Goal: Contribute content: Add original content to the website for others to see

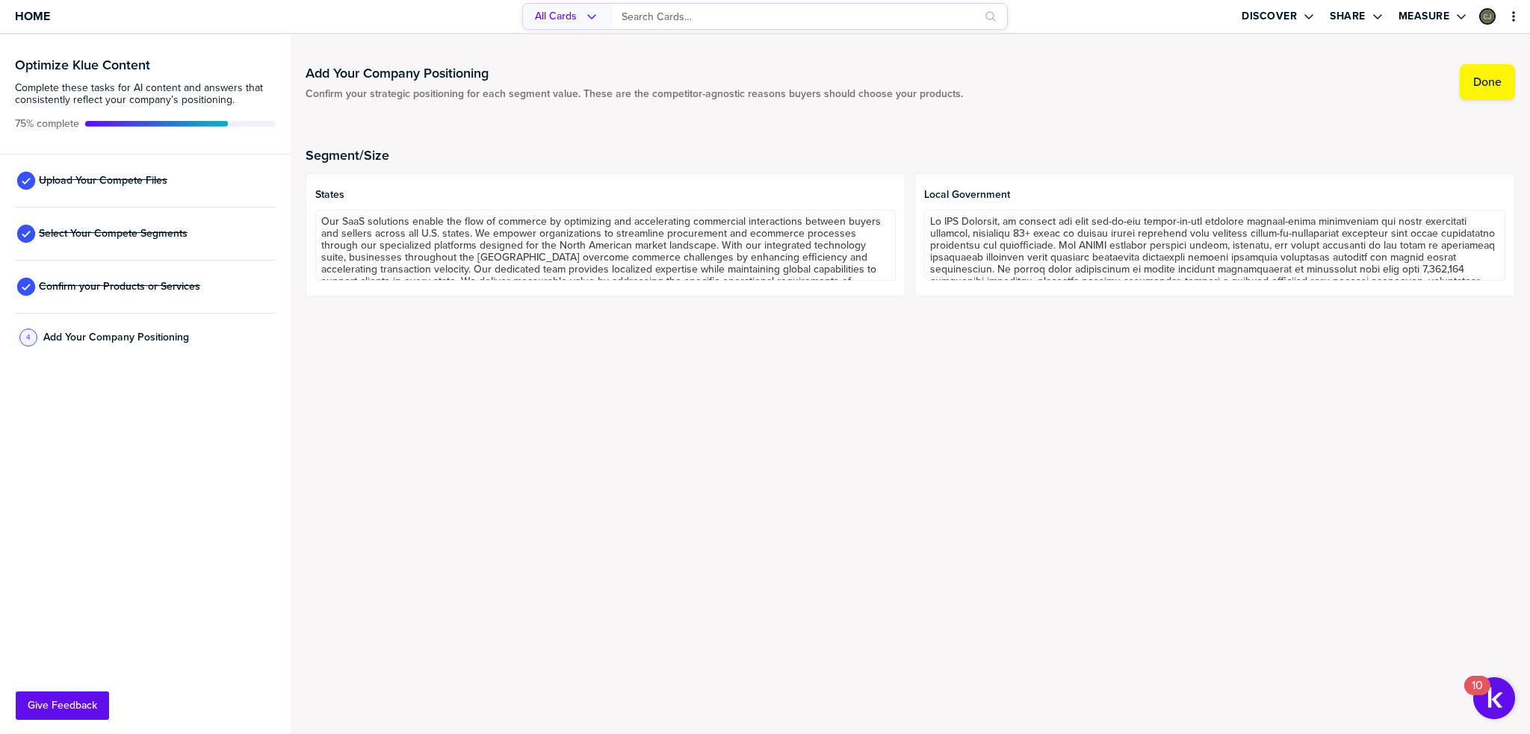
click at [181, 158] on div "Upload Your Compete Files" at bounding box center [145, 181] width 261 height 53
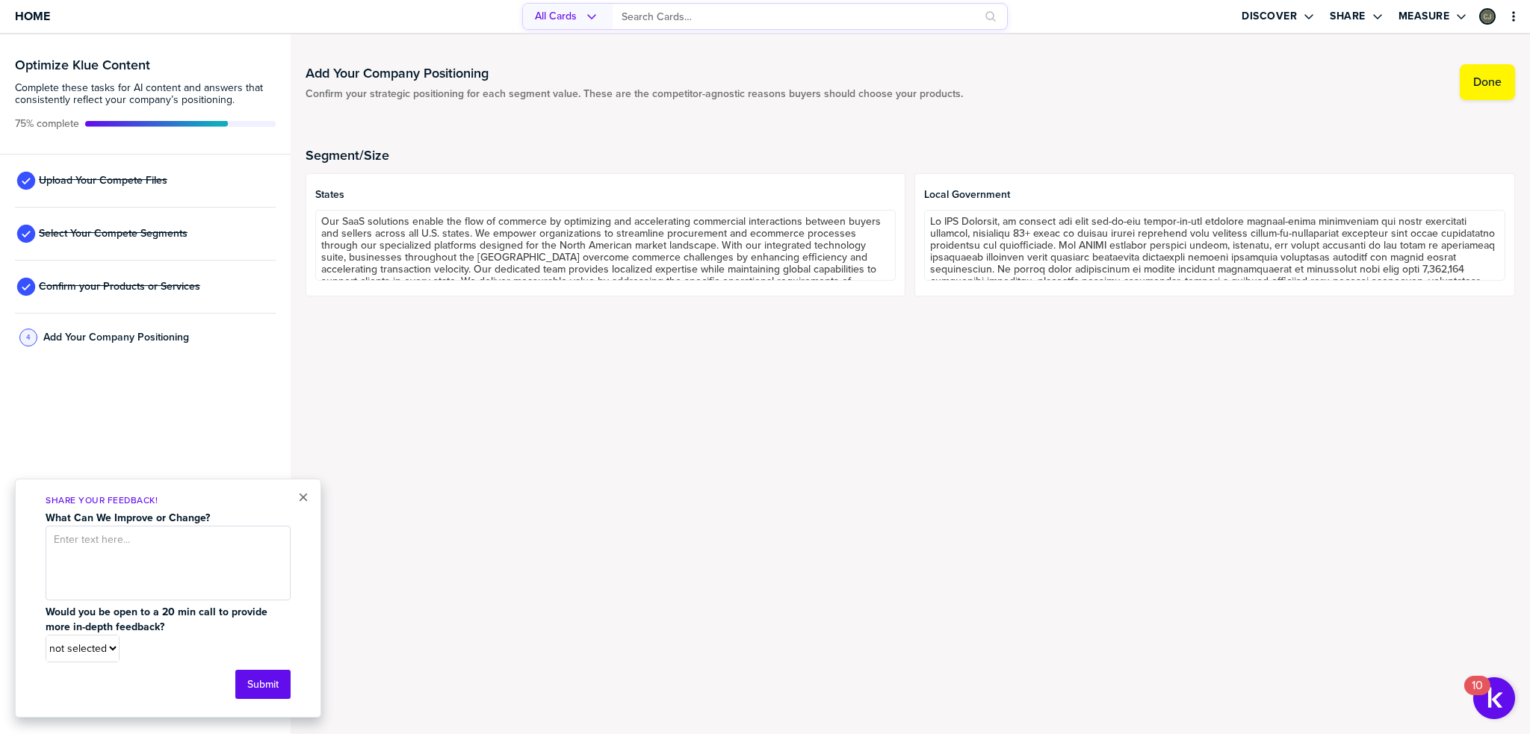
click at [181, 183] on div "Upload Your Compete Files" at bounding box center [145, 181] width 261 height 53
click at [181, 184] on div "Upload Your Compete Files" at bounding box center [145, 181] width 261 height 53
click at [181, 185] on div "Upload Your Compete Files" at bounding box center [145, 181] width 261 height 53
click at [155, 198] on div "Upload Your Compete Files" at bounding box center [145, 181] width 261 height 53
click at [124, 61] on h3 "Optimize Klue Content" at bounding box center [145, 64] width 261 height 13
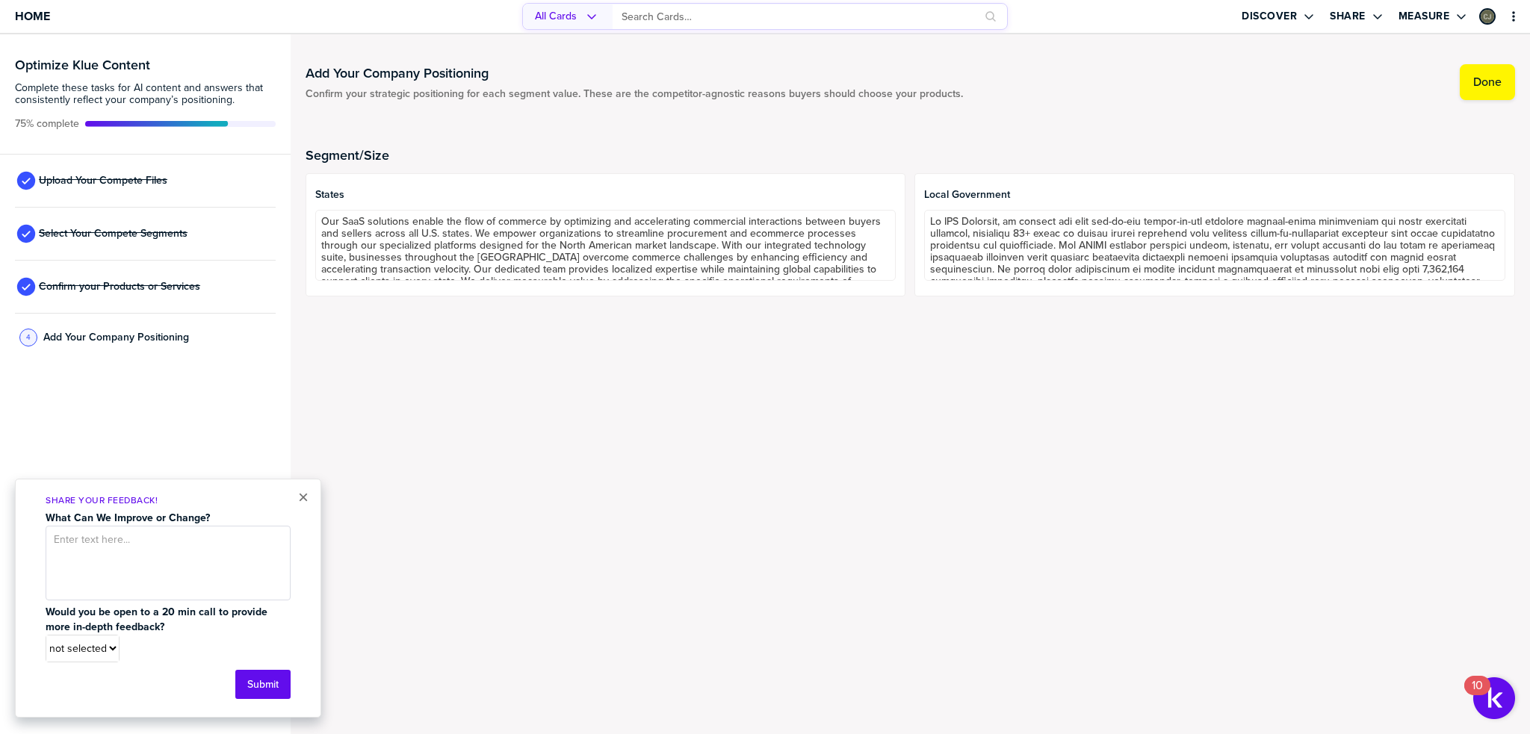
click at [35, 174] on icon at bounding box center [26, 181] width 22 height 22
click at [78, 184] on span "Upload Your Compete Files" at bounding box center [103, 181] width 129 height 12
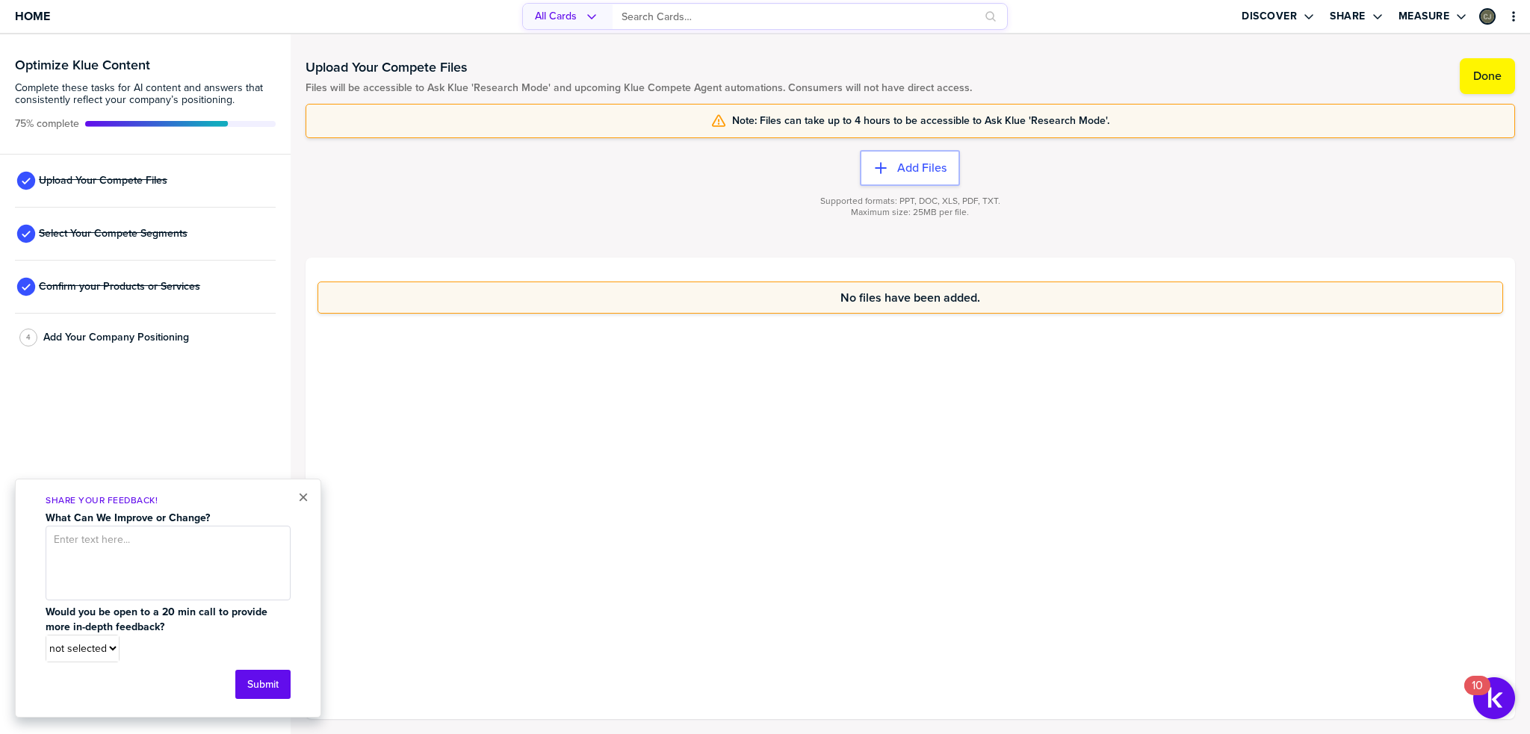
click at [929, 448] on div "No files have been added." at bounding box center [911, 489] width 1210 height 462
click at [302, 495] on button "×" at bounding box center [303, 498] width 10 height 18
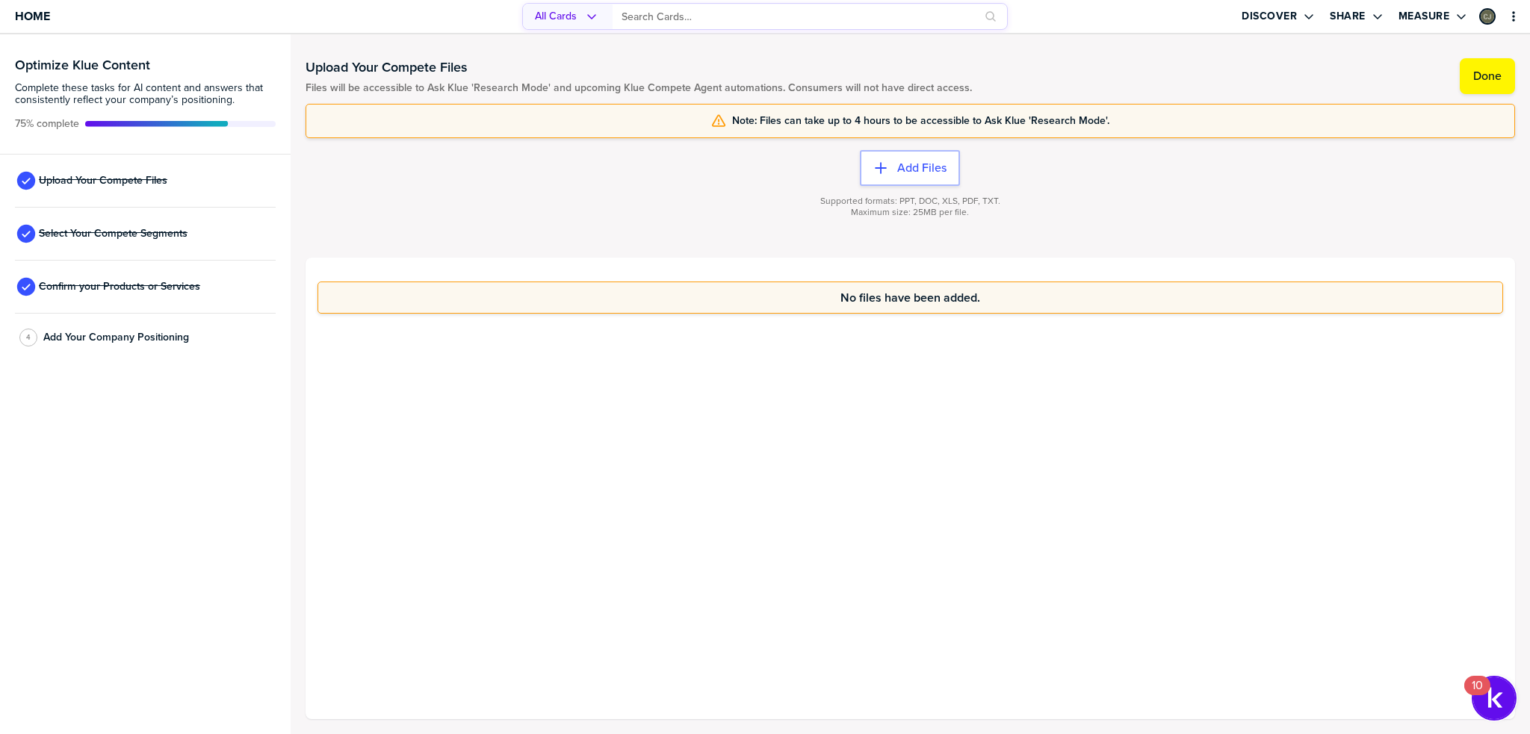
click at [1500, 715] on img "Open Resource Center, 10 new notifications" at bounding box center [1494, 699] width 42 height 42
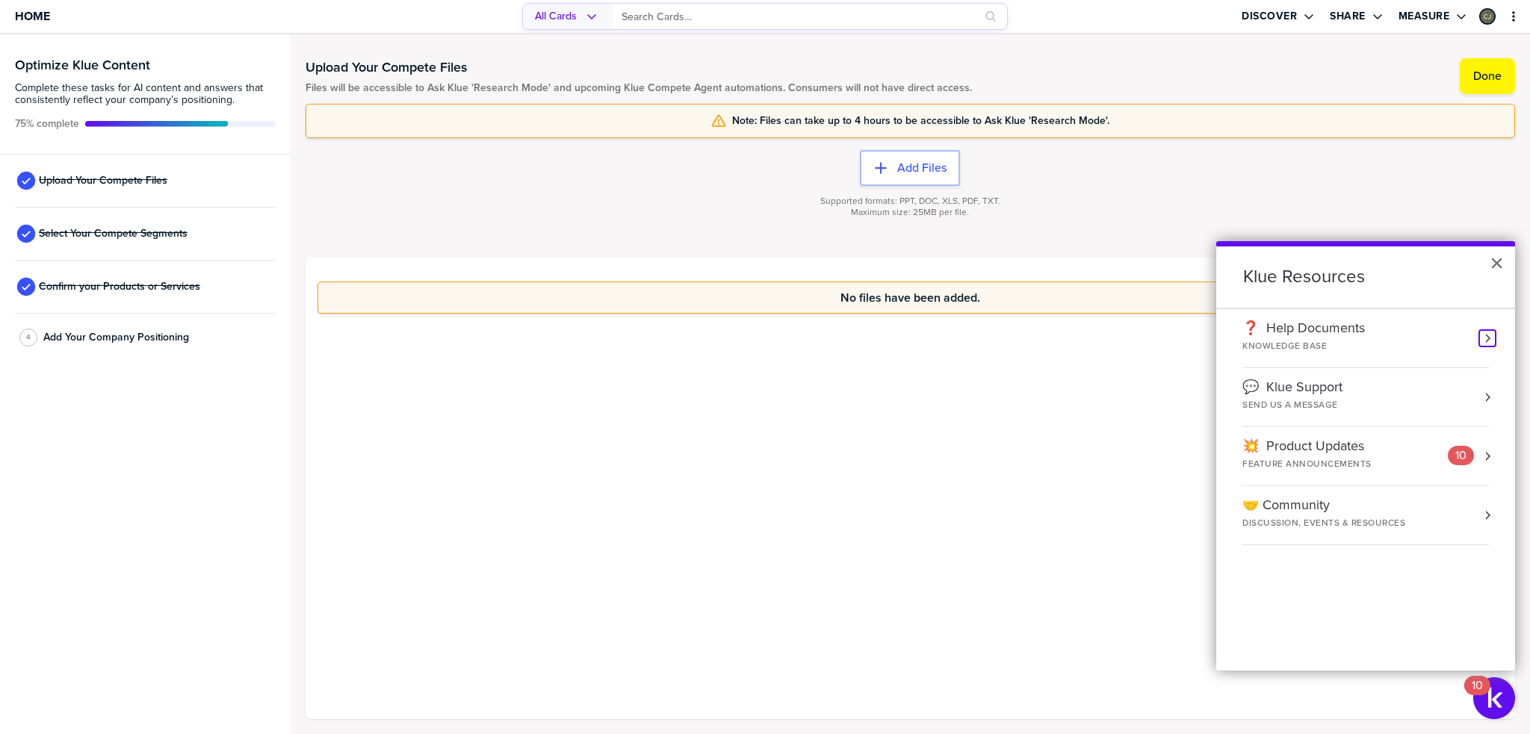
click at [1481, 338] on button "Resource Center" at bounding box center [1487, 338] width 15 height 15
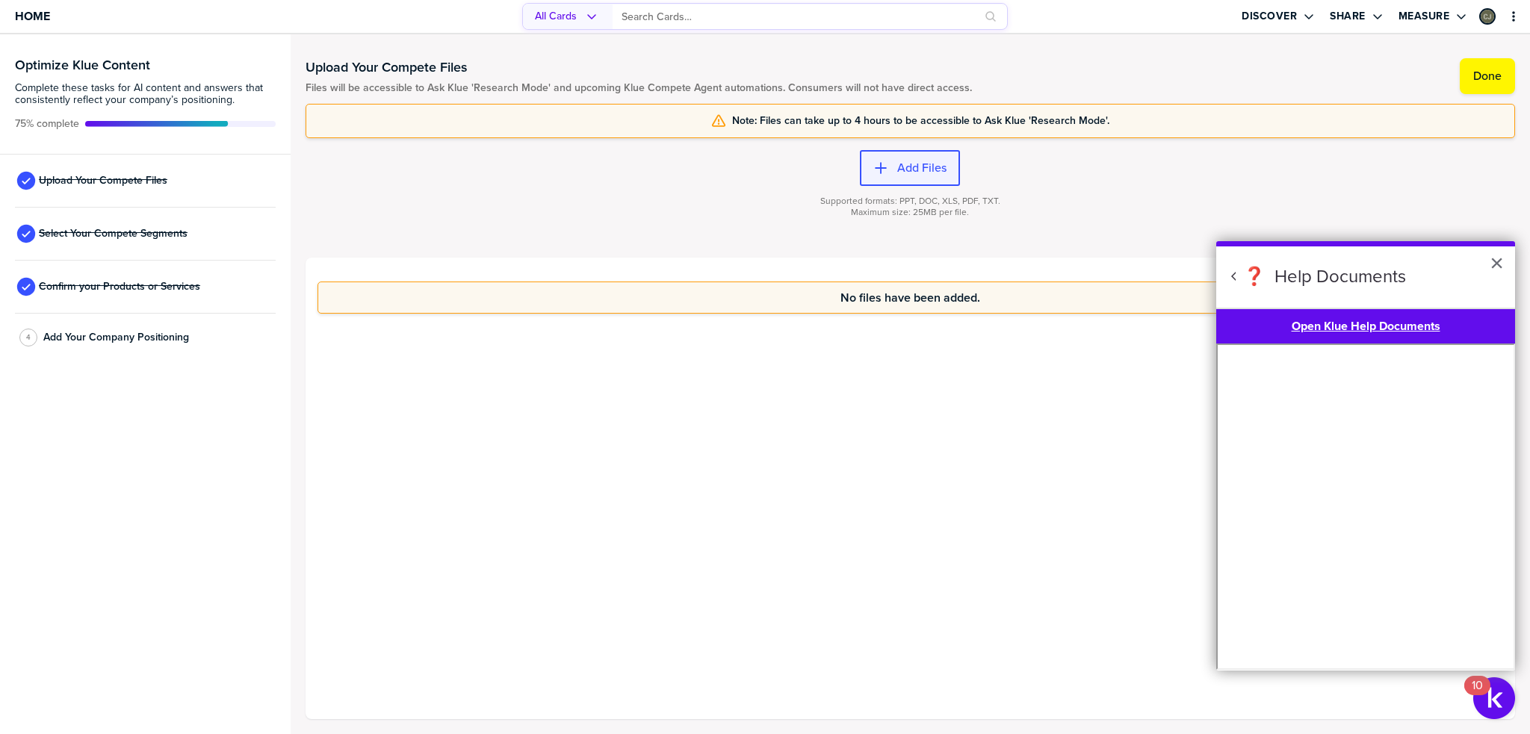
click at [935, 173] on label "Add Files" at bounding box center [921, 168] width 49 height 15
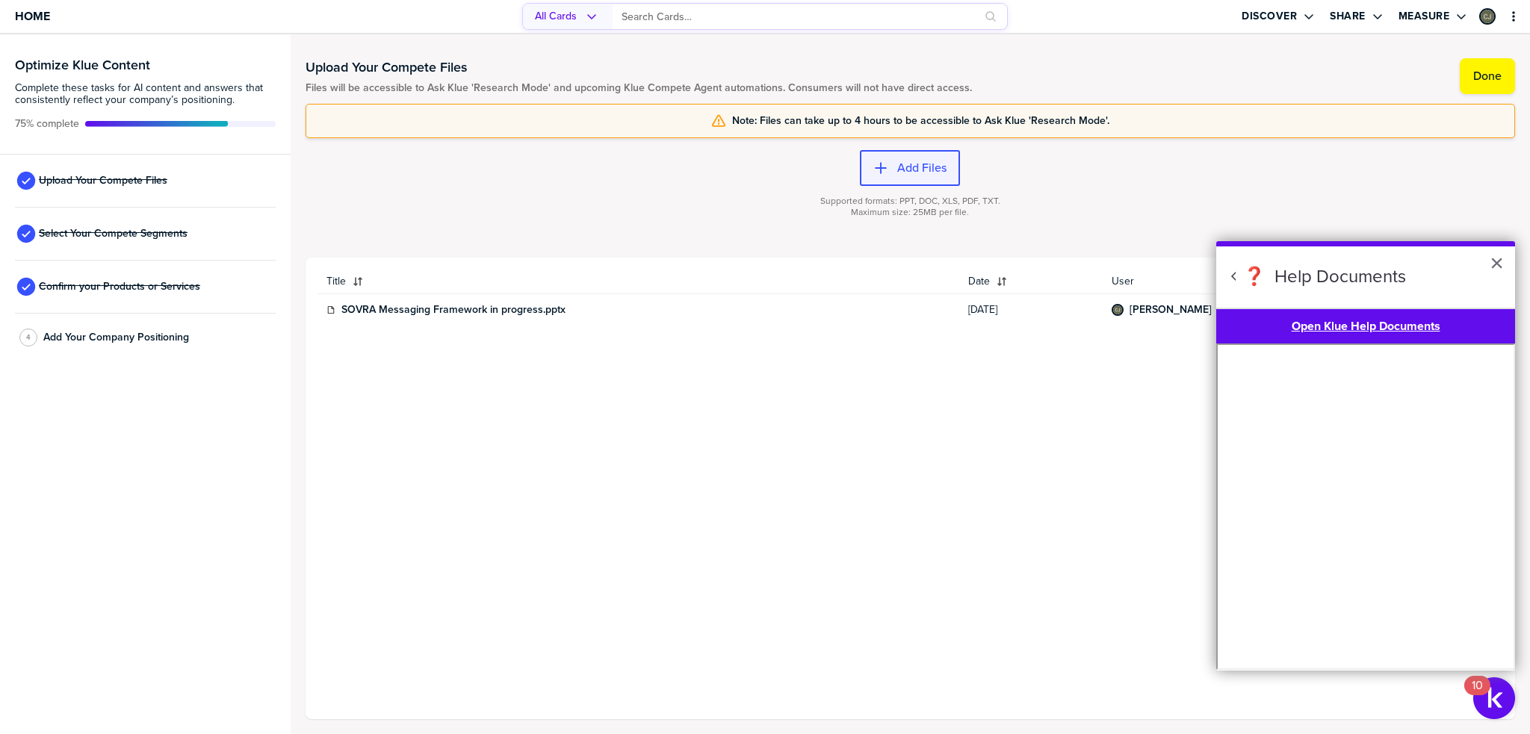
click at [932, 164] on label "Add Files" at bounding box center [921, 168] width 49 height 15
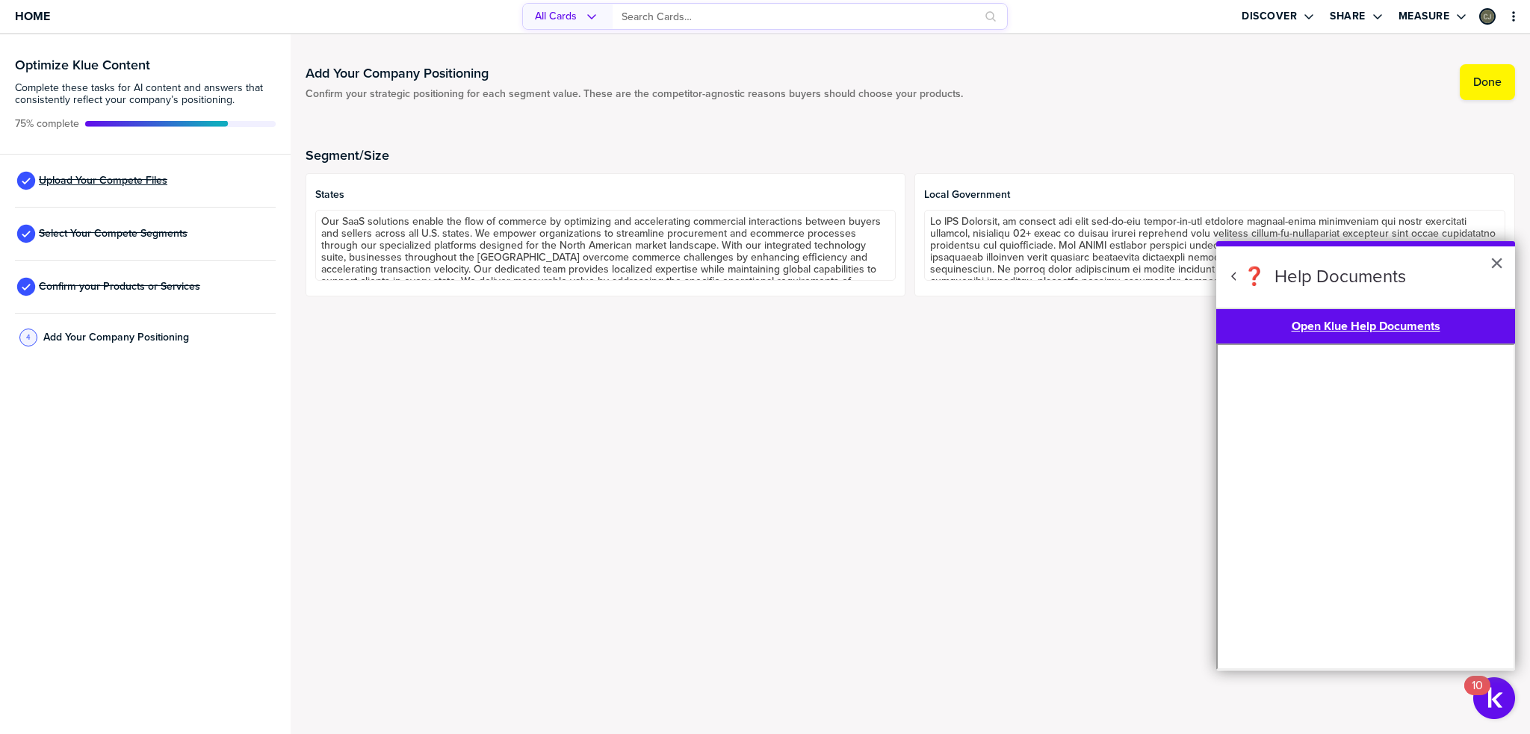
click at [153, 185] on span "Upload Your Compete Files" at bounding box center [103, 181] width 129 height 12
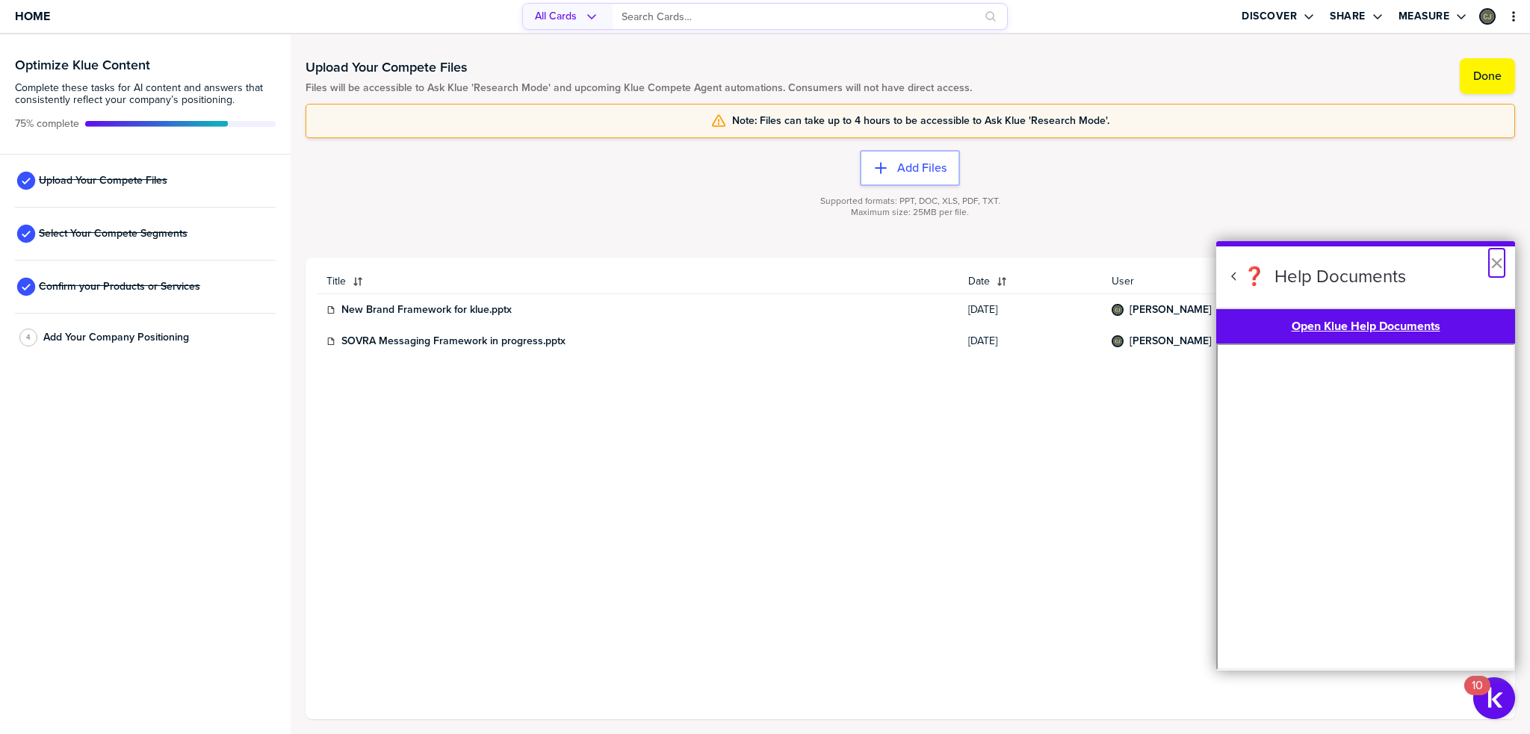
click at [1492, 265] on button "×" at bounding box center [1497, 263] width 14 height 24
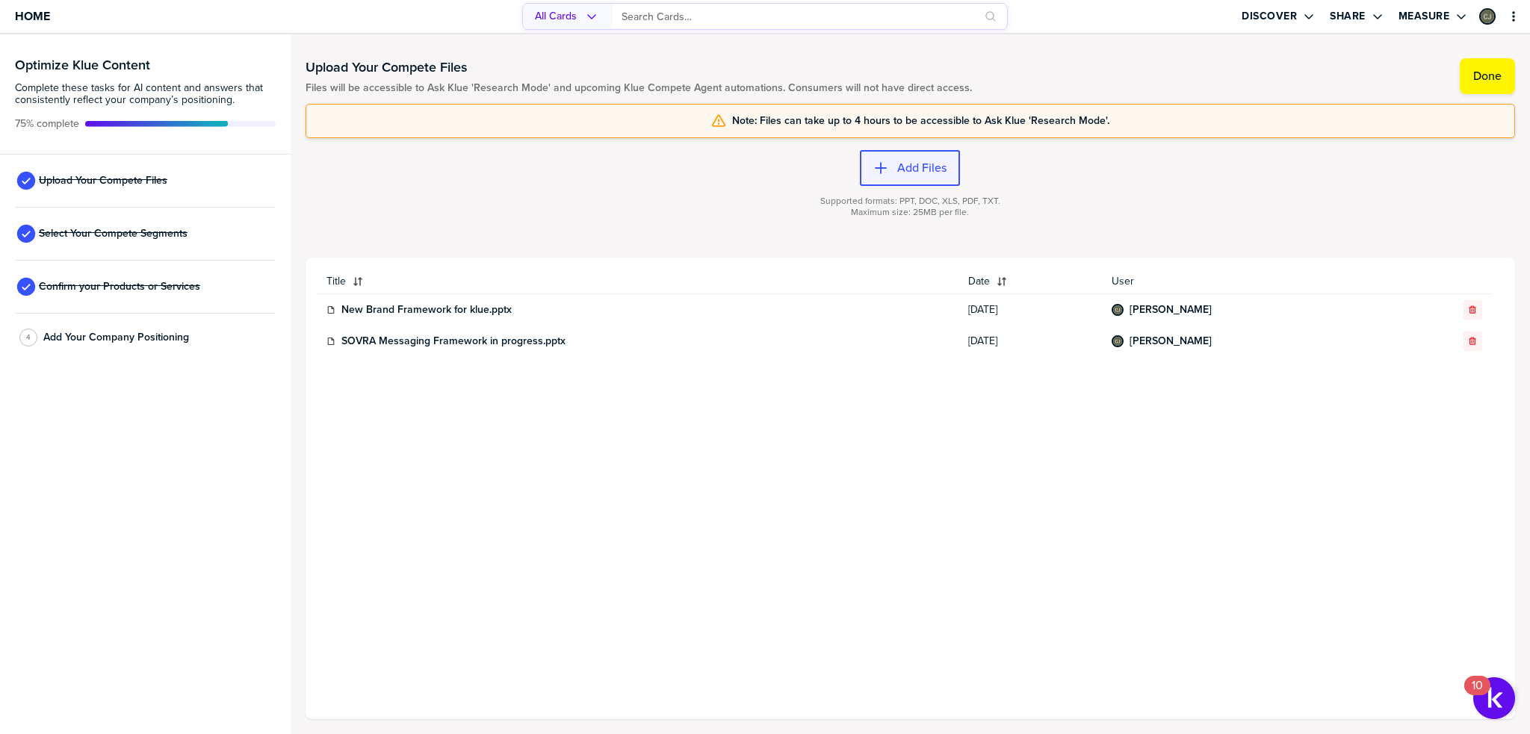
click at [920, 162] on label "Add Files" at bounding box center [921, 168] width 49 height 15
click at [917, 175] on button "Add Files" at bounding box center [910, 168] width 100 height 36
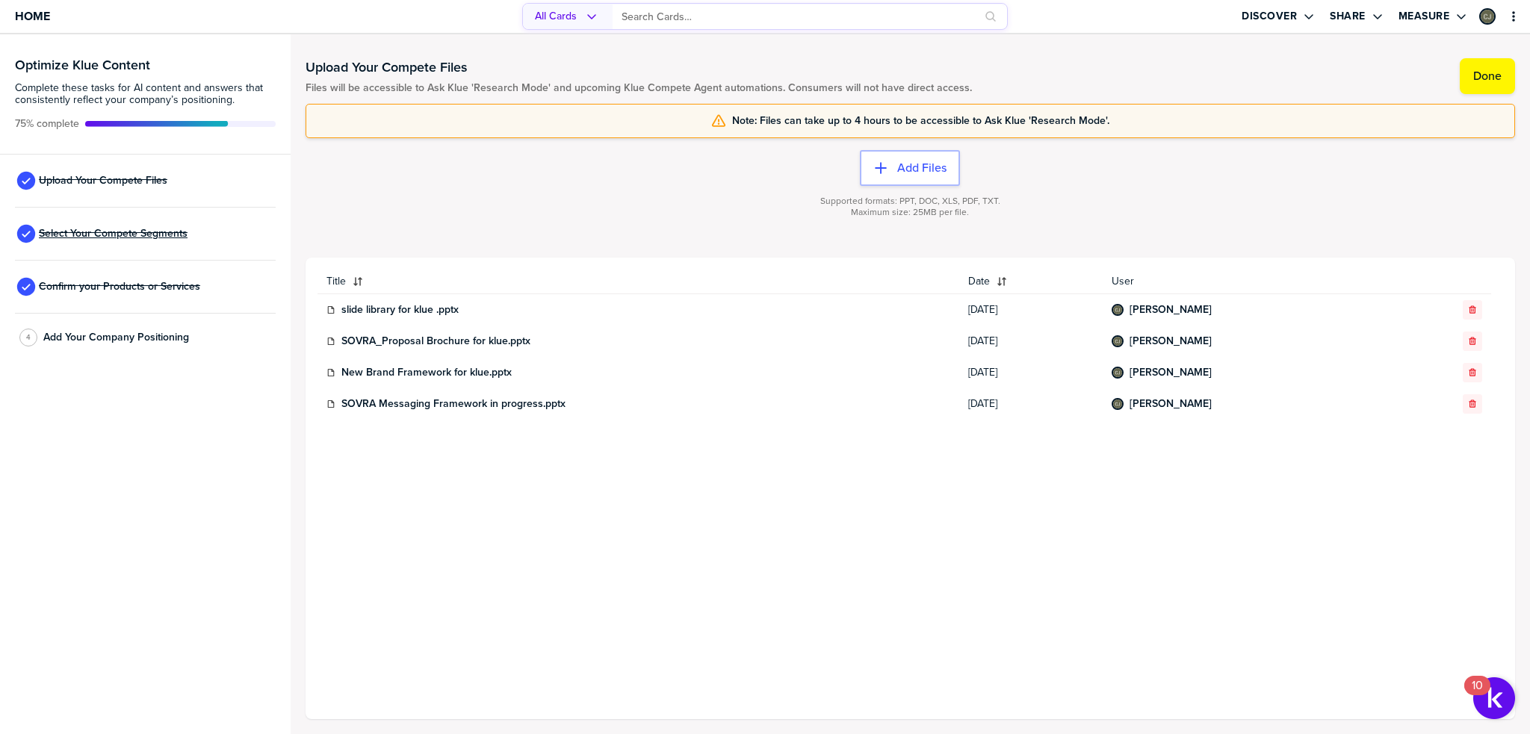
click at [113, 231] on span "Select Your Compete Segments" at bounding box center [113, 234] width 149 height 12
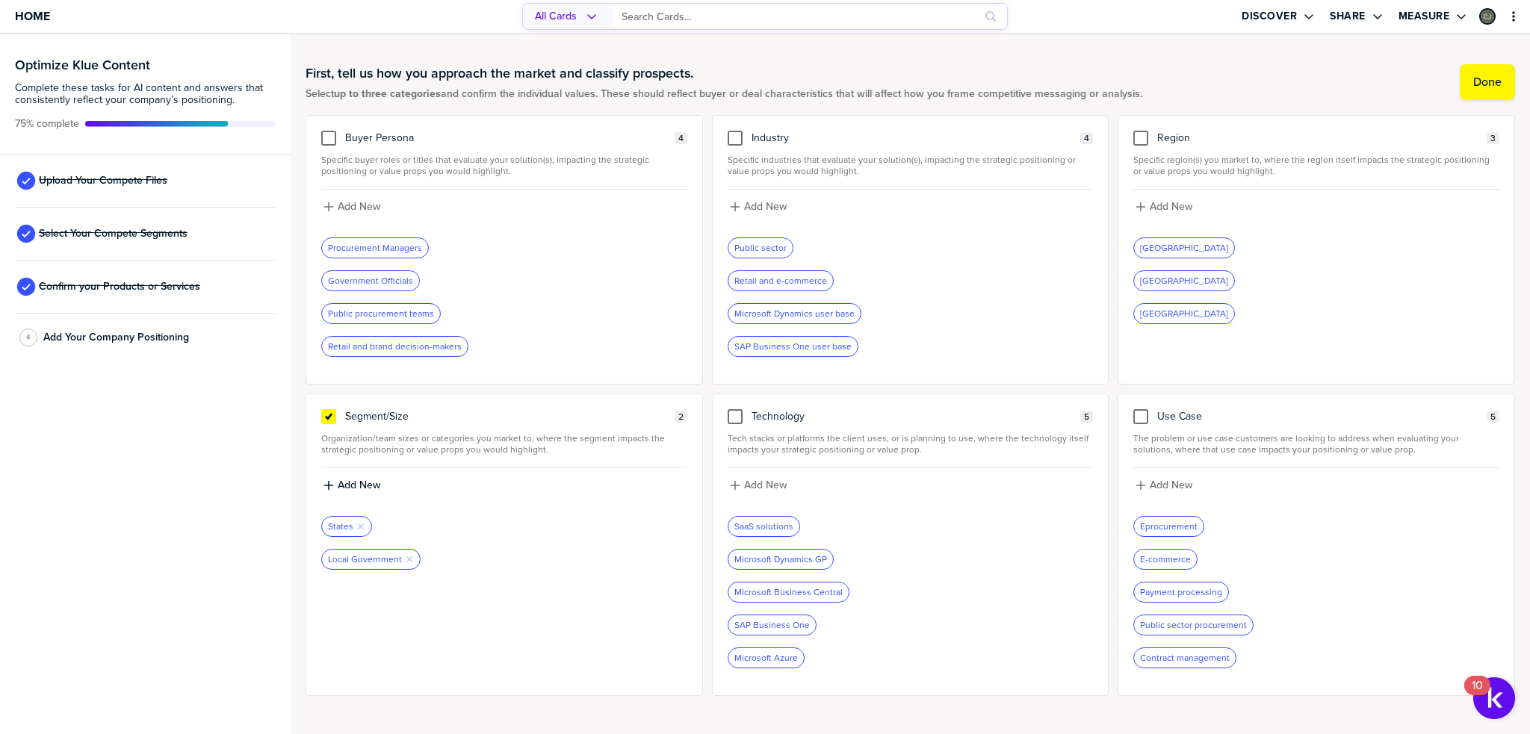
click at [577, 264] on div at bounding box center [504, 264] width 366 height 12
click at [376, 278] on div "Government Officials" at bounding box center [370, 280] width 97 height 19
click at [410, 282] on div "Government Officials" at bounding box center [370, 280] width 97 height 19
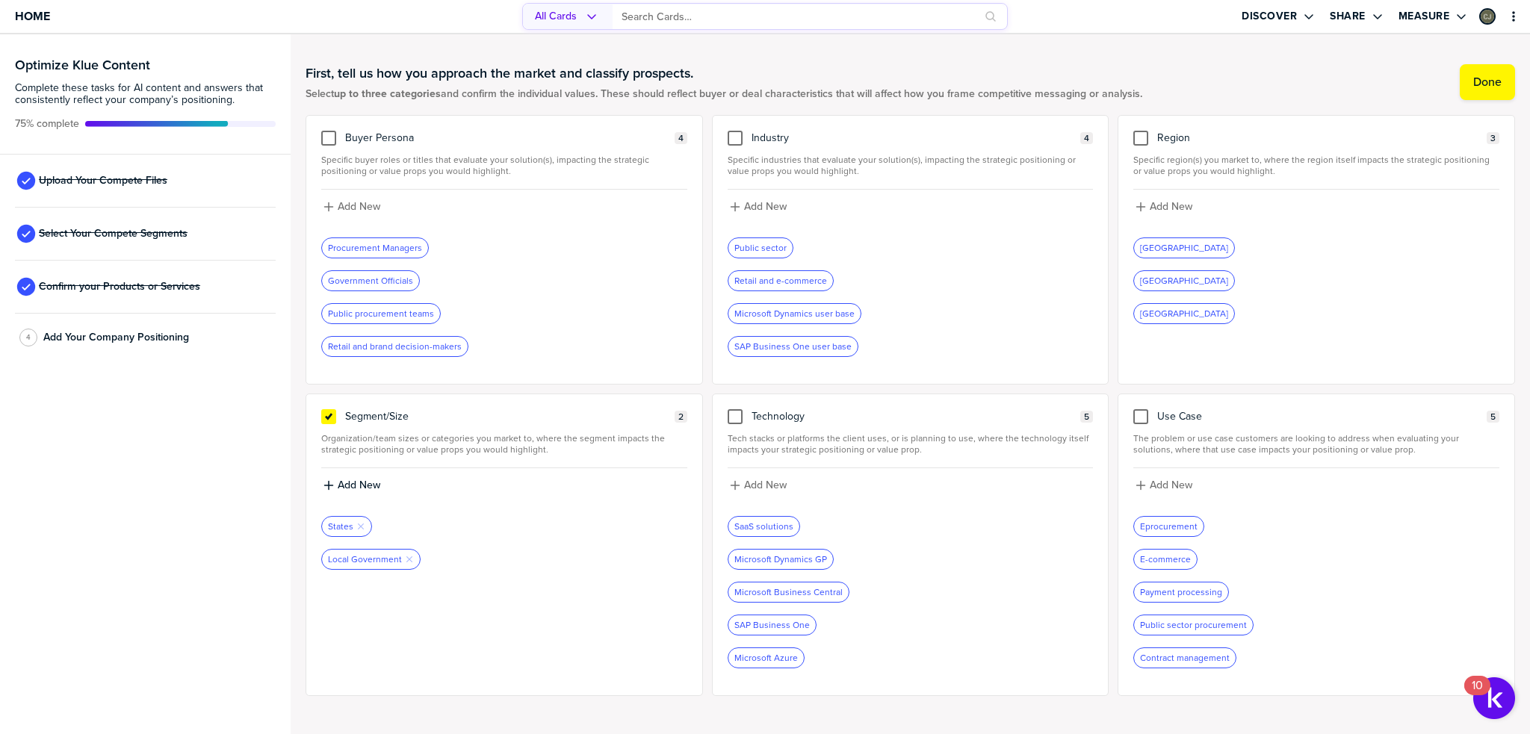
click at [386, 312] on div "Public procurement teams" at bounding box center [381, 313] width 118 height 19
click at [321, 140] on div at bounding box center [328, 138] width 15 height 15
click at [329, 131] on input "checkbox" at bounding box center [329, 131] width 0 height 0
click at [347, 202] on label "Add New" at bounding box center [359, 206] width 43 height 13
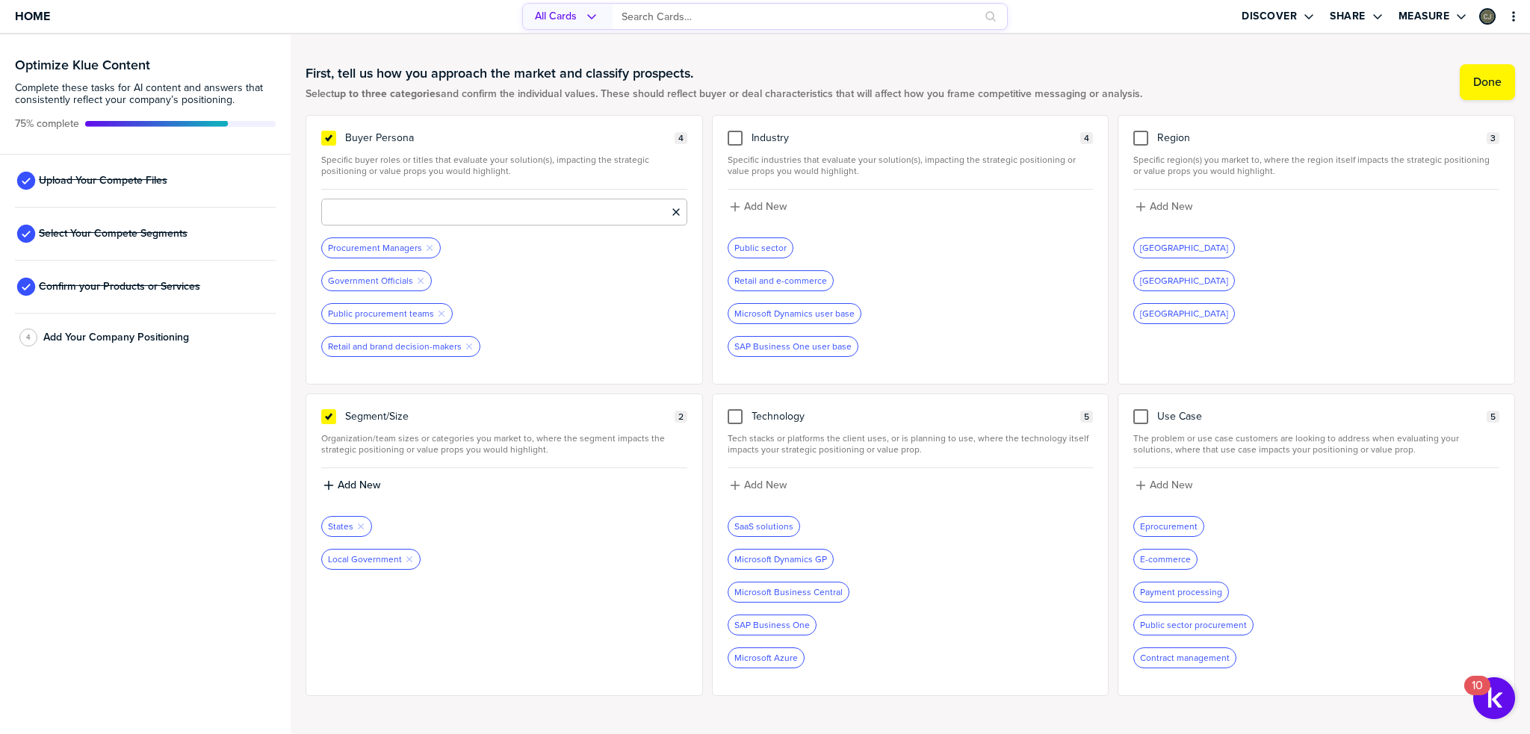
click at [350, 214] on input at bounding box center [504, 212] width 366 height 27
drag, startPoint x: 366, startPoint y: 212, endPoint x: 358, endPoint y: 212, distance: 8.2
click at [358, 212] on input "Procurment" at bounding box center [504, 212] width 366 height 27
click at [362, 211] on input "Procurment" at bounding box center [504, 212] width 366 height 27
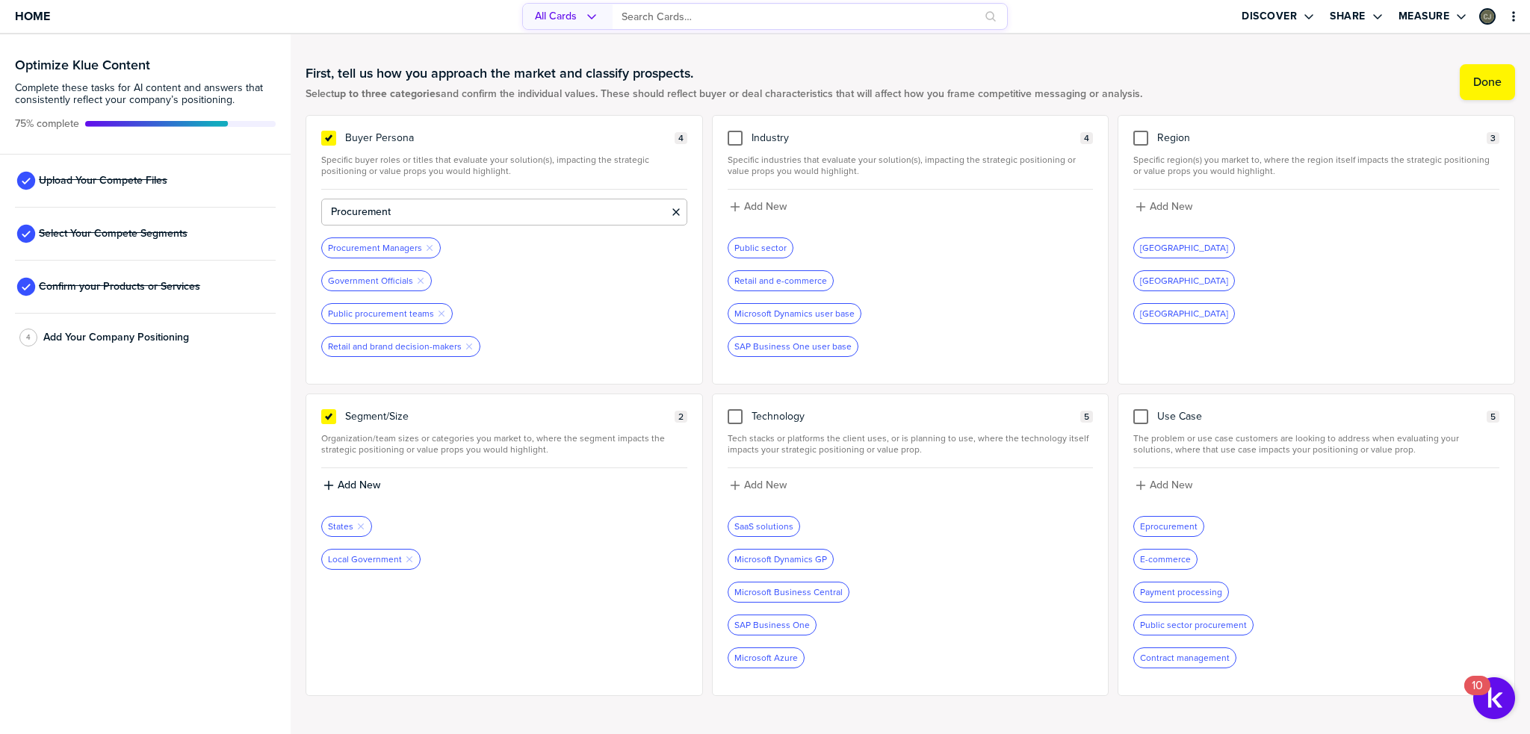
click at [439, 213] on input "Procurement" at bounding box center [504, 212] width 366 height 27
type input "Procurement Director"
click at [578, 250] on div "Procurement Managers Remove Tag" at bounding box center [504, 248] width 366 height 21
click at [363, 214] on div "Add New" at bounding box center [504, 212] width 366 height 27
click at [363, 205] on label "Add New" at bounding box center [359, 206] width 43 height 13
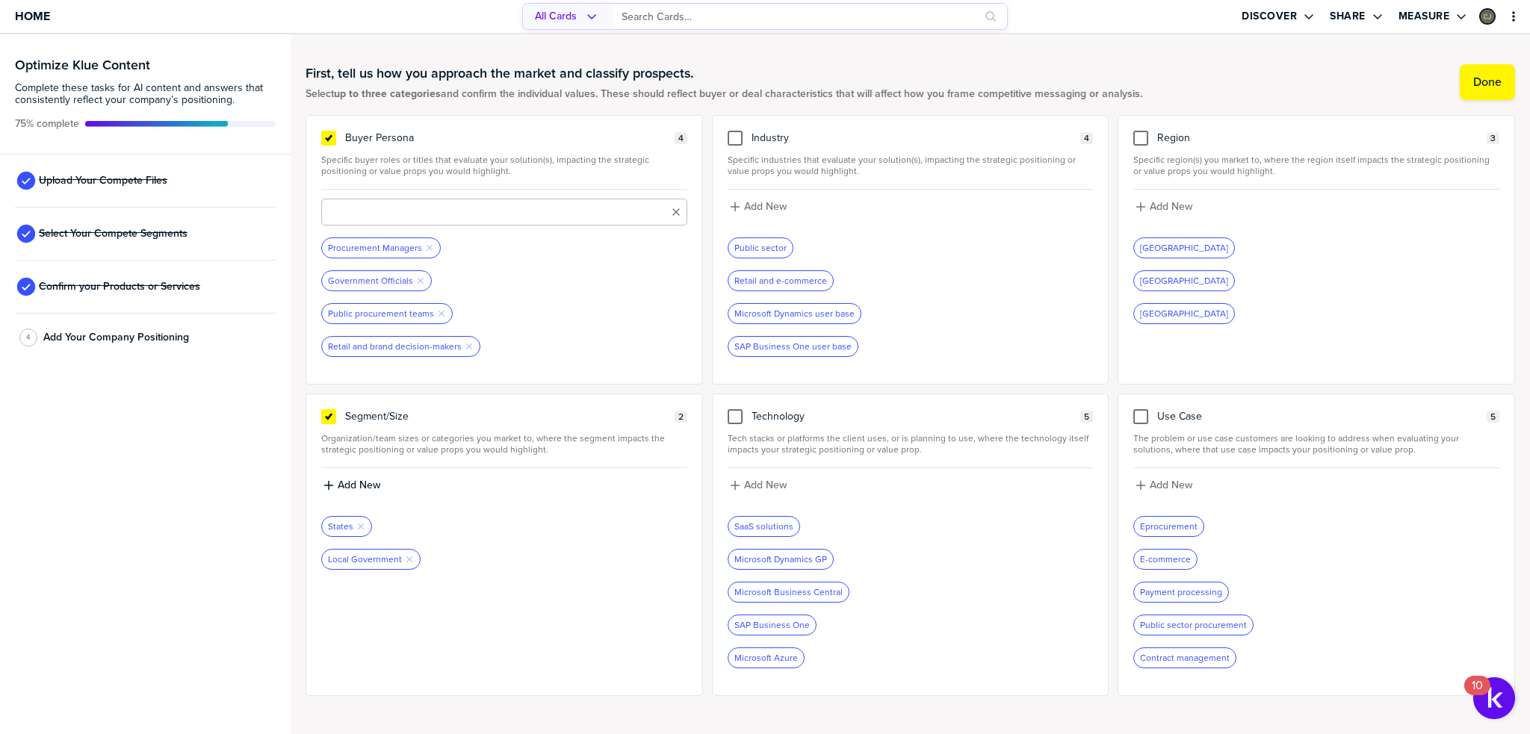
click at [363, 205] on input at bounding box center [504, 212] width 366 height 27
type input "Procurement director"
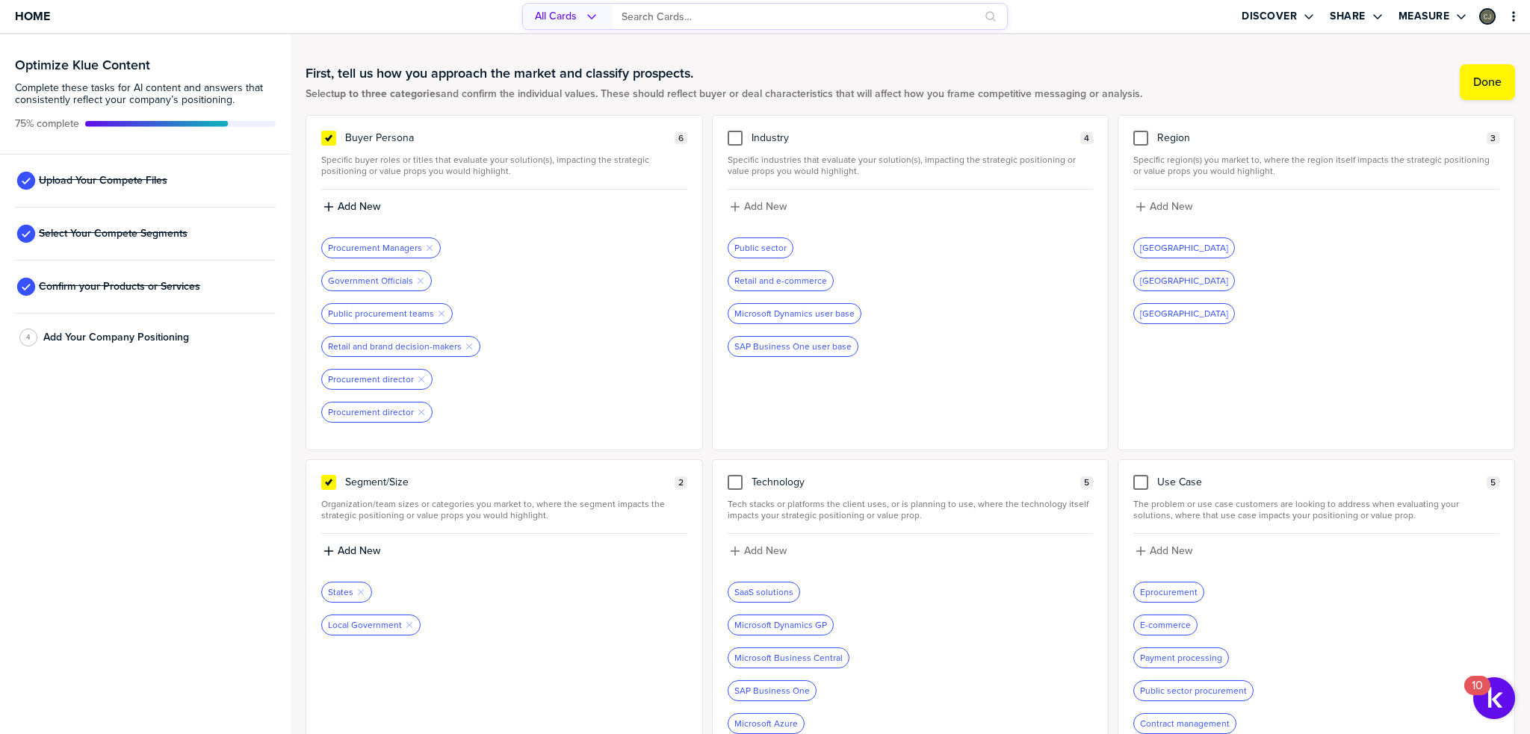
click at [363, 205] on label "Add New" at bounding box center [359, 206] width 43 height 13
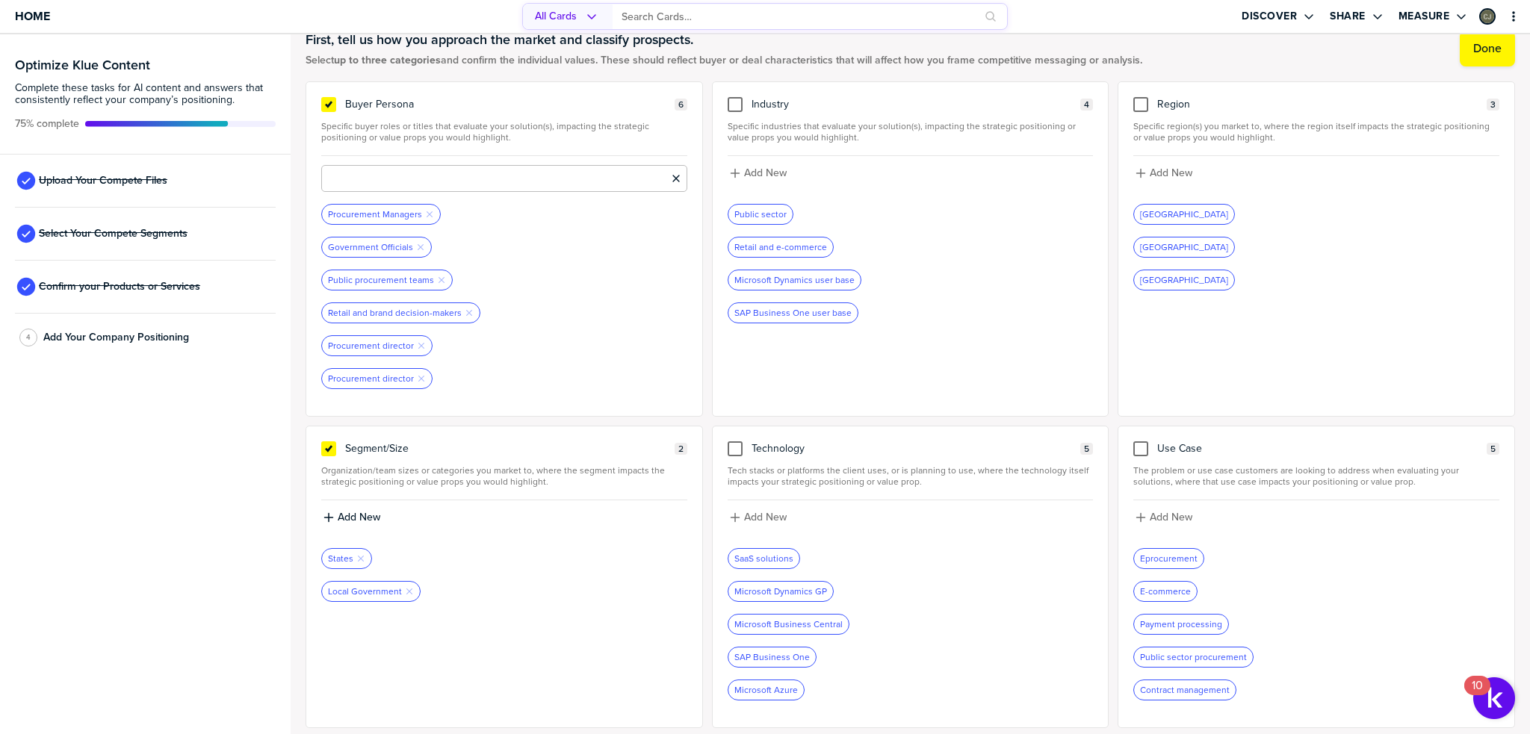
click at [403, 174] on input at bounding box center [504, 178] width 366 height 27
type input "Chief Procurement Officer"
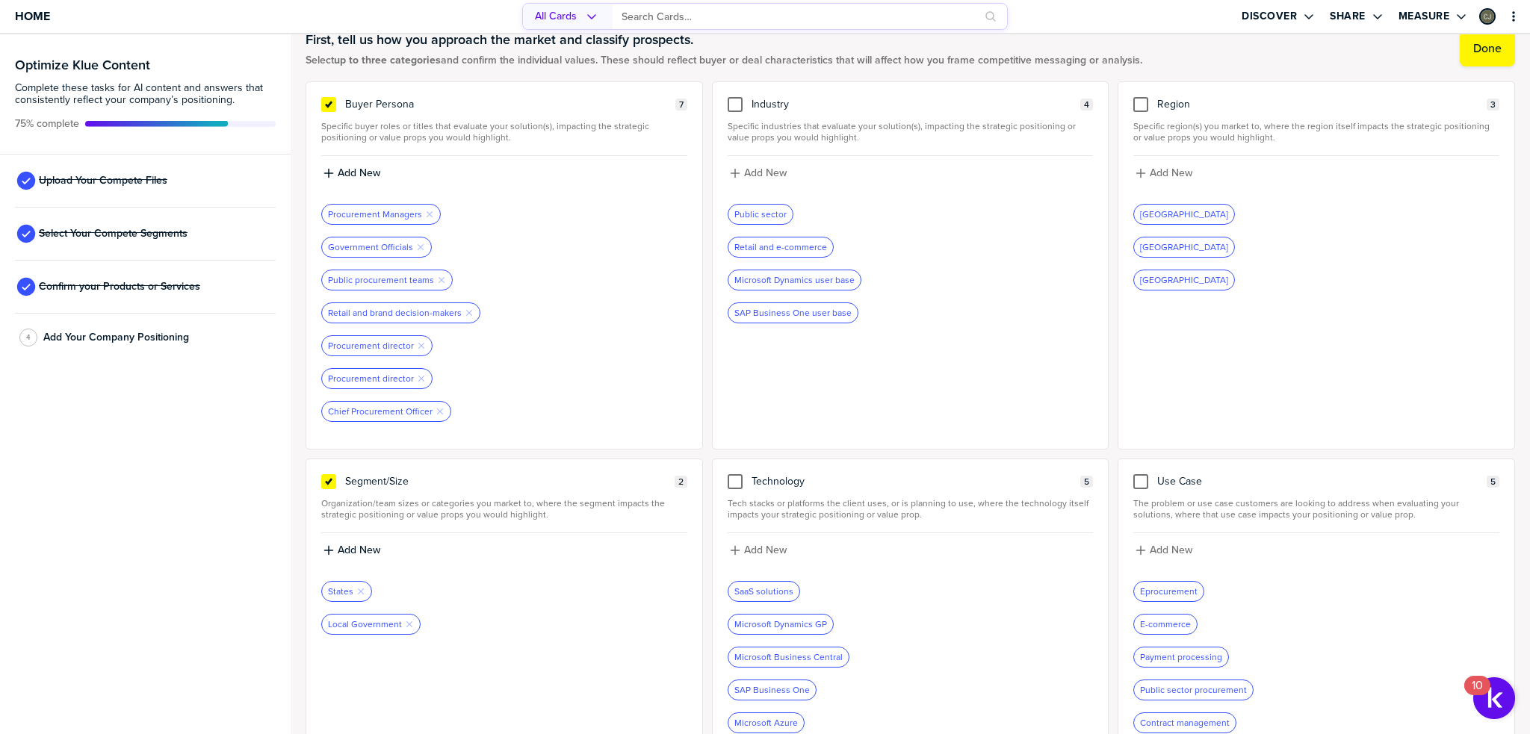
click at [378, 181] on div "Add New" at bounding box center [504, 178] width 366 height 27
click at [381, 171] on div "Add New" at bounding box center [504, 173] width 363 height 13
click at [380, 172] on input at bounding box center [504, 178] width 366 height 27
type input "Purchasing Director"
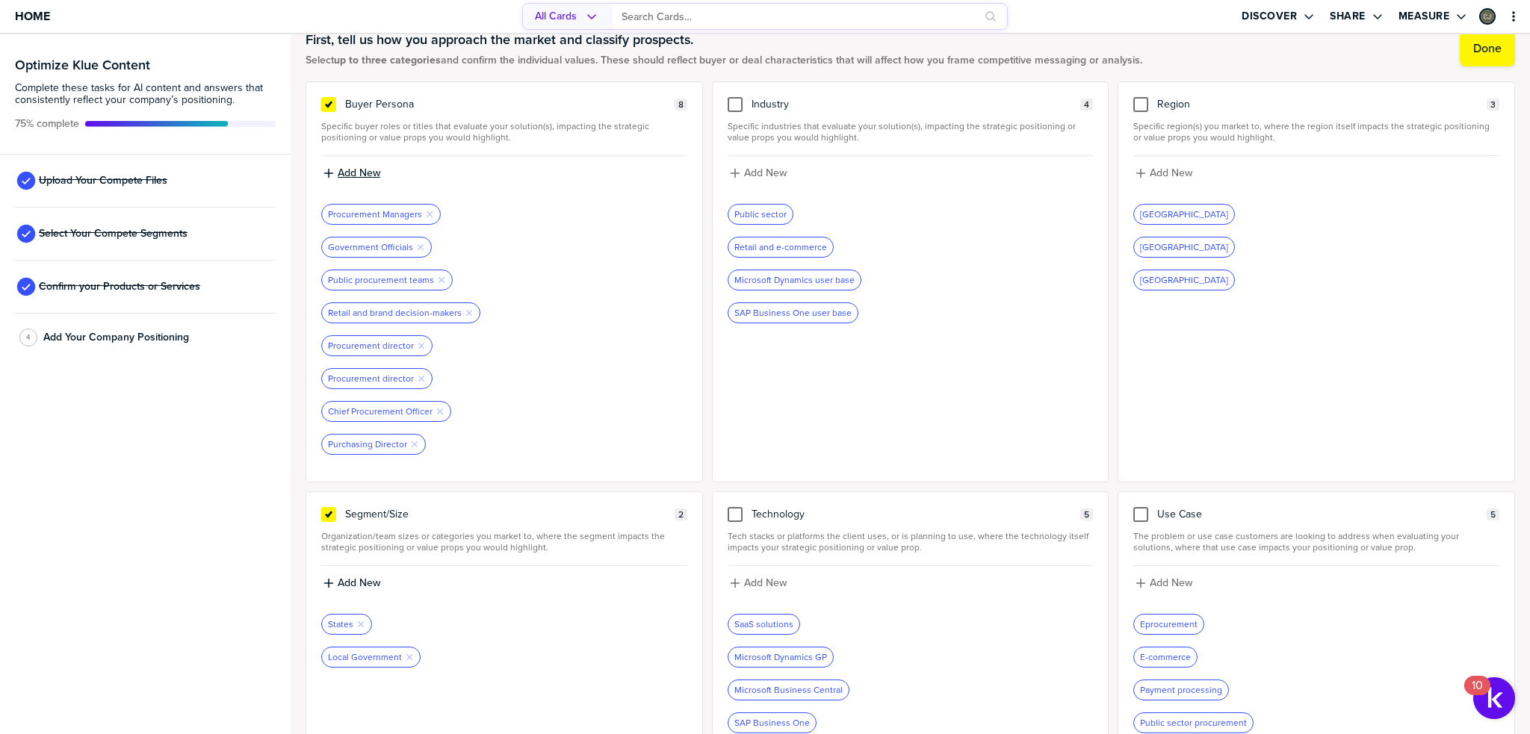
click at [380, 172] on label "Add New" at bounding box center [359, 173] width 43 height 13
click at [558, 184] on input at bounding box center [504, 178] width 366 height 27
type input "Purchasing Manager"
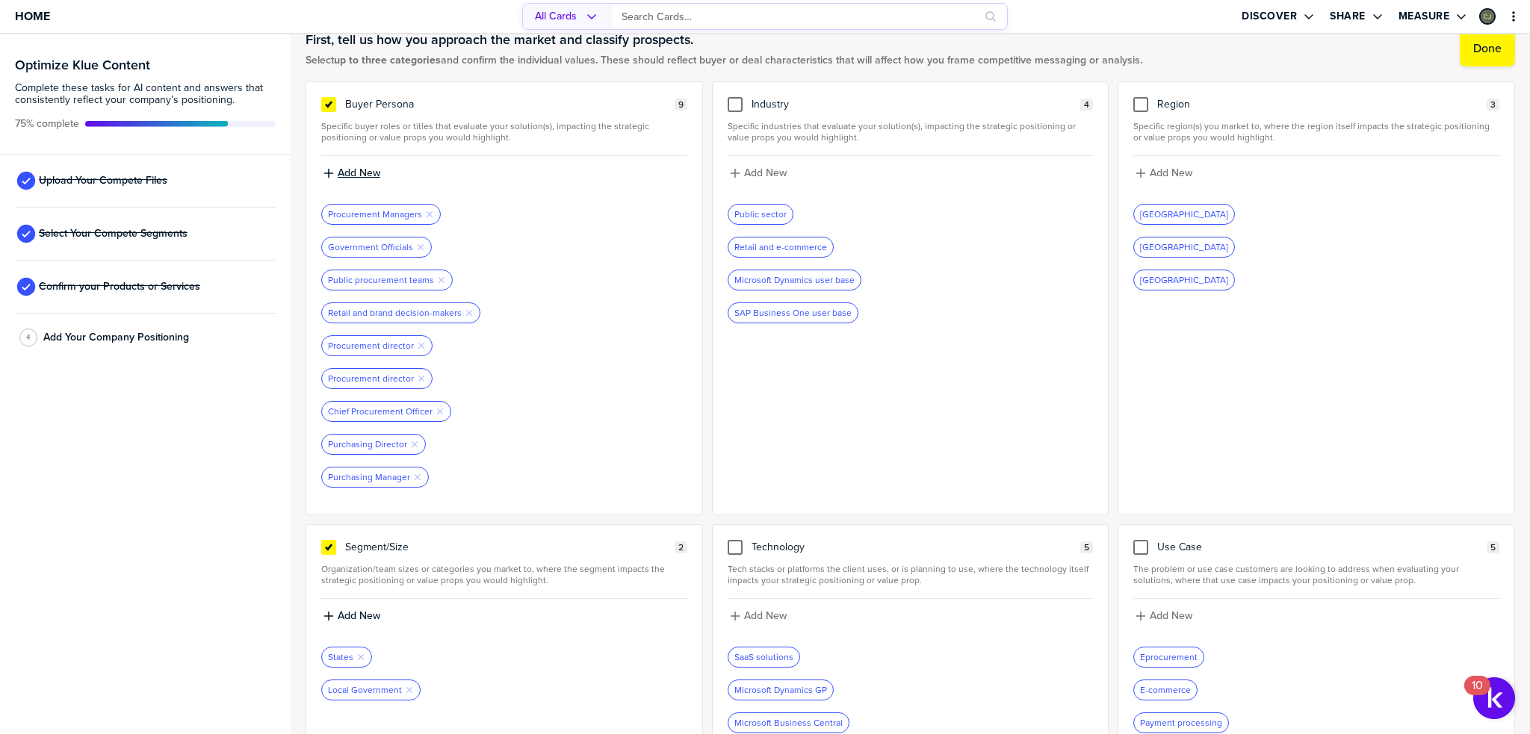
click at [361, 167] on label "Add New" at bounding box center [359, 173] width 43 height 13
click at [371, 175] on input at bounding box center [504, 178] width 366 height 27
type input "Buyer"
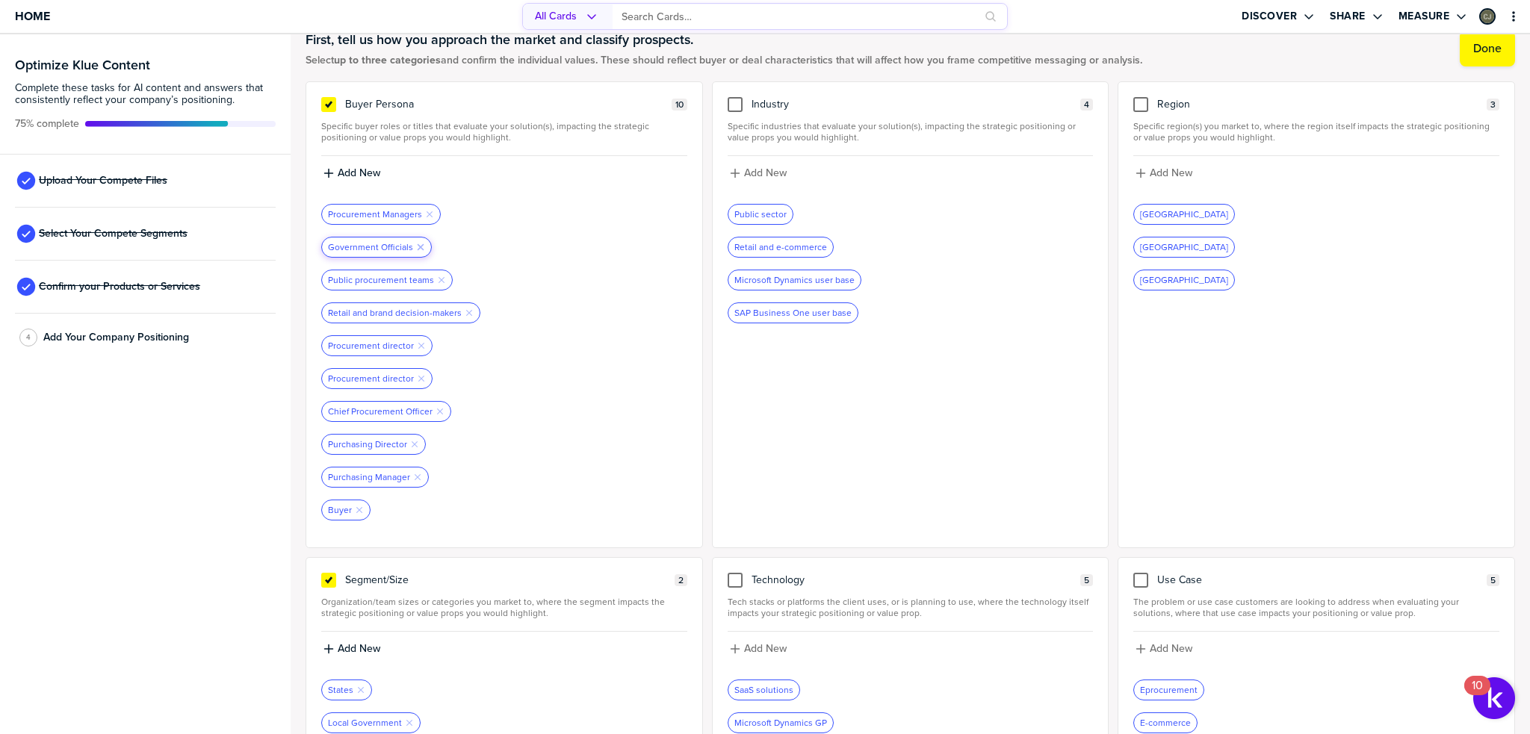
click at [418, 247] on icon "Remove Tag" at bounding box center [420, 247] width 9 height 9
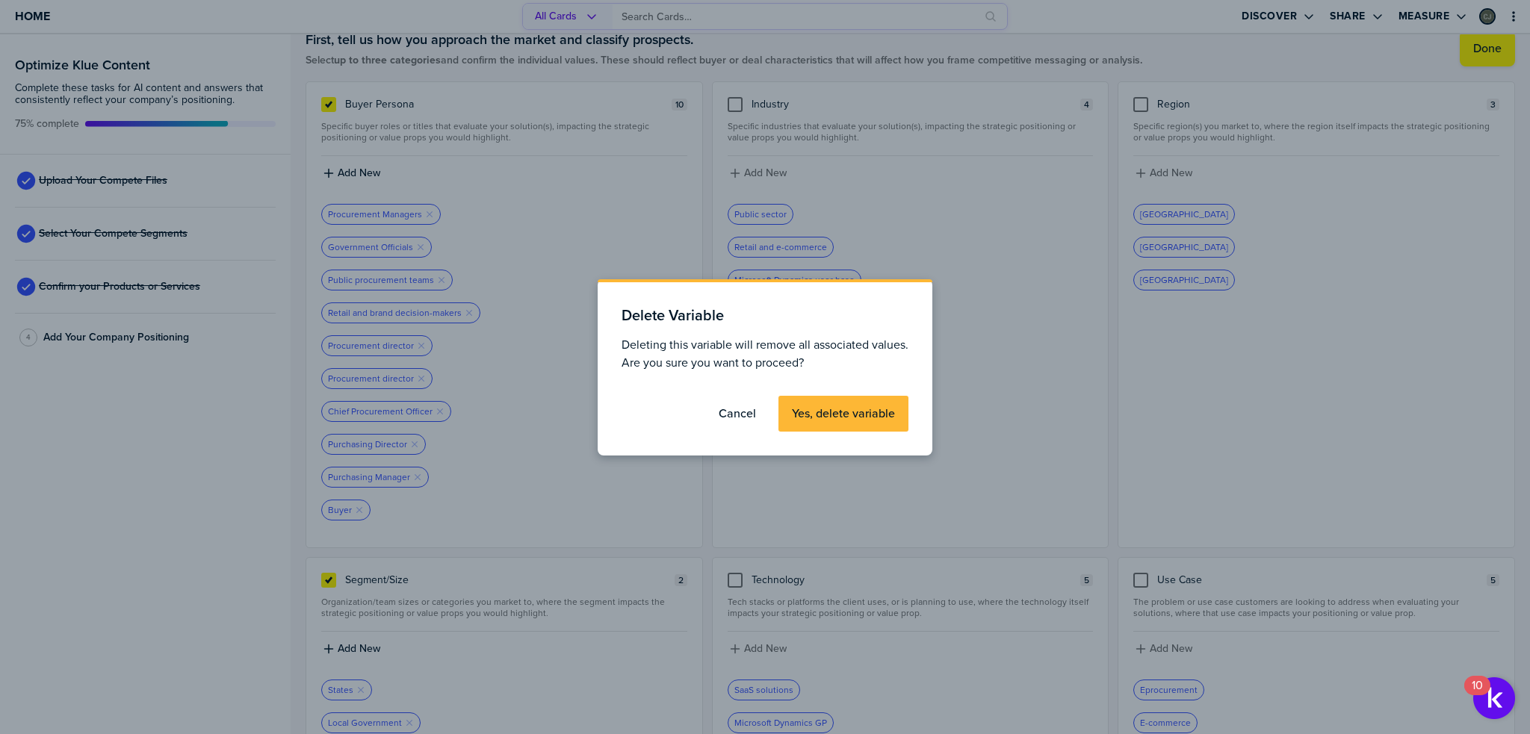
click at [843, 414] on label "Yes, delete variable" at bounding box center [843, 413] width 103 height 15
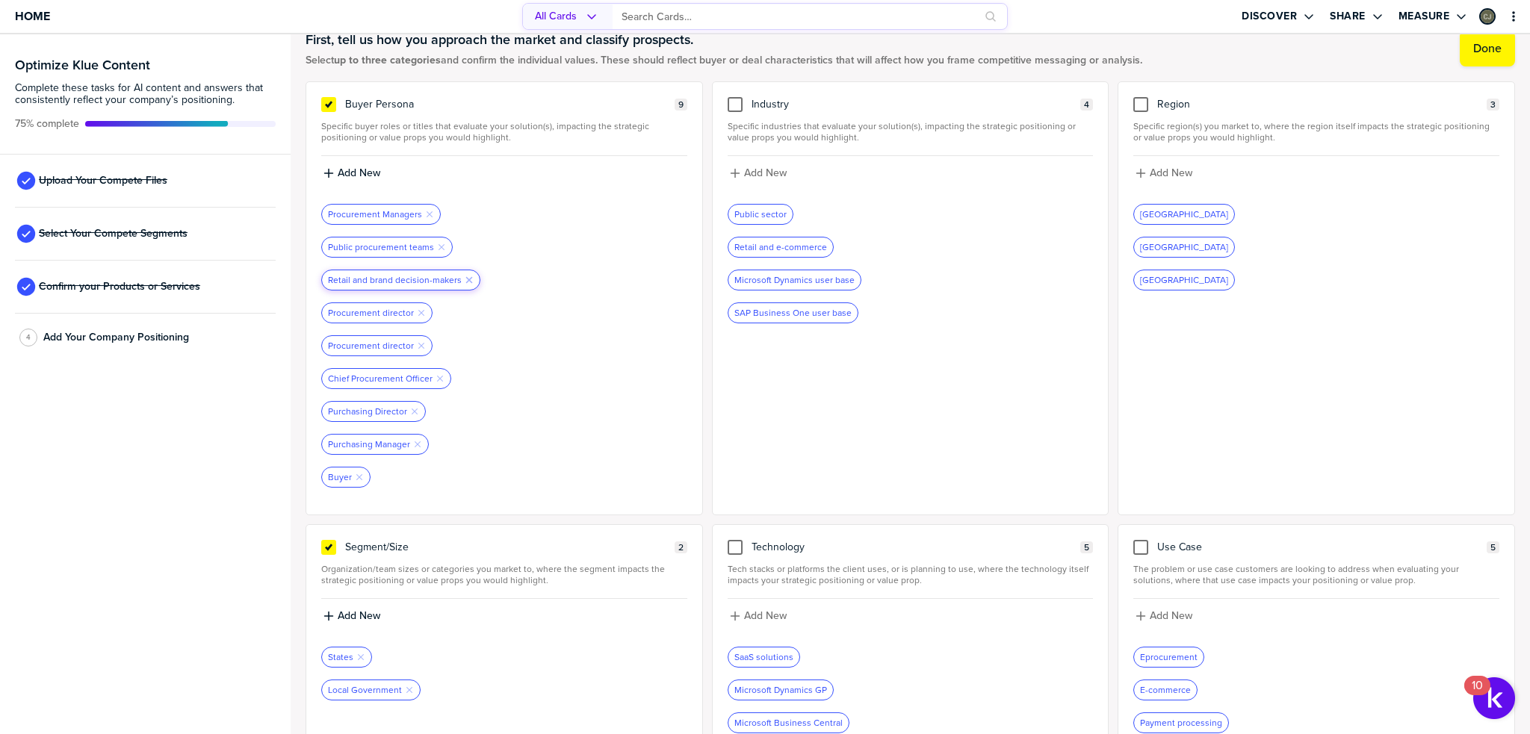
click at [467, 276] on icon "Remove Tag" at bounding box center [469, 280] width 9 height 9
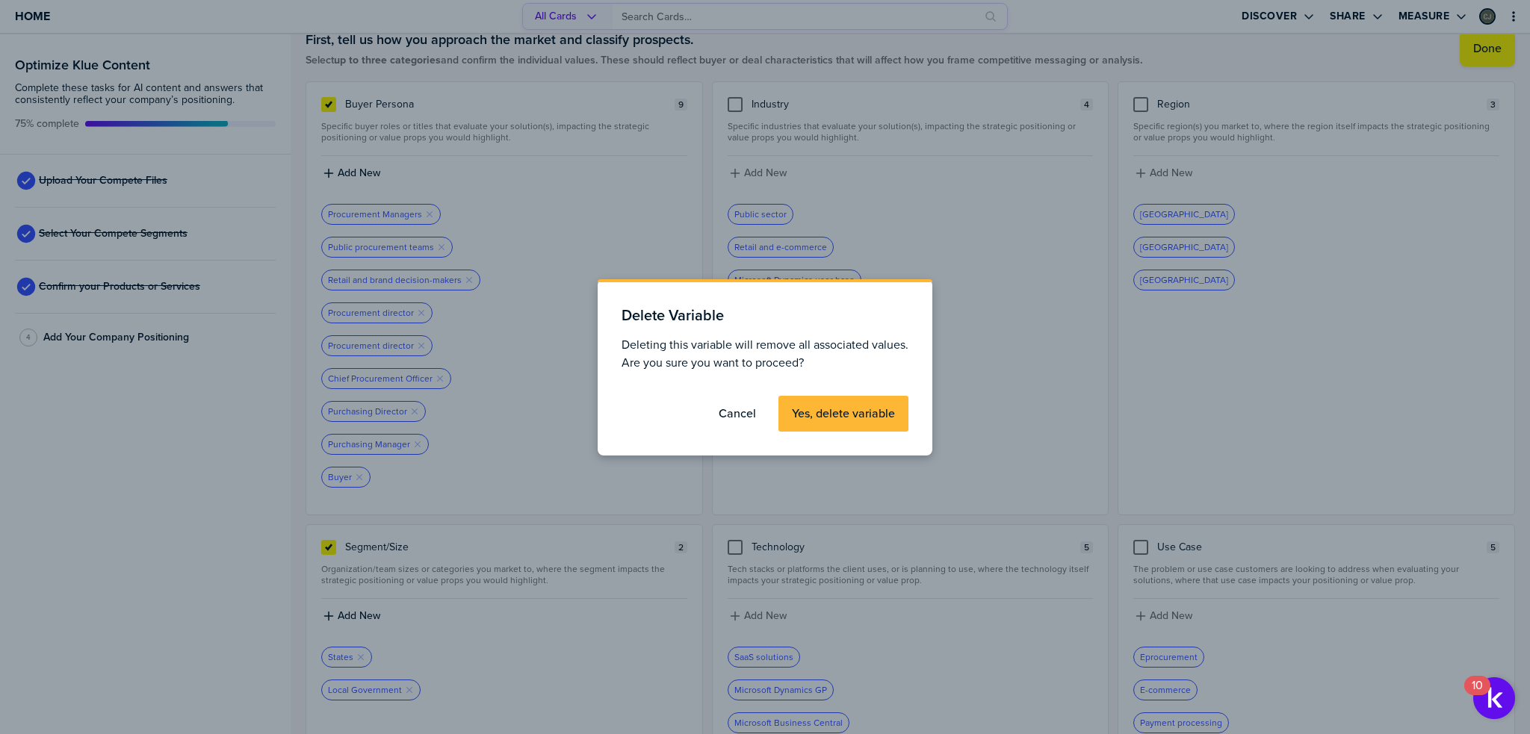
click at [833, 419] on label "Yes, delete variable" at bounding box center [843, 413] width 103 height 15
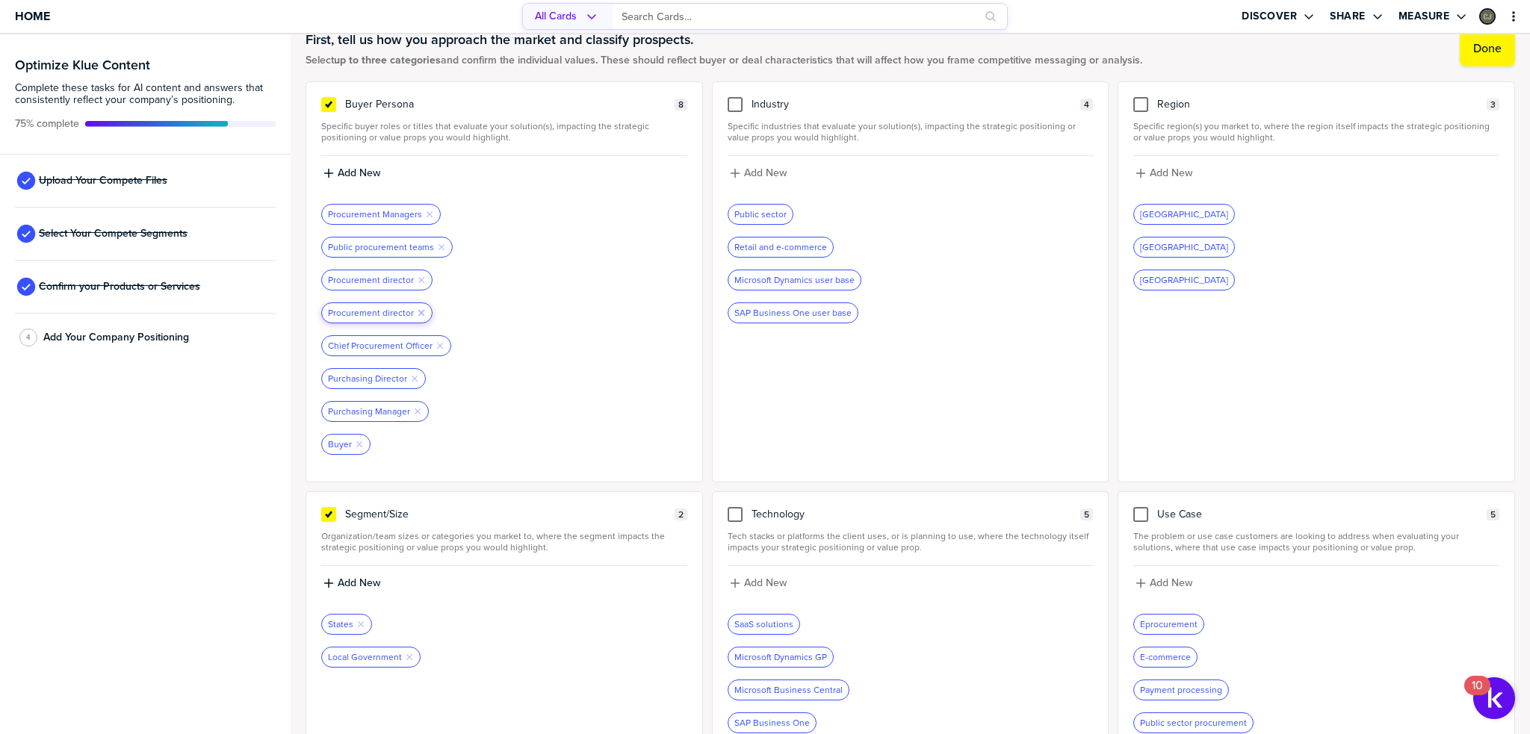
click at [421, 311] on icon "Remove Tag" at bounding box center [421, 313] width 9 height 9
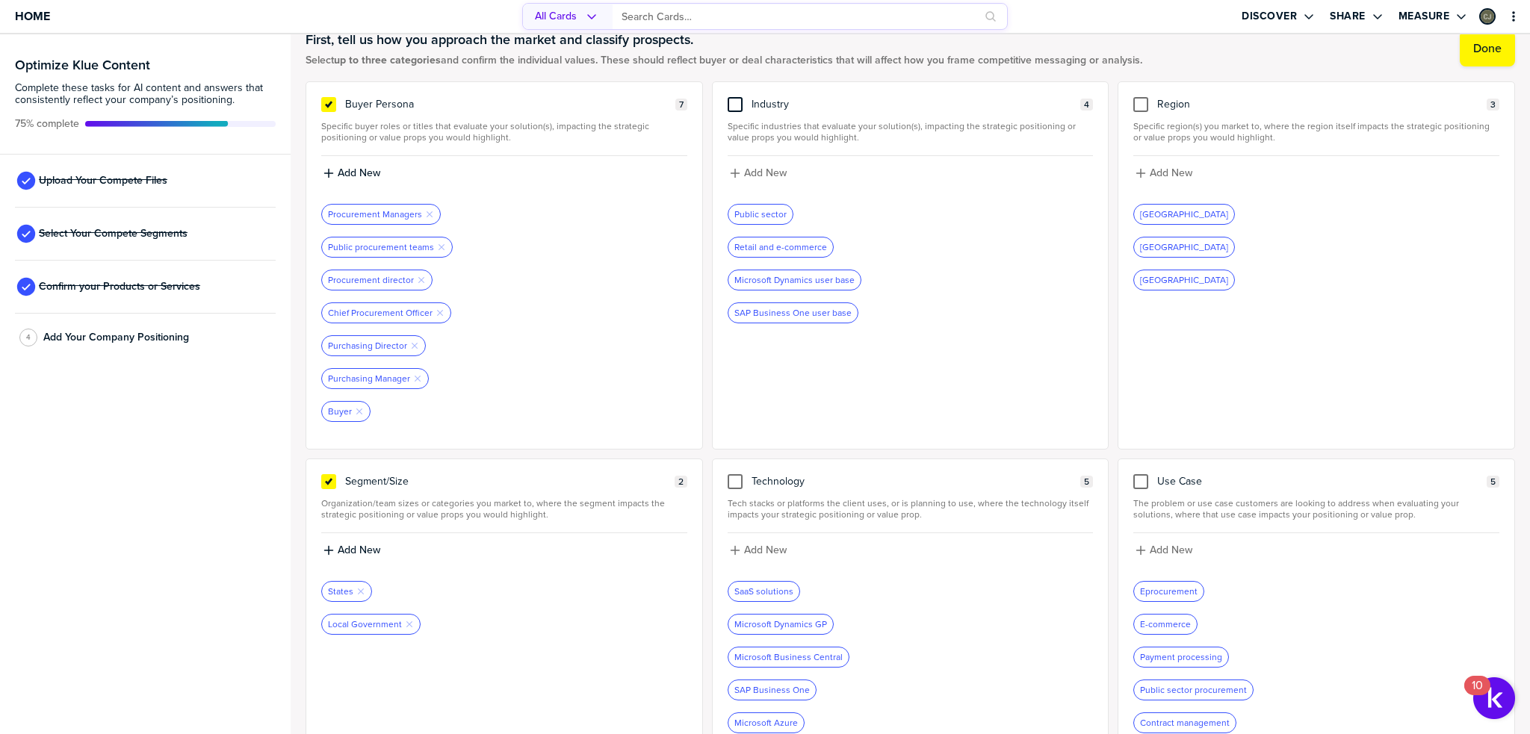
click at [735, 105] on div at bounding box center [735, 104] width 15 height 15
click at [735, 97] on input "checkbox" at bounding box center [735, 97] width 0 height 0
click at [831, 247] on icon "Remove Tag" at bounding box center [834, 247] width 9 height 9
click at [858, 243] on icon "Remove Tag" at bounding box center [862, 247] width 9 height 9
click at [855, 244] on icon "Remove Tag" at bounding box center [859, 247] width 9 height 9
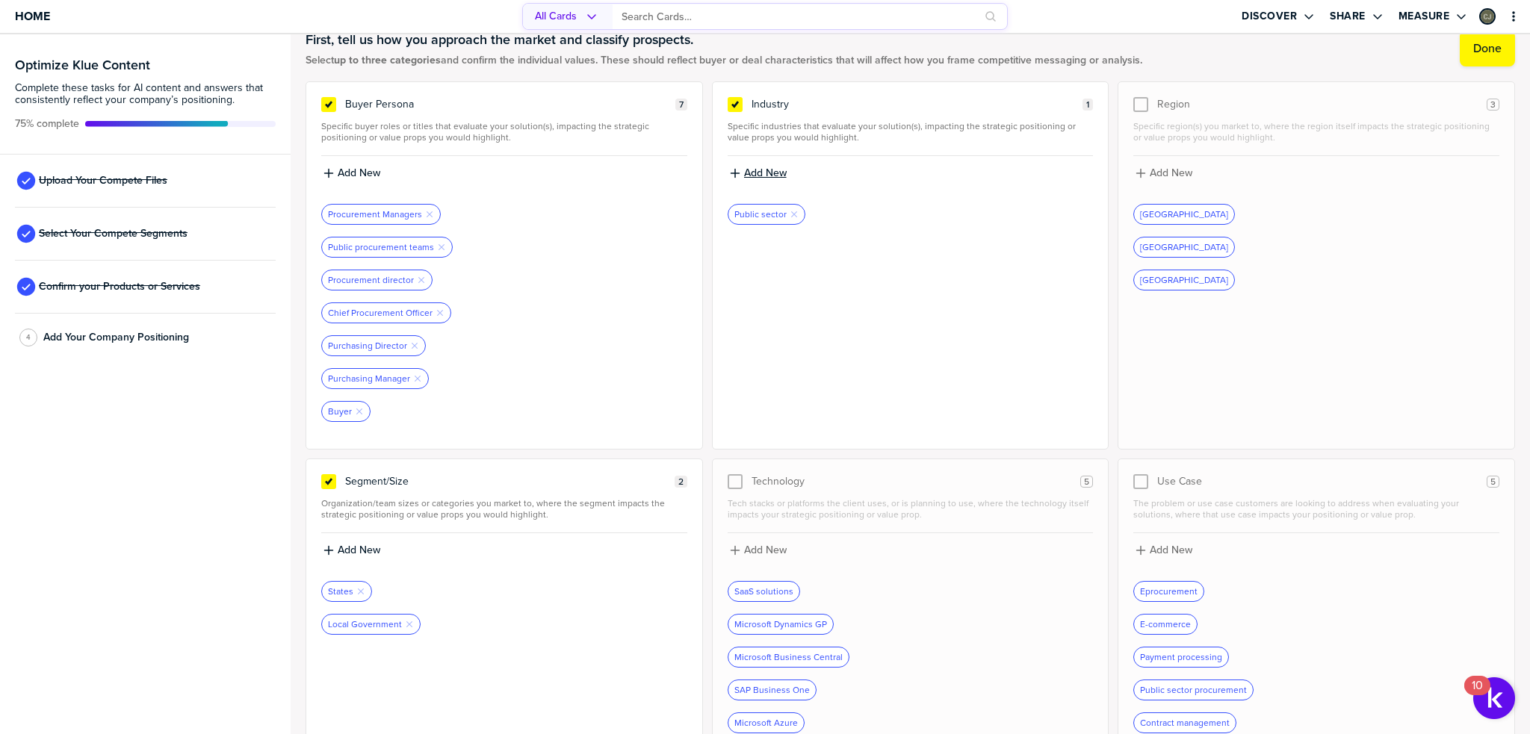
click at [758, 172] on label "Add New" at bounding box center [765, 173] width 43 height 13
click at [758, 172] on input at bounding box center [911, 178] width 366 height 27
type input "SLED"
click at [758, 172] on label "Add New" at bounding box center [765, 173] width 43 height 13
click at [758, 172] on input at bounding box center [911, 178] width 366 height 27
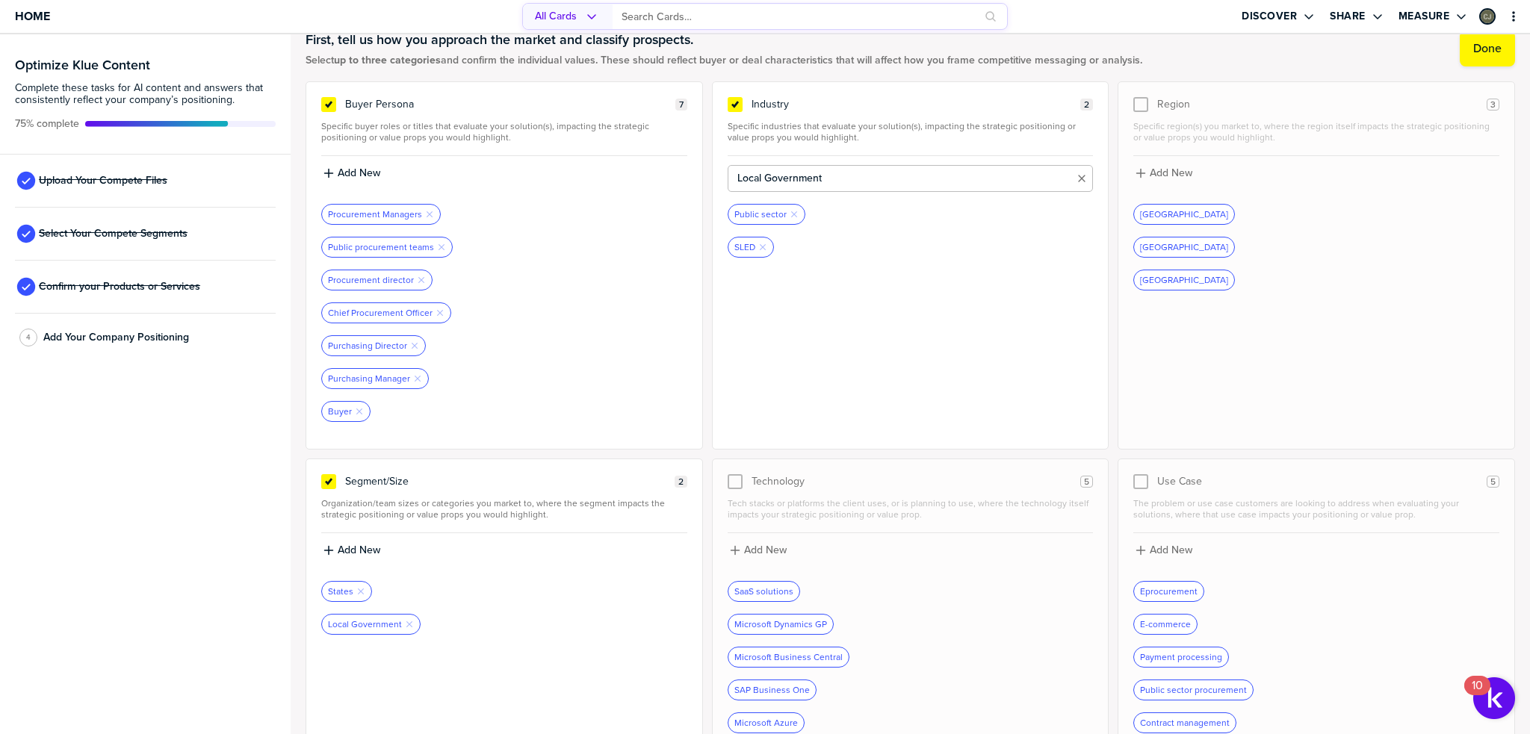
type input "Local Government"
click at [758, 172] on label "Add New" at bounding box center [765, 173] width 43 height 13
click at [758, 172] on input at bounding box center [911, 178] width 366 height 27
type input "States"
click at [758, 172] on label "Add New" at bounding box center [765, 173] width 43 height 13
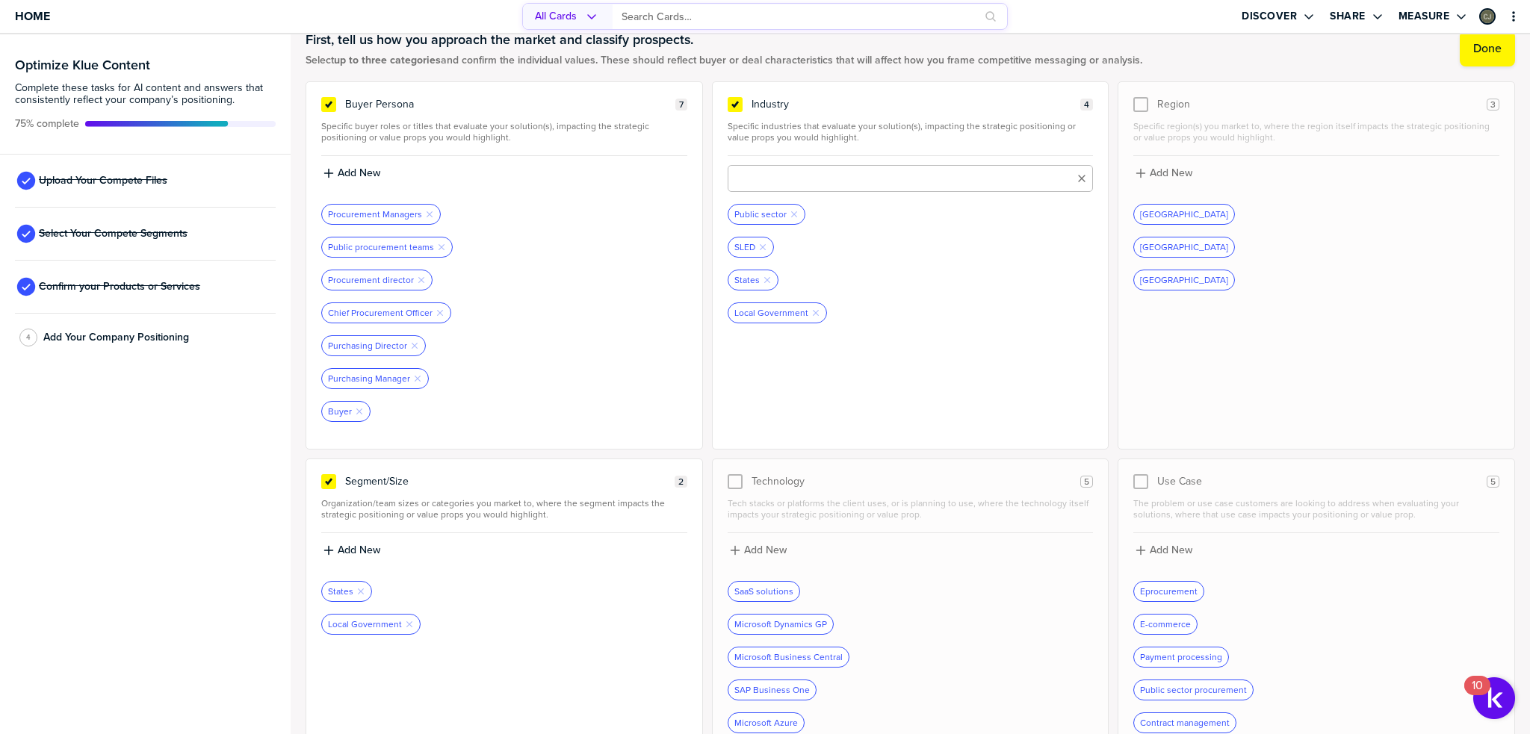
click at [758, 172] on input at bounding box center [911, 178] width 366 height 27
type input "Provinces"
click at [758, 172] on label "Add New" at bounding box center [765, 173] width 43 height 13
click at [758, 172] on input at bounding box center [911, 178] width 366 height 27
type input "Municipalities"
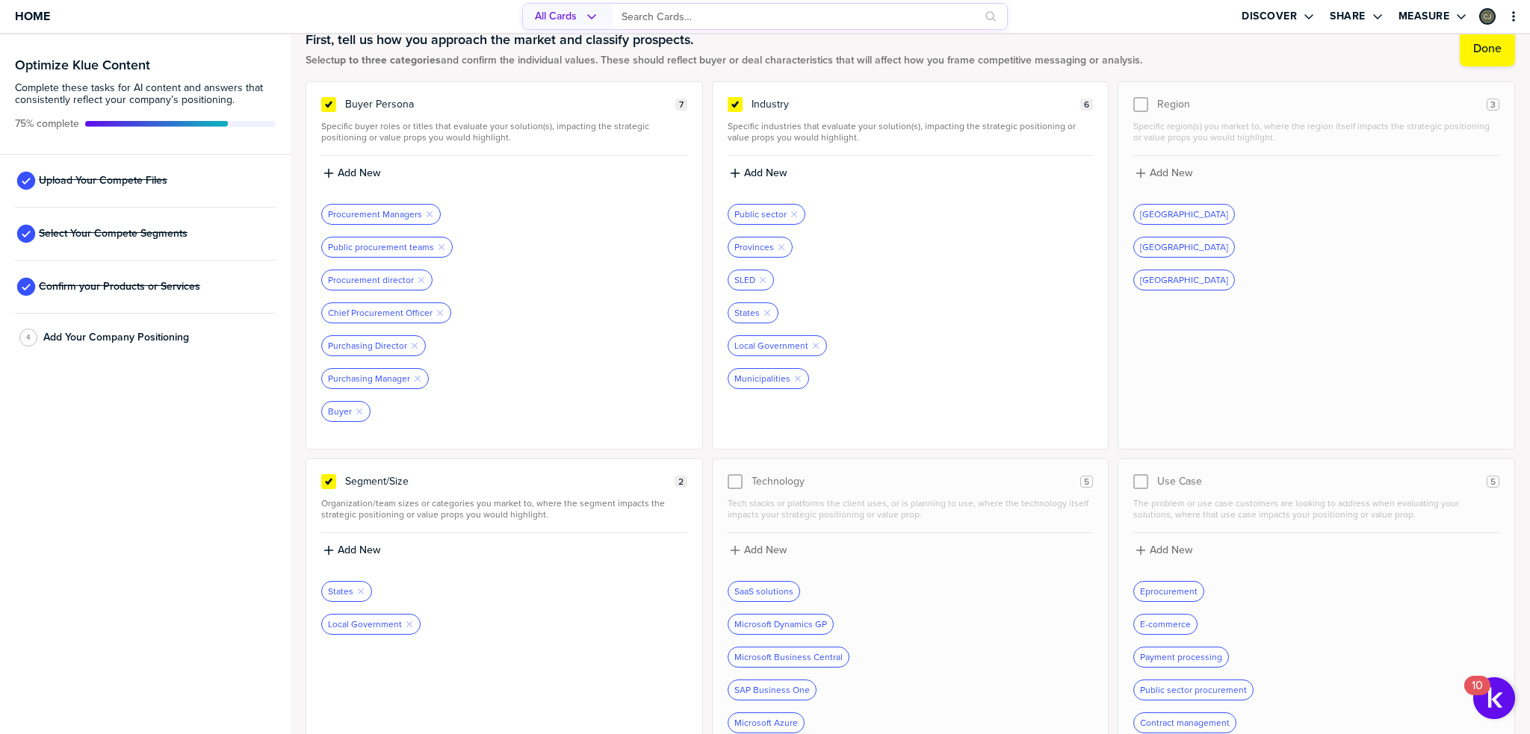
click at [758, 172] on label "Add New" at bounding box center [765, 173] width 43 height 13
click at [758, 172] on input at bounding box center [911, 178] width 366 height 27
type input "C"
click at [778, 246] on icon "button" at bounding box center [781, 247] width 6 height 6
click at [760, 247] on icon "button" at bounding box center [763, 247] width 6 height 6
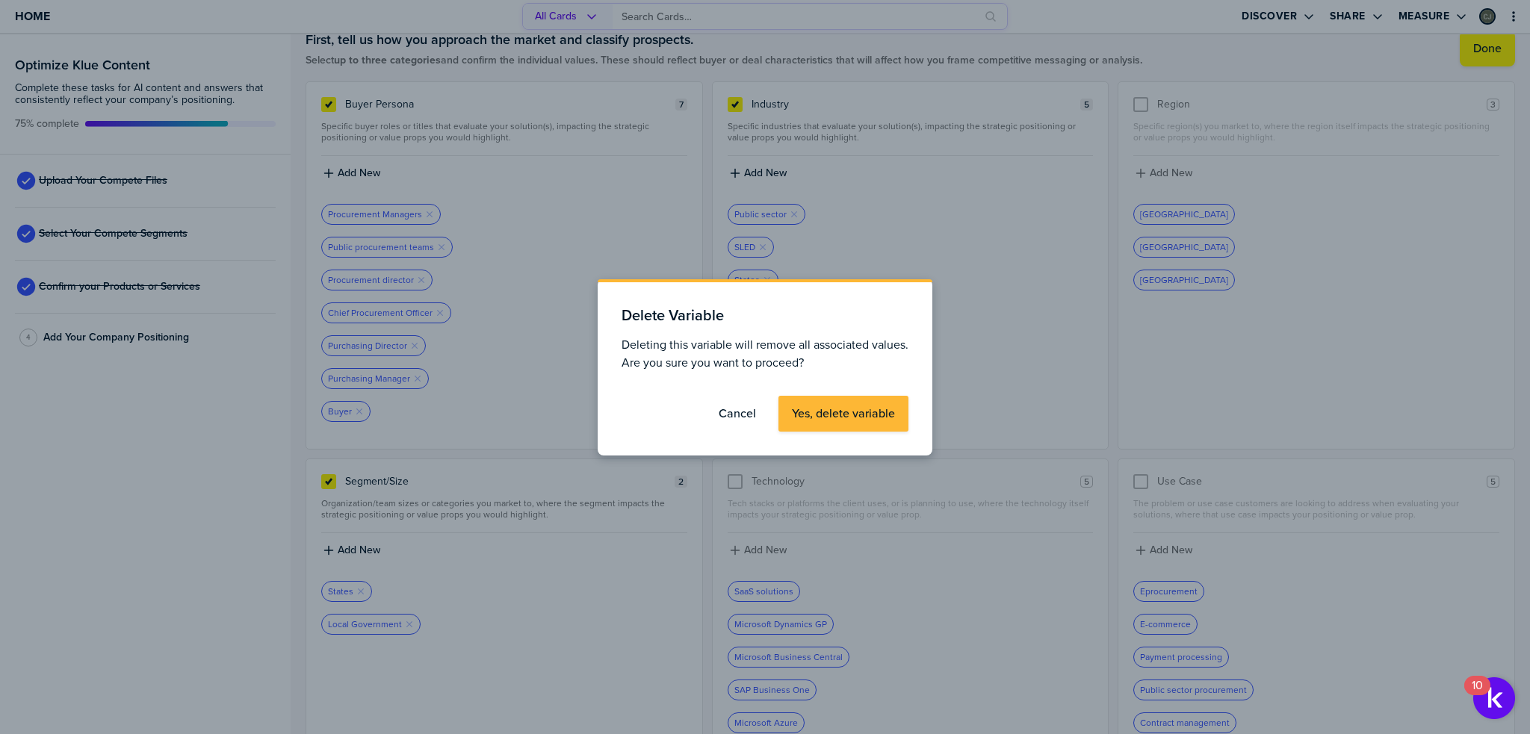
click at [732, 418] on label "Cancel" at bounding box center [737, 413] width 37 height 15
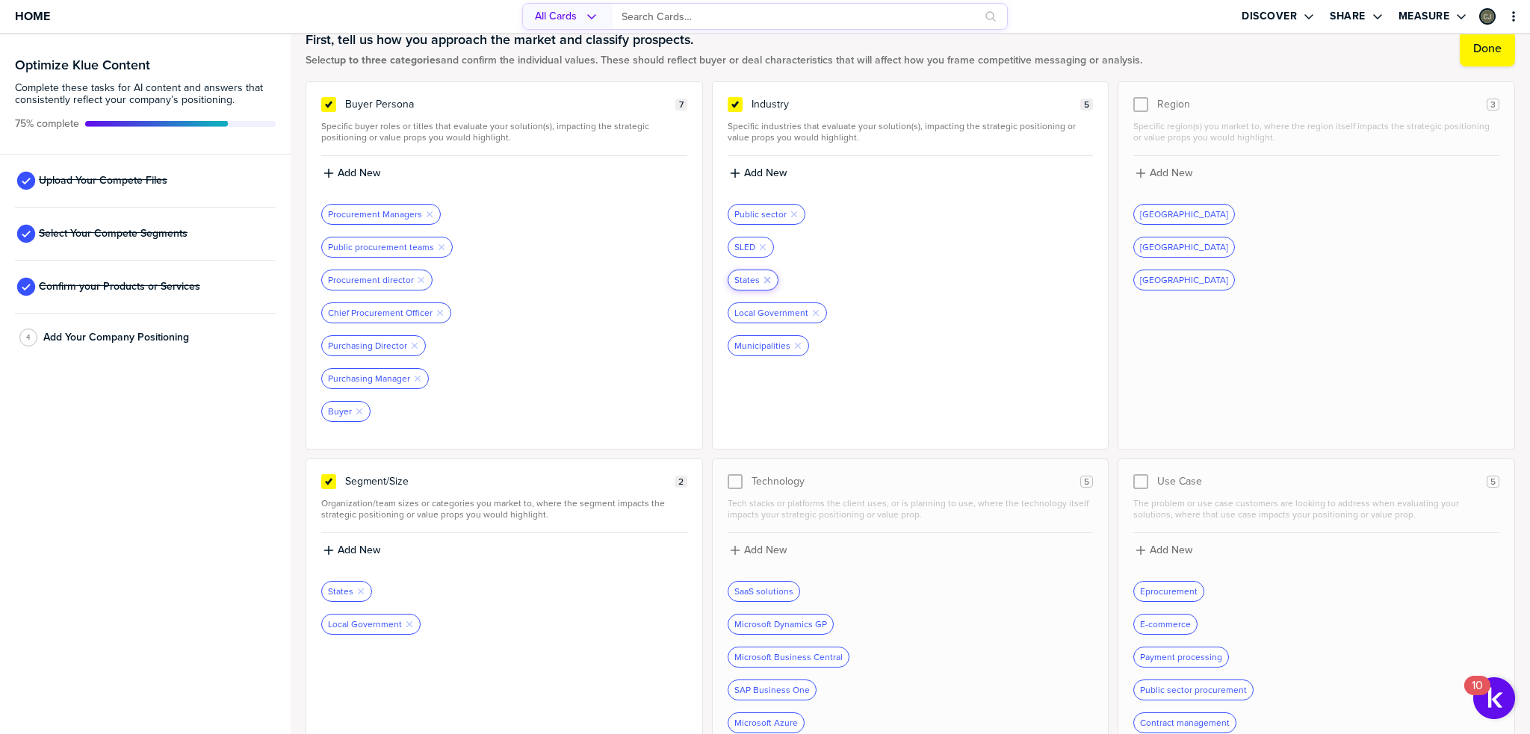
click at [765, 278] on icon "Remove Tag" at bounding box center [767, 280] width 9 height 9
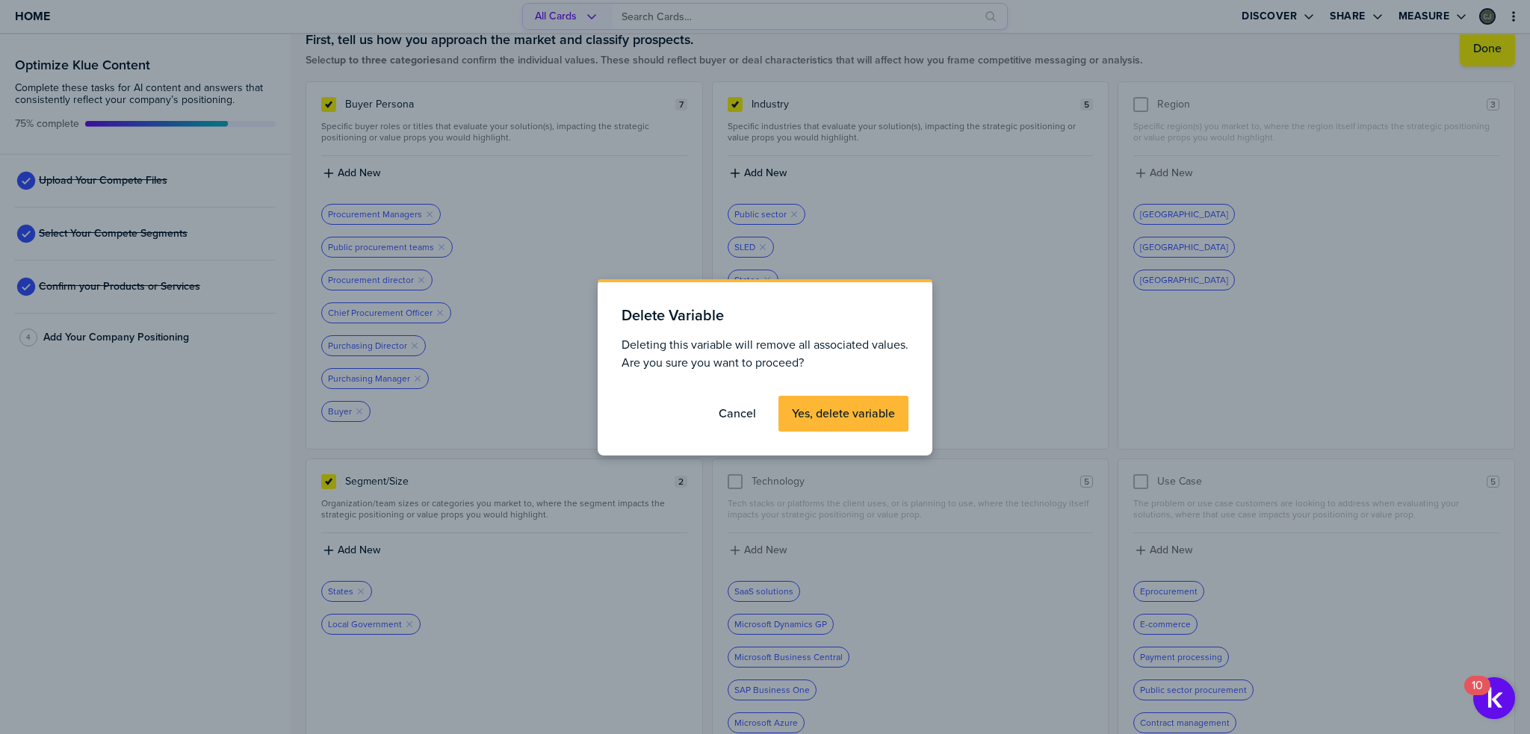
click at [826, 418] on label "Yes, delete variable" at bounding box center [843, 413] width 103 height 15
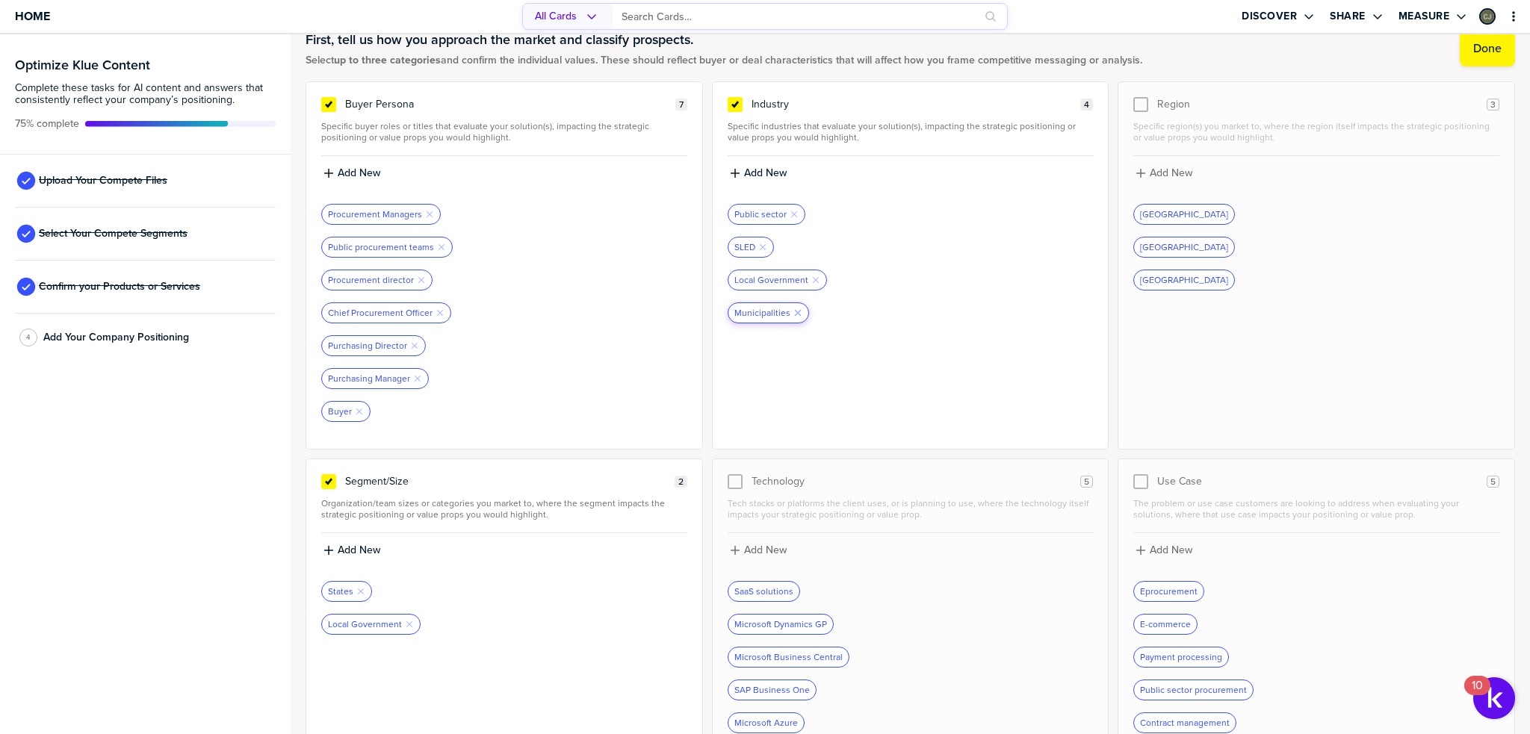
click at [793, 315] on icon "Remove Tag" at bounding box center [797, 313] width 9 height 9
click at [758, 247] on icon "Remove Tag" at bounding box center [762, 247] width 9 height 9
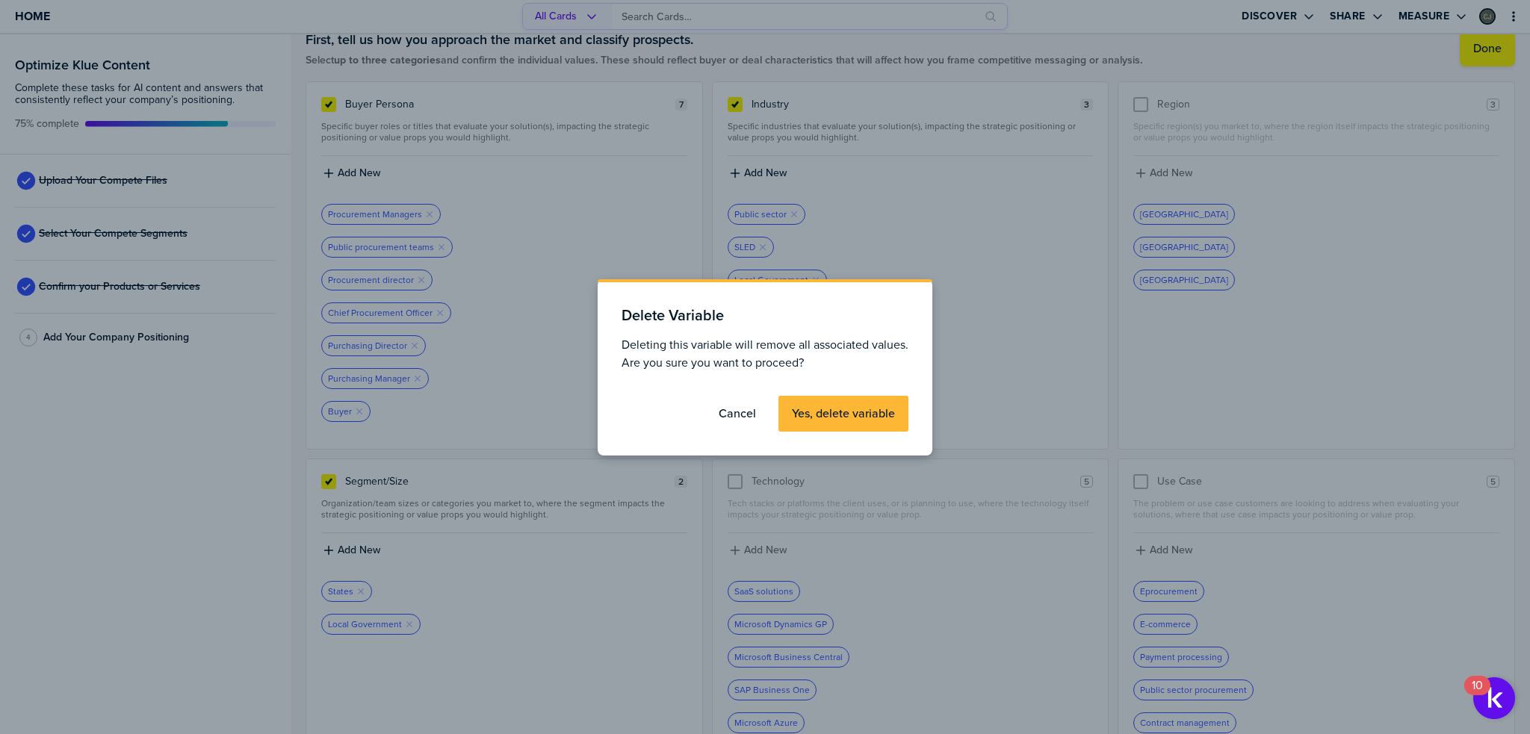
click at [838, 410] on label "Yes, delete variable" at bounding box center [843, 413] width 103 height 15
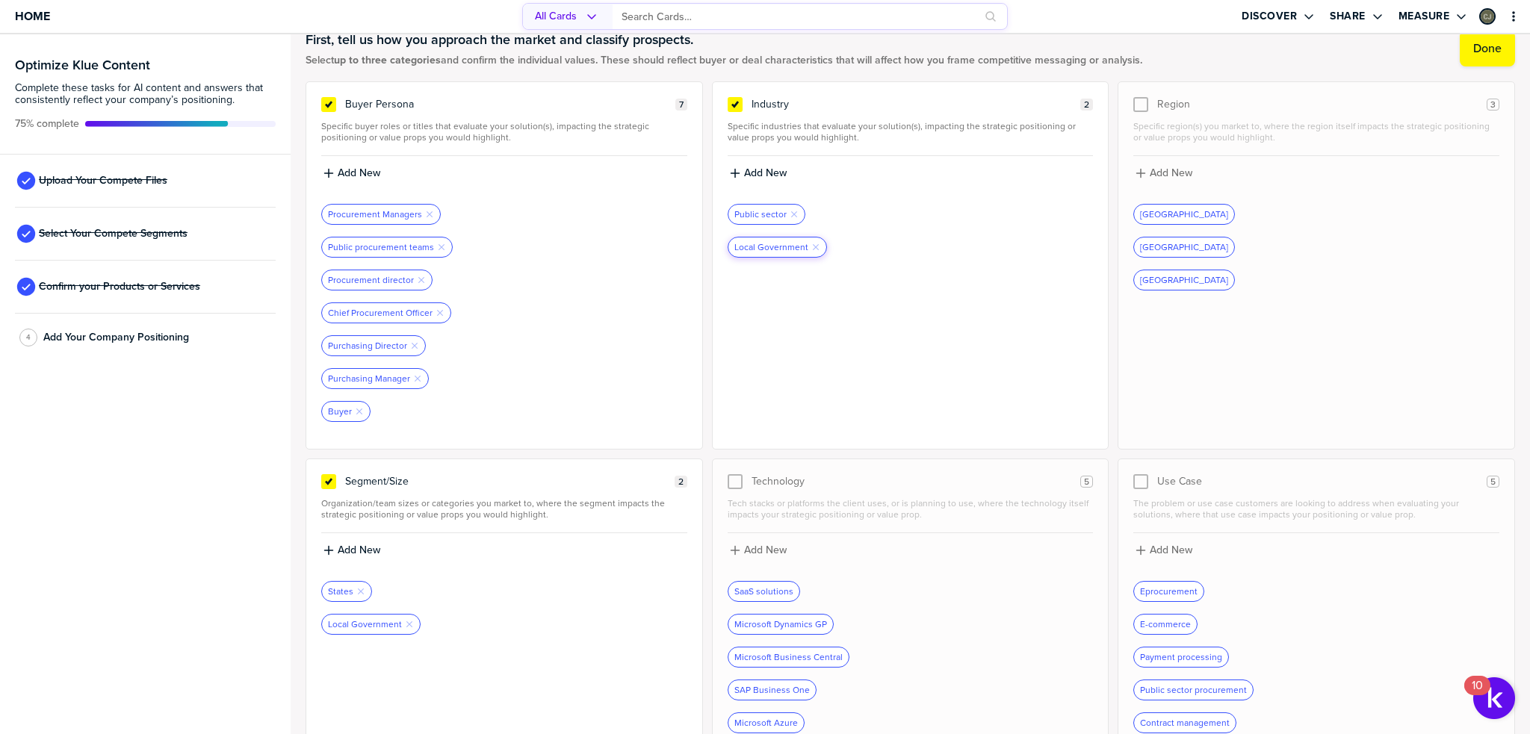
click at [810, 250] on div "Local Government Remove Tag" at bounding box center [777, 247] width 98 height 19
click at [811, 244] on icon "Remove Tag" at bounding box center [815, 247] width 9 height 9
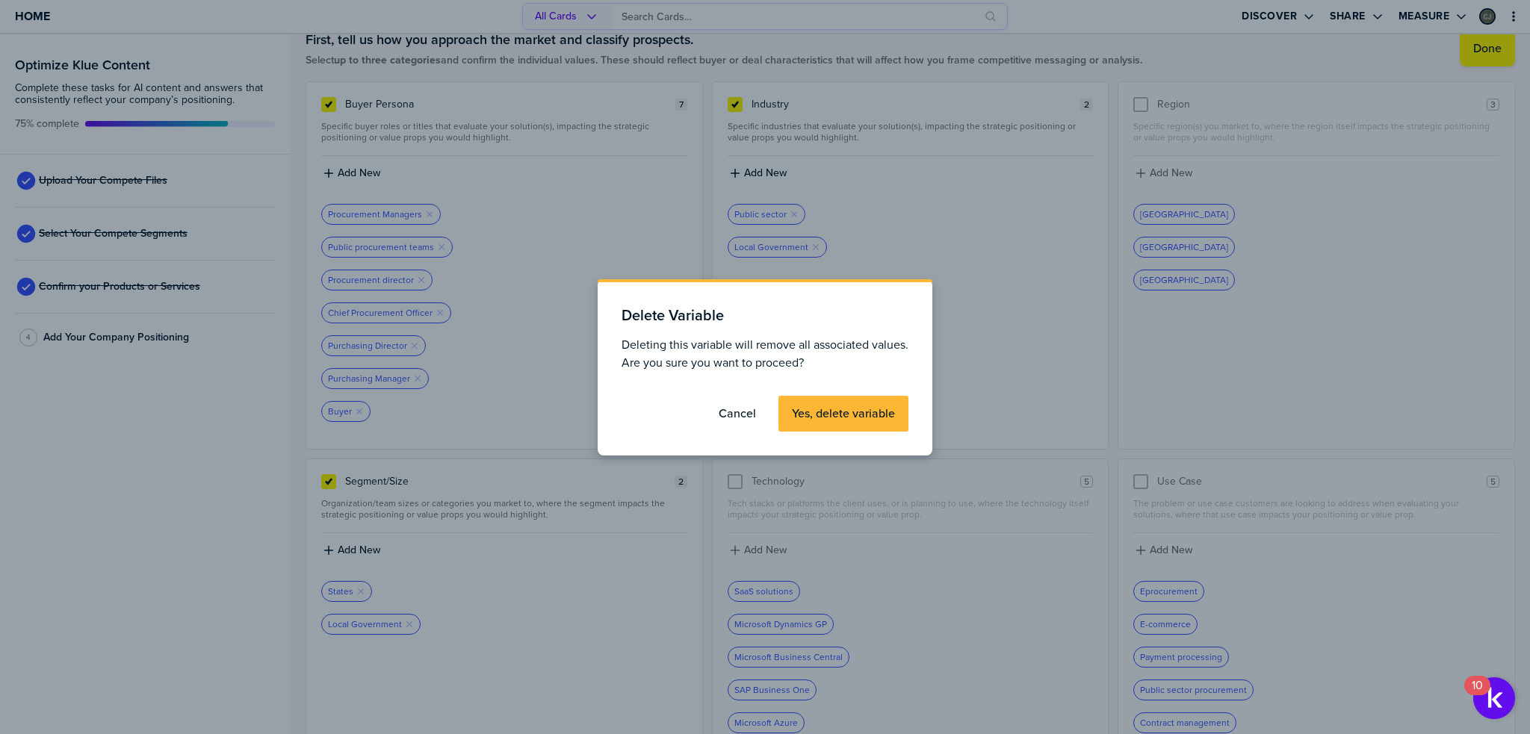
click at [838, 418] on label "Yes, delete variable" at bounding box center [843, 413] width 103 height 15
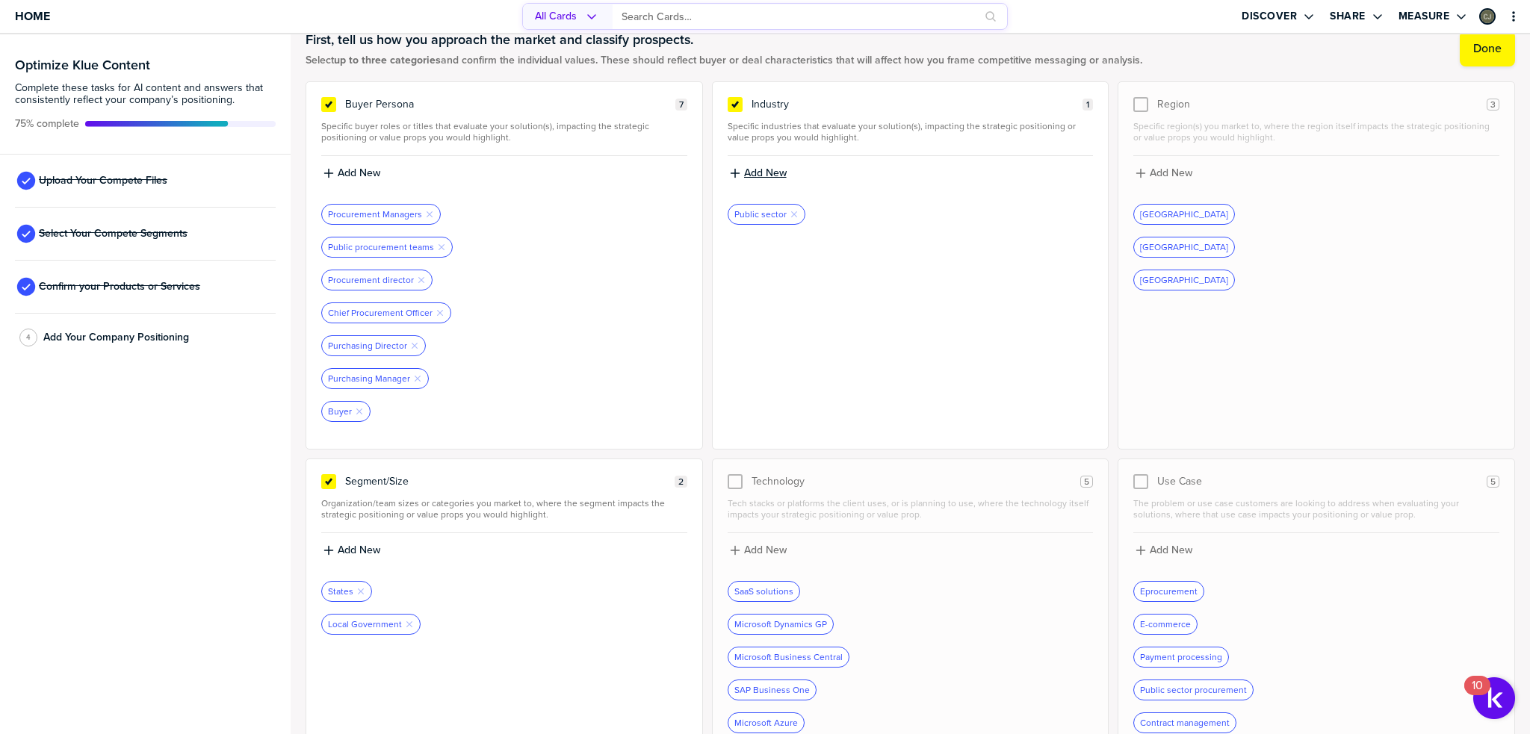
click at [770, 165] on div "Add New" at bounding box center [911, 173] width 366 height 16
click at [764, 175] on label "Add New" at bounding box center [765, 173] width 43 height 13
click at [764, 175] on input at bounding box center [911, 178] width 366 height 27
type input "Government"
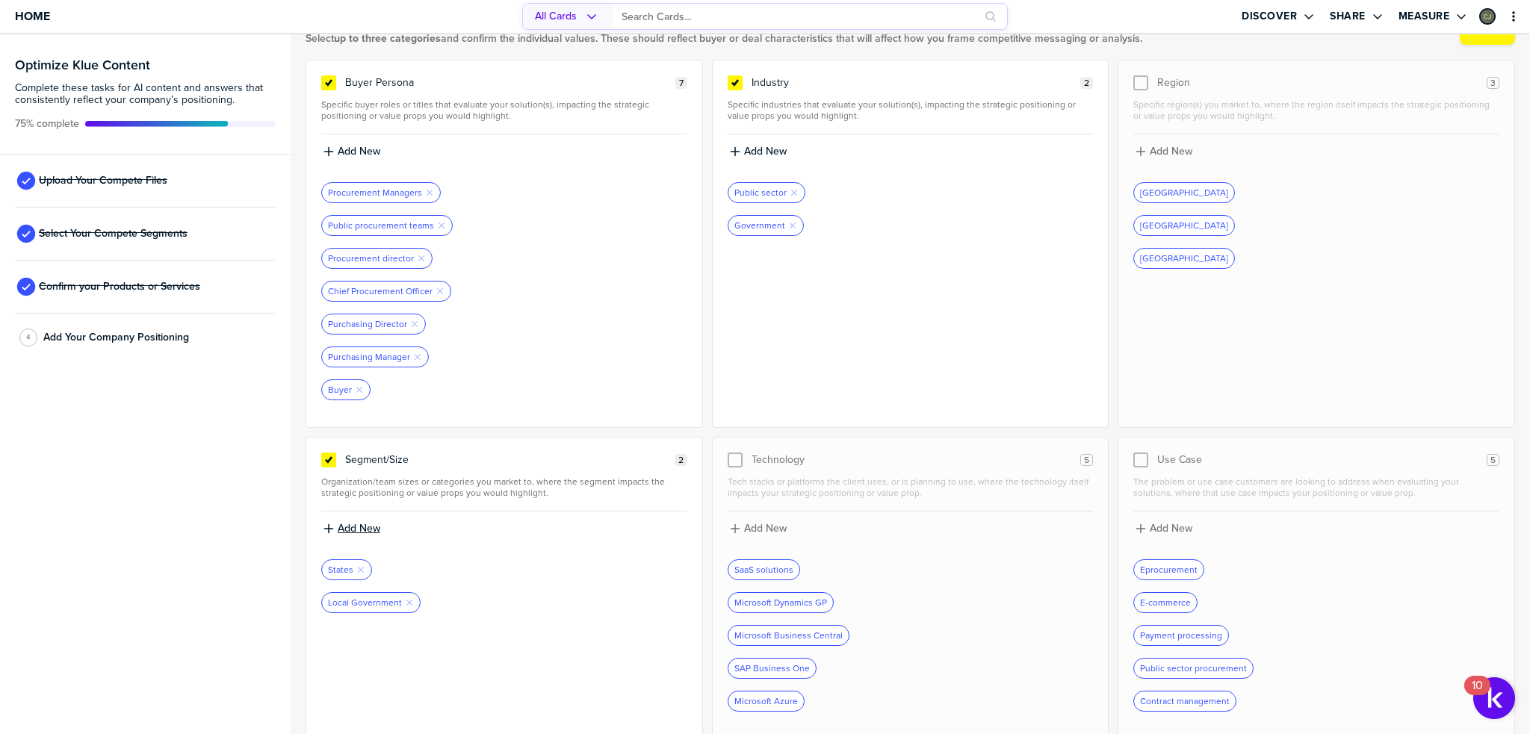
click at [325, 523] on icon "button" at bounding box center [329, 529] width 12 height 12
click at [335, 525] on input at bounding box center [504, 534] width 366 height 27
type input "SLED"
click at [335, 525] on div "button" at bounding box center [336, 528] width 3 height 13
click at [335, 525] on input at bounding box center [504, 534] width 366 height 27
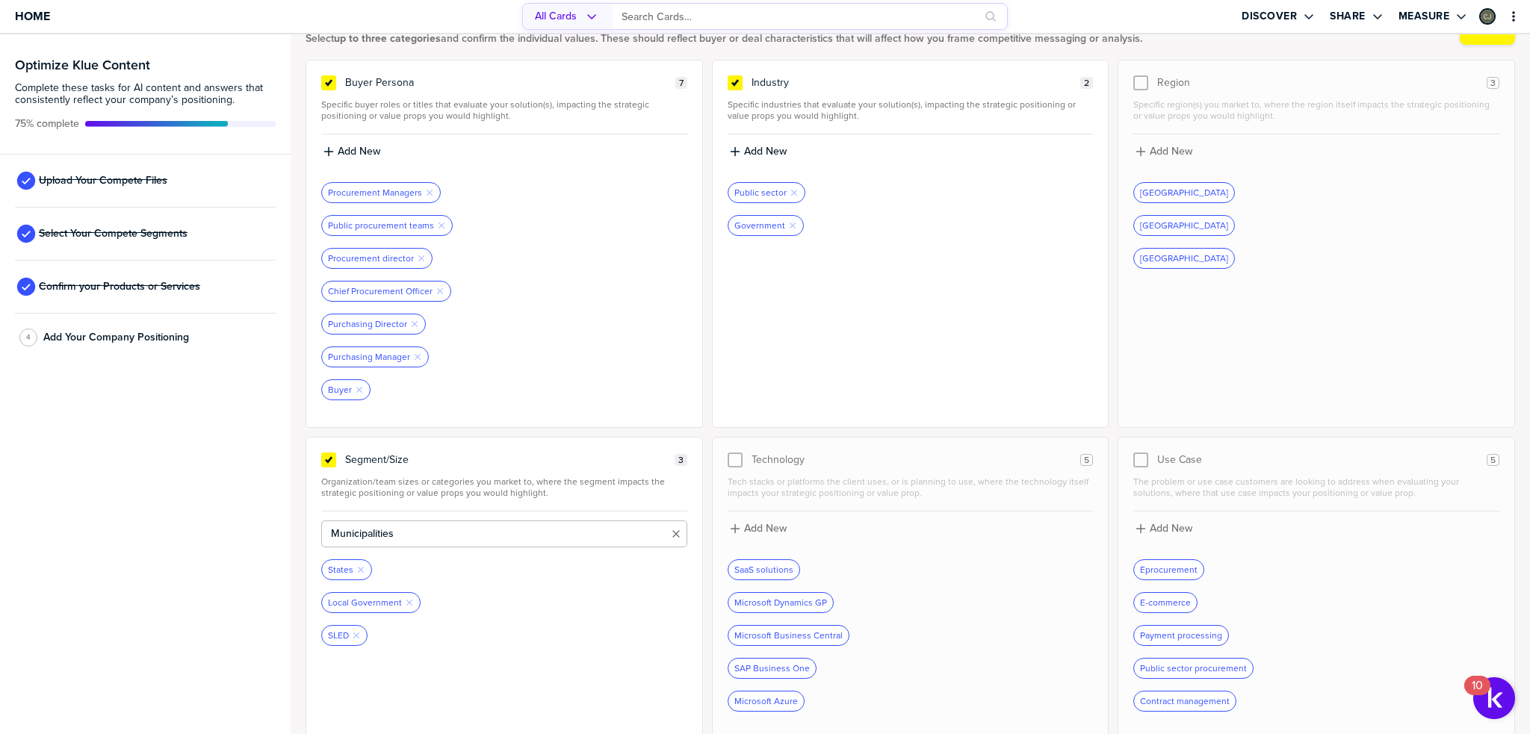
type input "Municipalities"
click at [335, 525] on div "button" at bounding box center [336, 528] width 3 height 13
click at [335, 525] on input at bounding box center [504, 534] width 366 height 27
type input "Cities"
click at [335, 525] on div "button" at bounding box center [336, 528] width 3 height 13
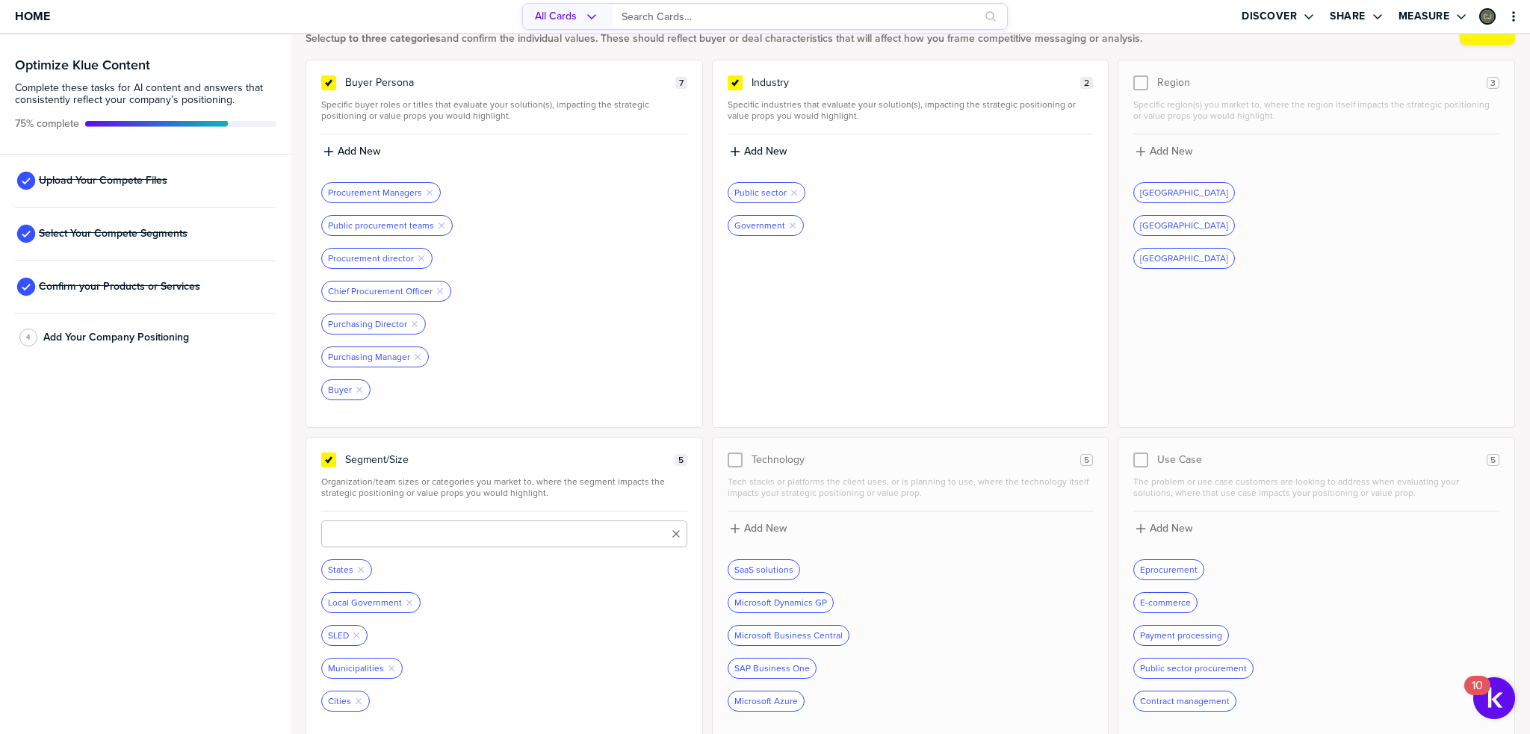
click at [335, 525] on input at bounding box center [504, 534] width 366 height 27
type input "Counties"
click at [335, 525] on div "button" at bounding box center [336, 528] width 3 height 13
click at [377, 540] on input at bounding box center [504, 534] width 366 height 27
type input "K-12"
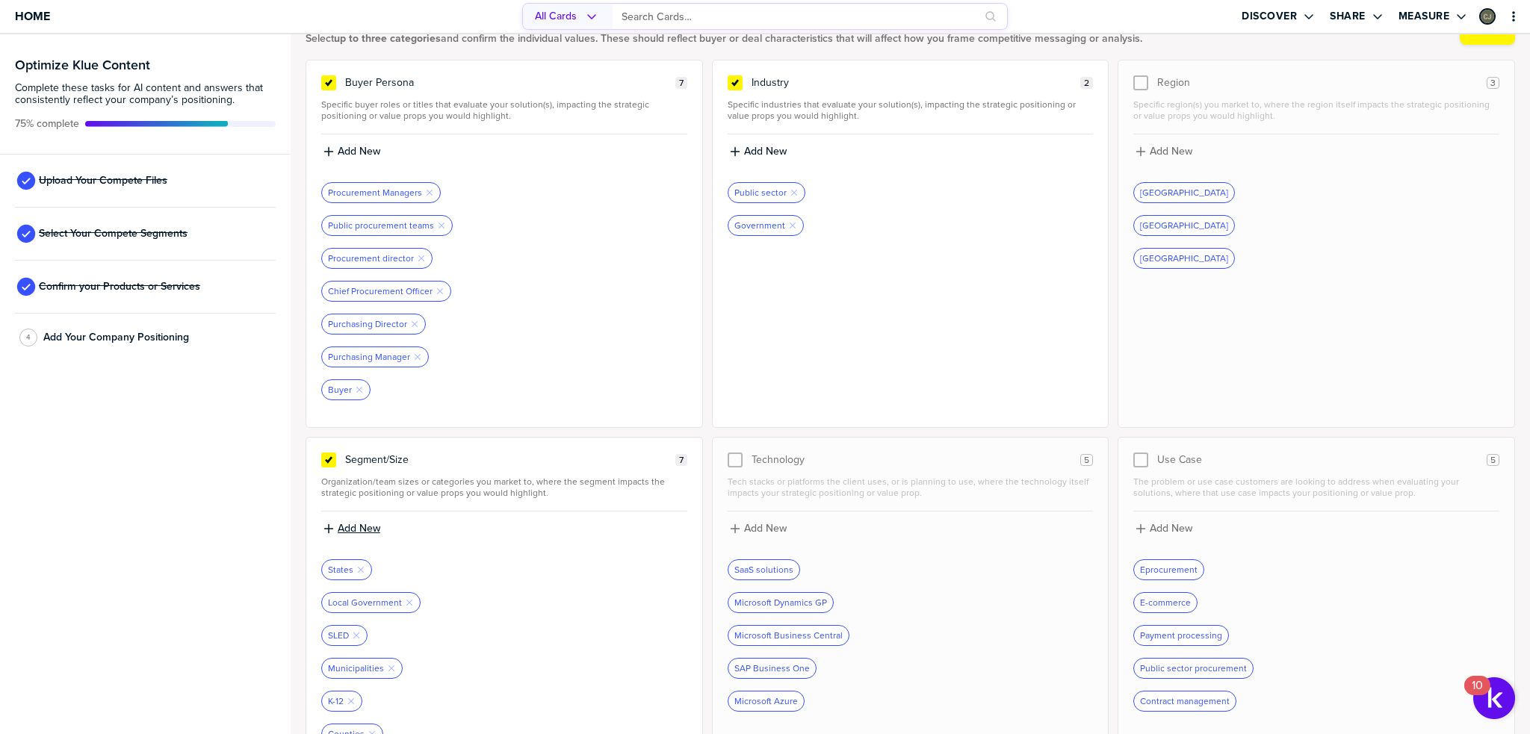
scroll to position [120, 0]
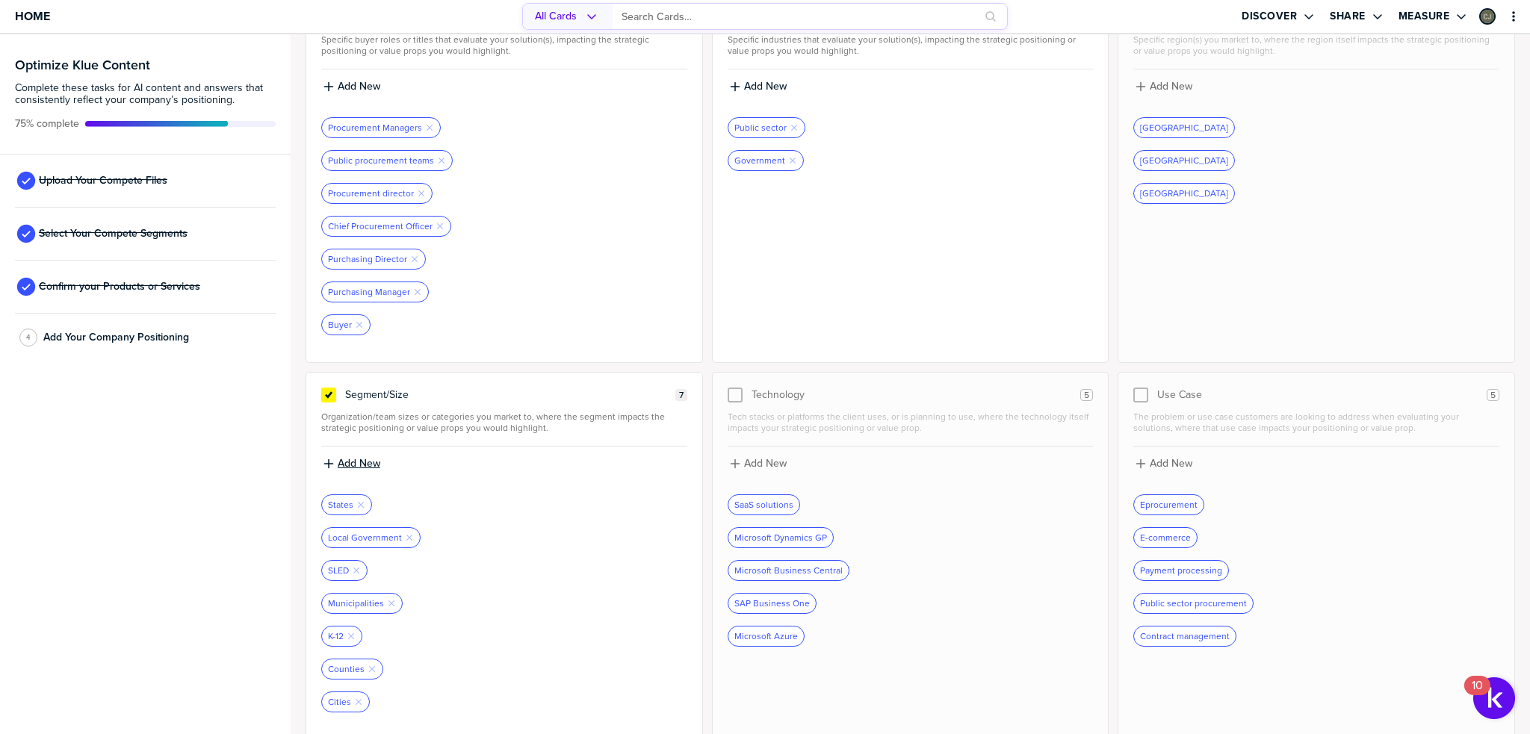
click at [352, 461] on label "Add New" at bounding box center [359, 463] width 43 height 13
click at [352, 461] on input at bounding box center [504, 469] width 366 height 27
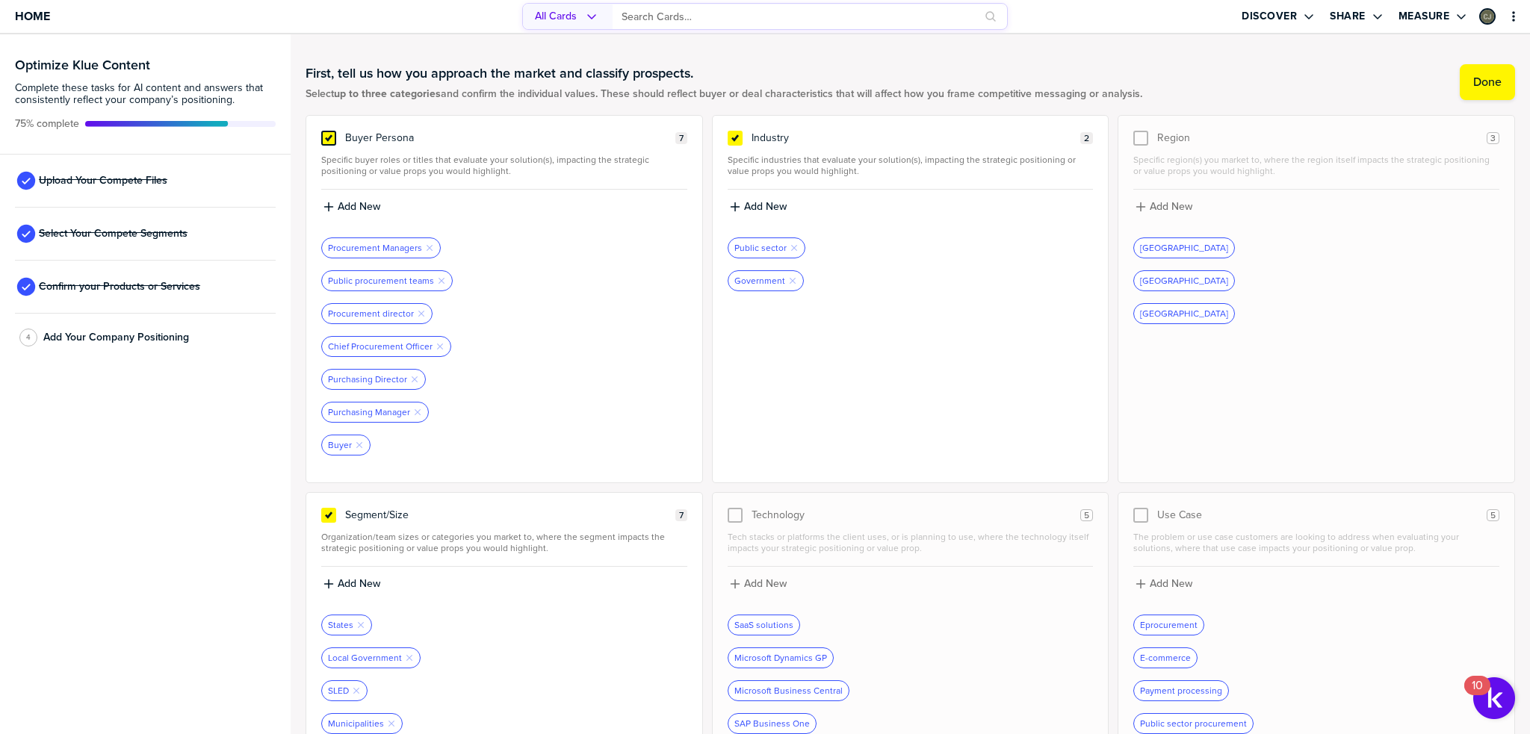
click at [326, 137] on icon at bounding box center [329, 137] width 6 height 5
click at [329, 131] on input "checkbox" at bounding box center [329, 131] width 0 height 0
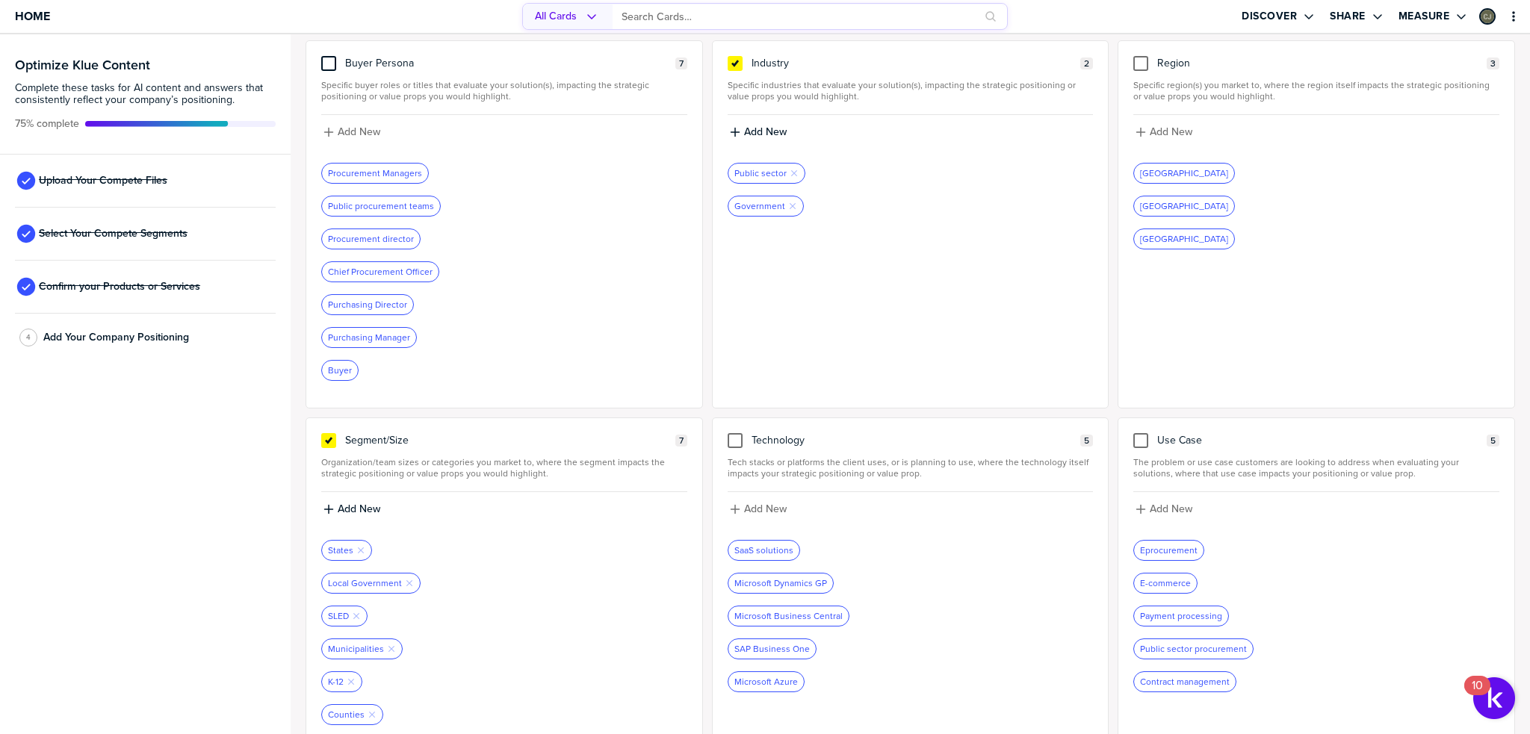
scroll to position [120, 0]
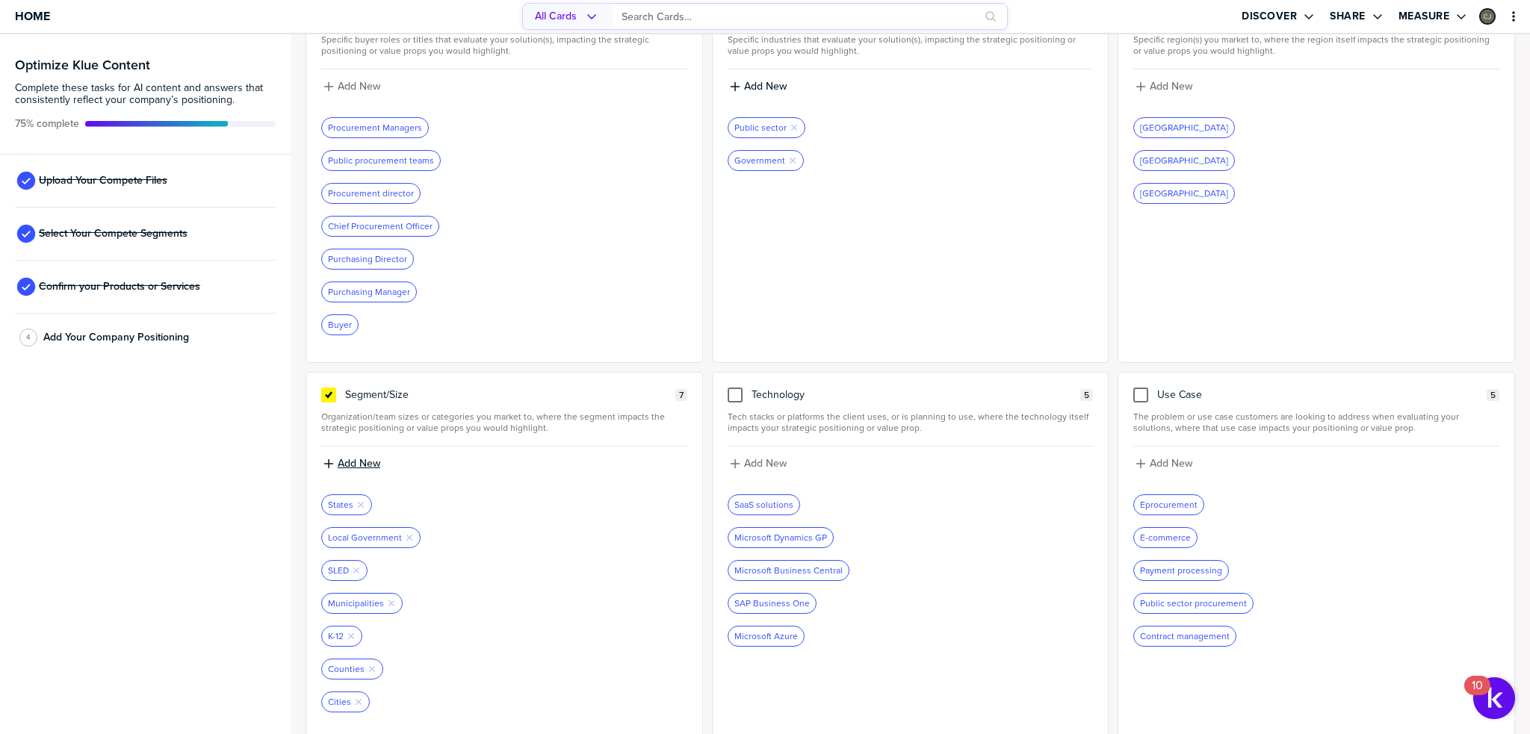
click at [353, 460] on label "Add New" at bounding box center [359, 463] width 43 height 13
click at [353, 460] on input at bounding box center [504, 469] width 366 height 27
type input "Higher-Education"
click at [353, 460] on label "Add New" at bounding box center [359, 463] width 43 height 13
click at [353, 460] on input at bounding box center [504, 469] width 366 height 27
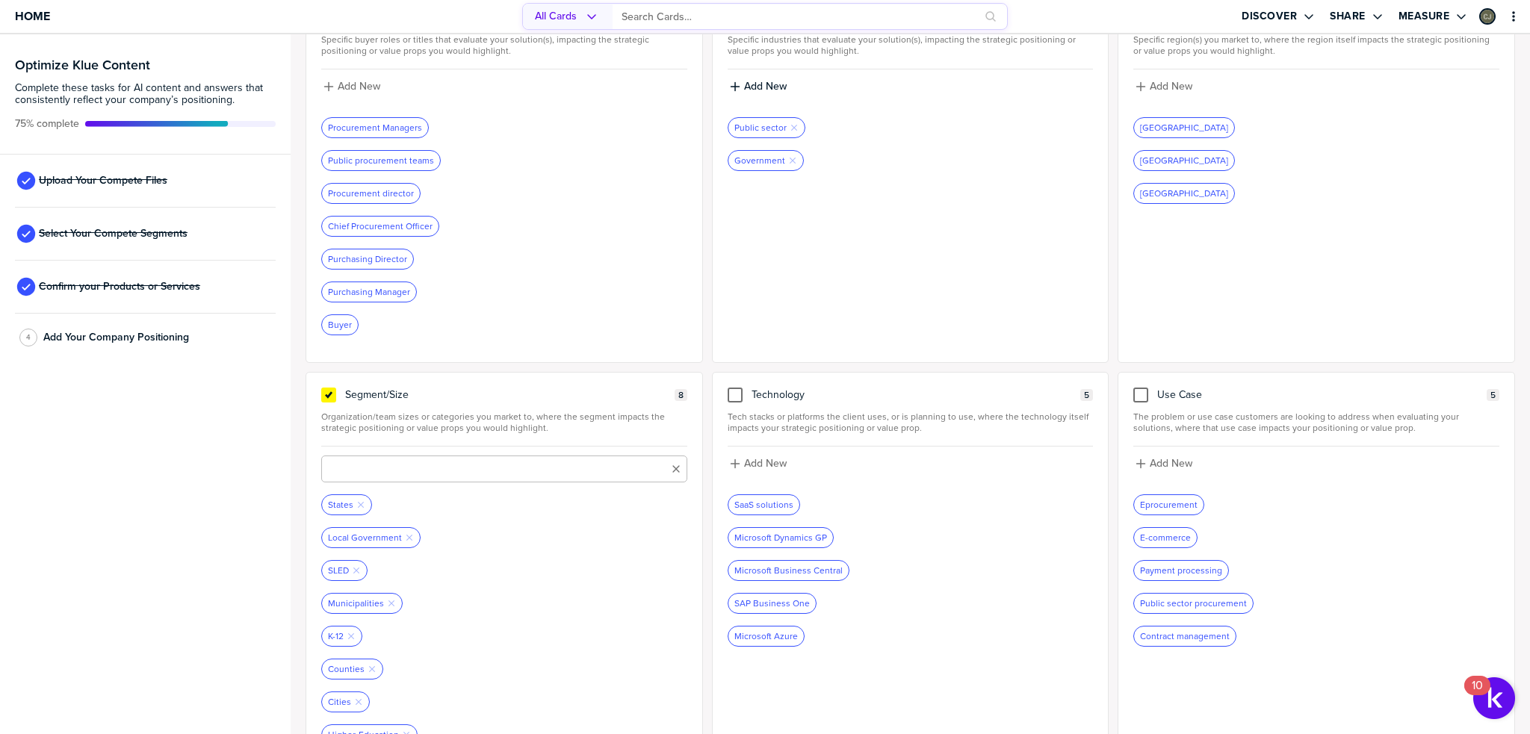
type input "D"
type input "A"
type input "DOT"
click at [353, 460] on label "Add New" at bounding box center [359, 463] width 43 height 13
click at [353, 460] on input at bounding box center [504, 469] width 366 height 27
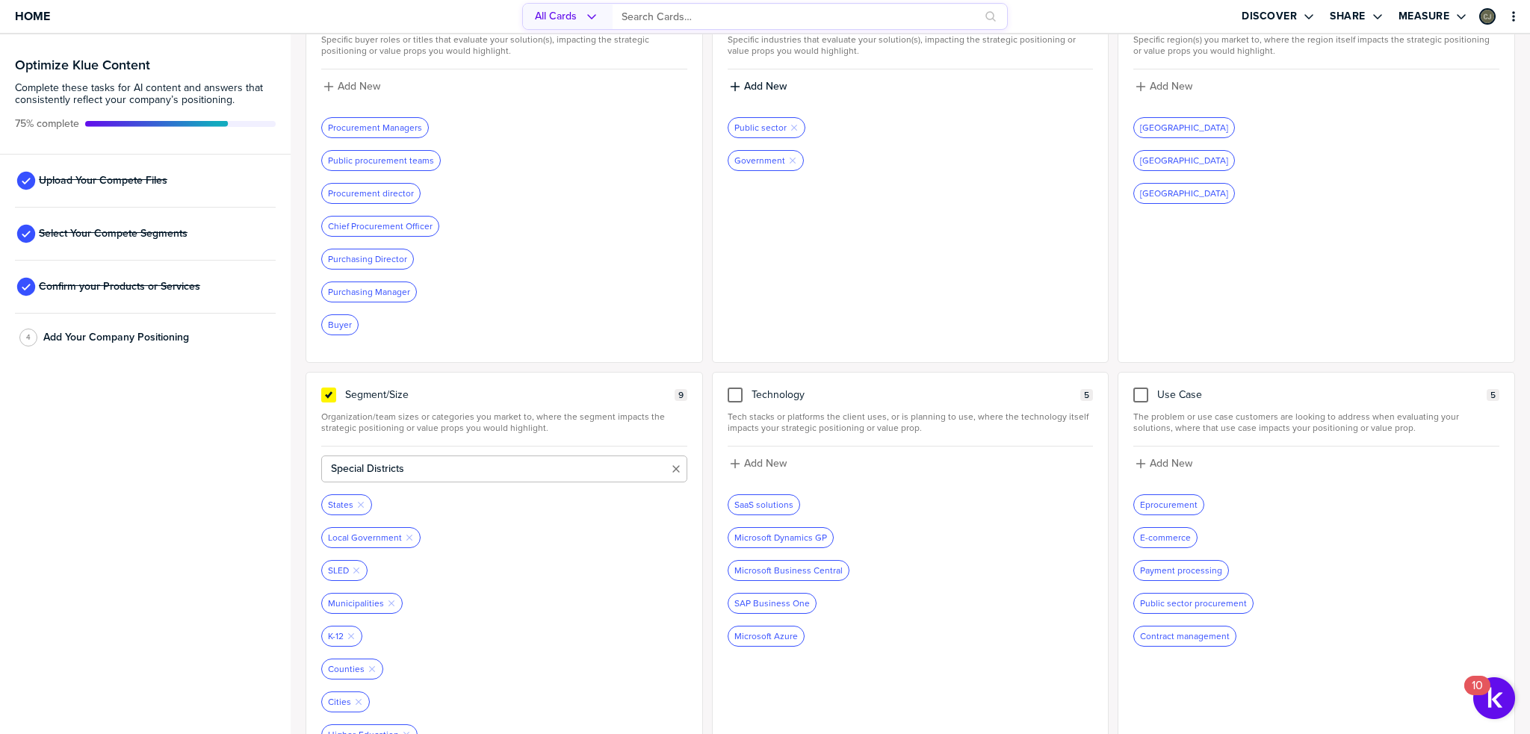
type input "Special Districts"
click at [353, 460] on label "Add New" at bounding box center [359, 463] width 43 height 13
click at [353, 460] on input at bounding box center [504, 469] width 366 height 27
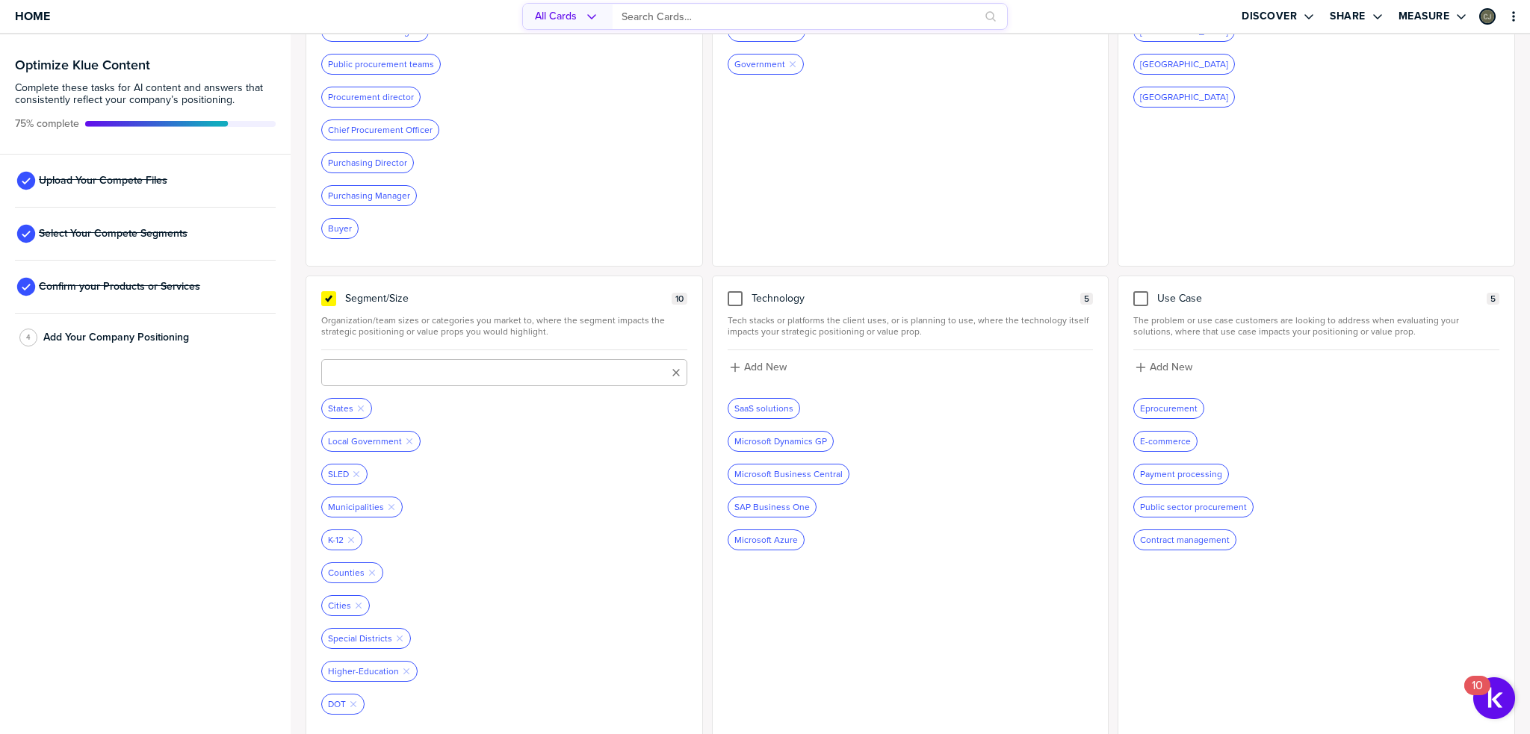
scroll to position [218, 0]
click at [1139, 299] on div at bounding box center [1140, 297] width 15 height 15
click at [1141, 290] on input "checkbox" at bounding box center [1141, 290] width 0 height 0
click at [1194, 438] on icon "Remove Tag" at bounding box center [1198, 440] width 9 height 9
click at [1192, 438] on div "Payment processing Remove Tag" at bounding box center [1187, 439] width 106 height 19
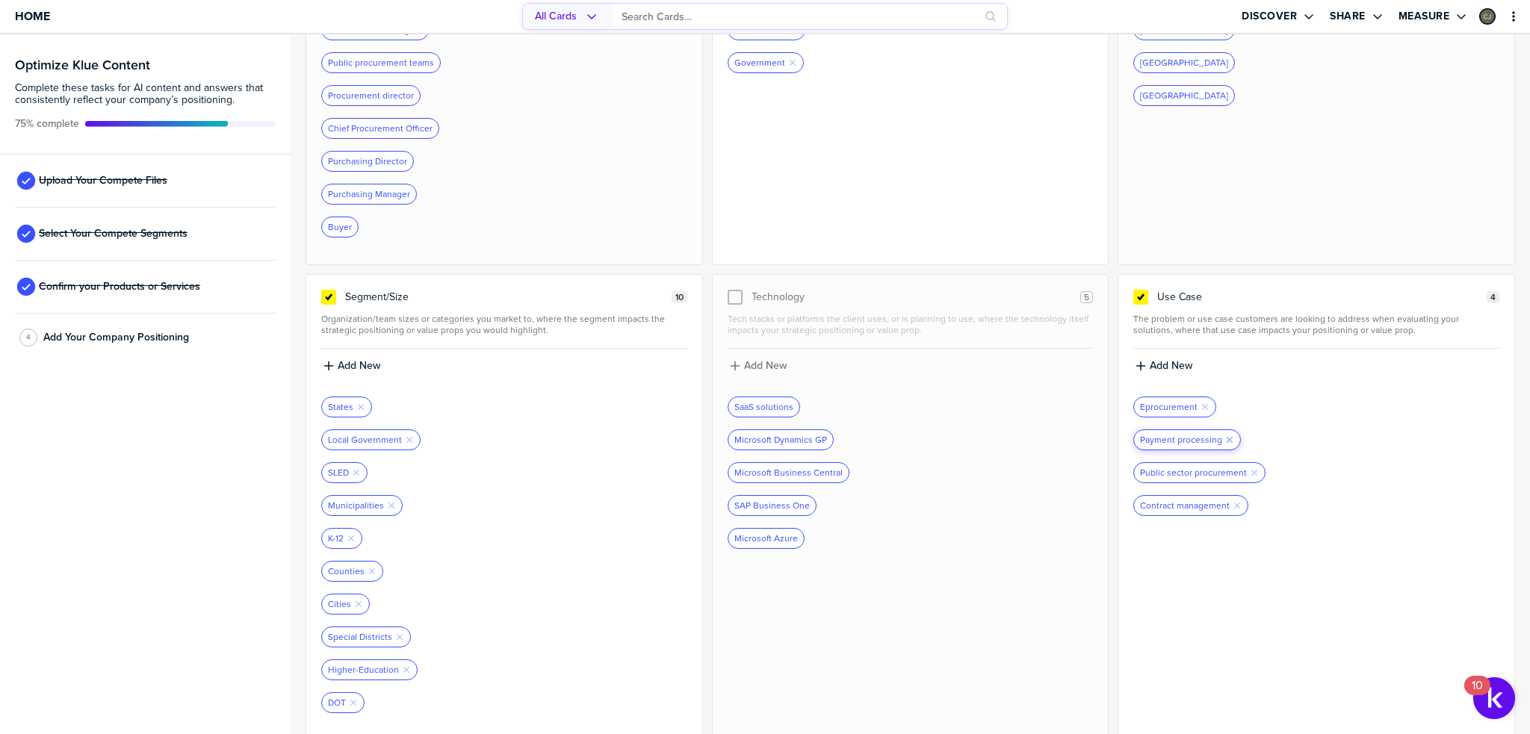
click at [1227, 437] on icon "button" at bounding box center [1230, 440] width 6 height 6
click at [1151, 359] on label "Add New" at bounding box center [1171, 365] width 43 height 13
click at [1154, 369] on input at bounding box center [1316, 371] width 366 height 27
type input "Sourcing"
click at [1154, 369] on button "Add New" at bounding box center [1316, 366] width 366 height 16
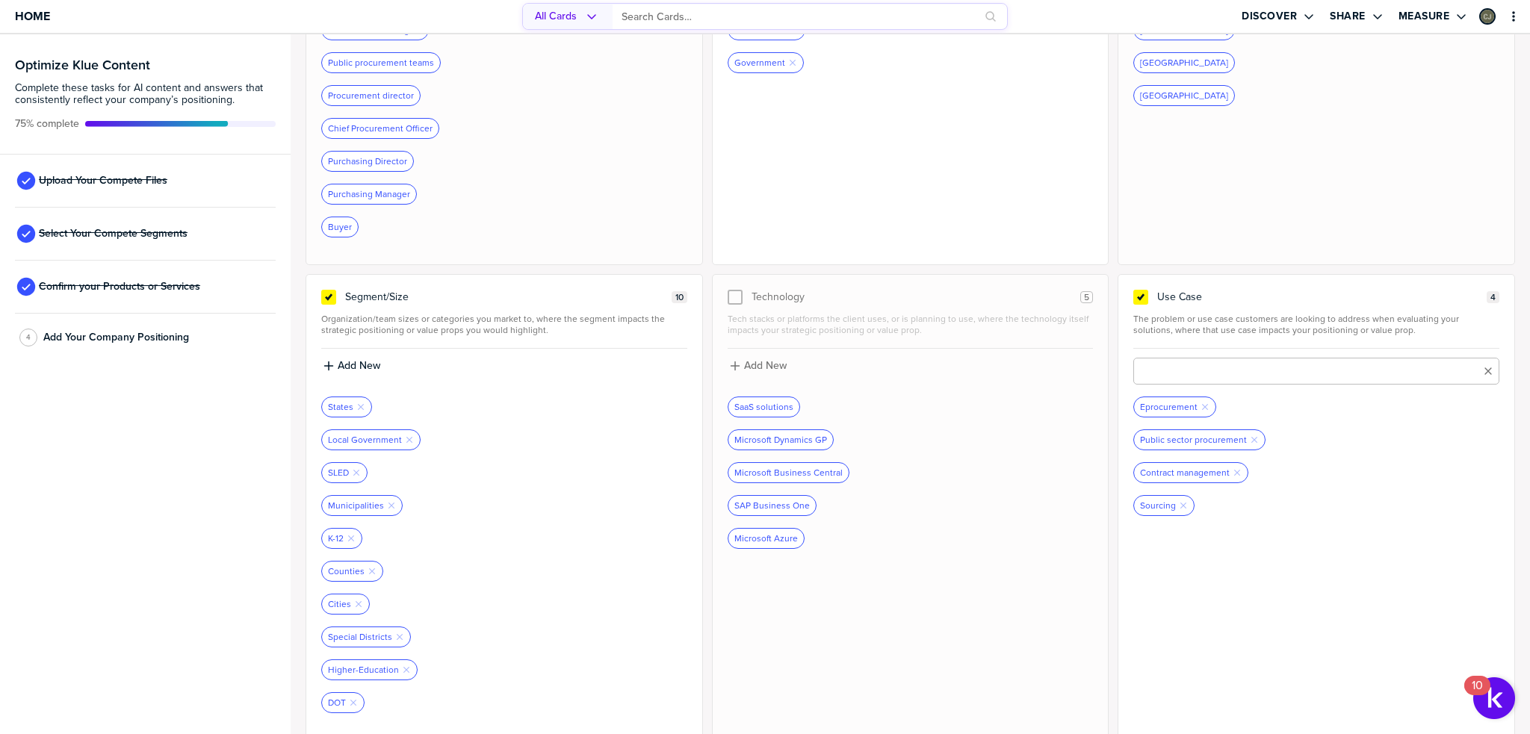
click at [1154, 369] on input at bounding box center [1316, 371] width 366 height 27
type input "Procurement"
click at [1162, 359] on label "Add New" at bounding box center [1171, 365] width 43 height 13
click at [1165, 362] on input at bounding box center [1316, 371] width 366 height 27
type input "Procure-to-Pay"
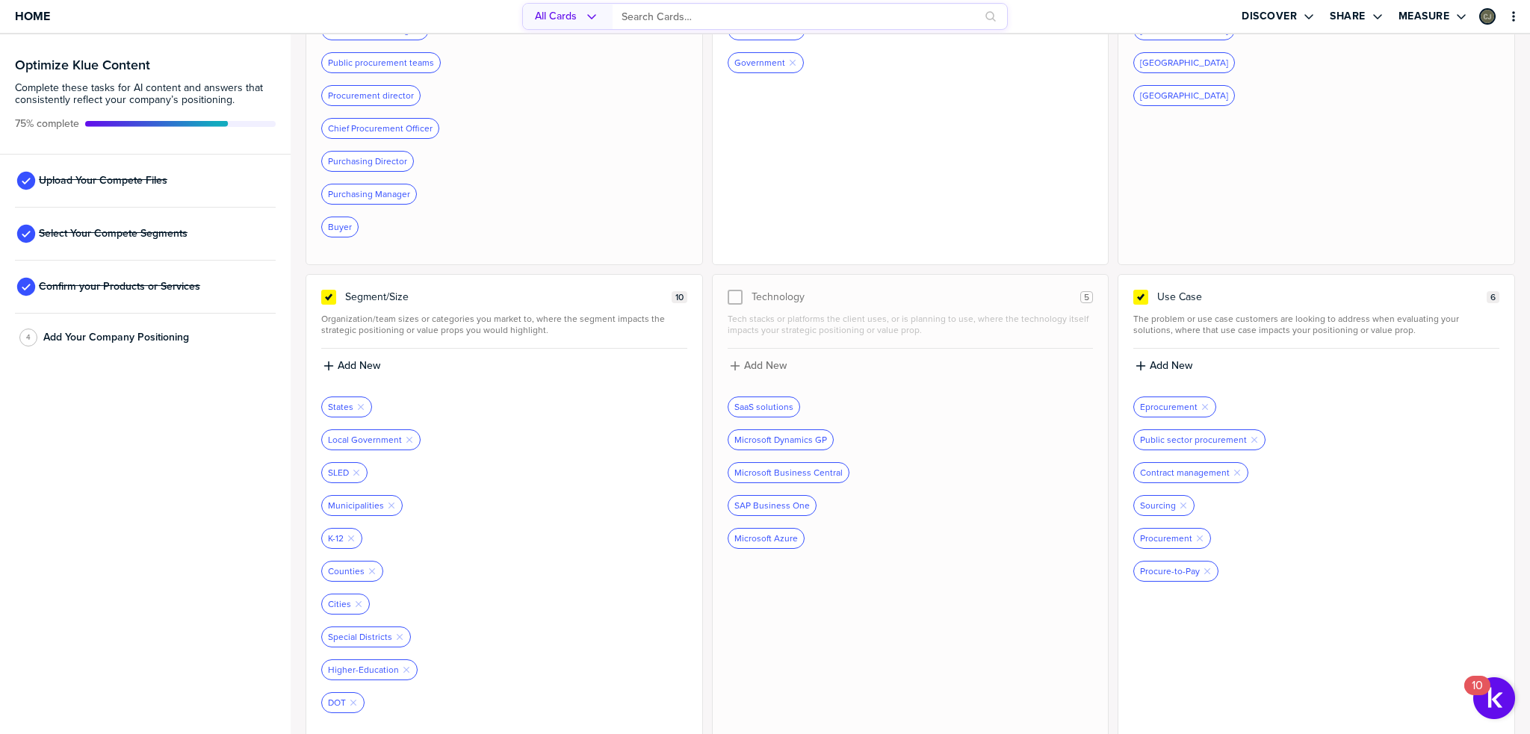
click at [1165, 362] on label "Add New" at bounding box center [1171, 365] width 43 height 13
click at [1165, 362] on input at bounding box center [1316, 371] width 366 height 27
type input "Source-to-Pay"
click at [1165, 362] on label "Add New" at bounding box center [1171, 365] width 43 height 13
click at [1165, 362] on input at bounding box center [1316, 371] width 366 height 27
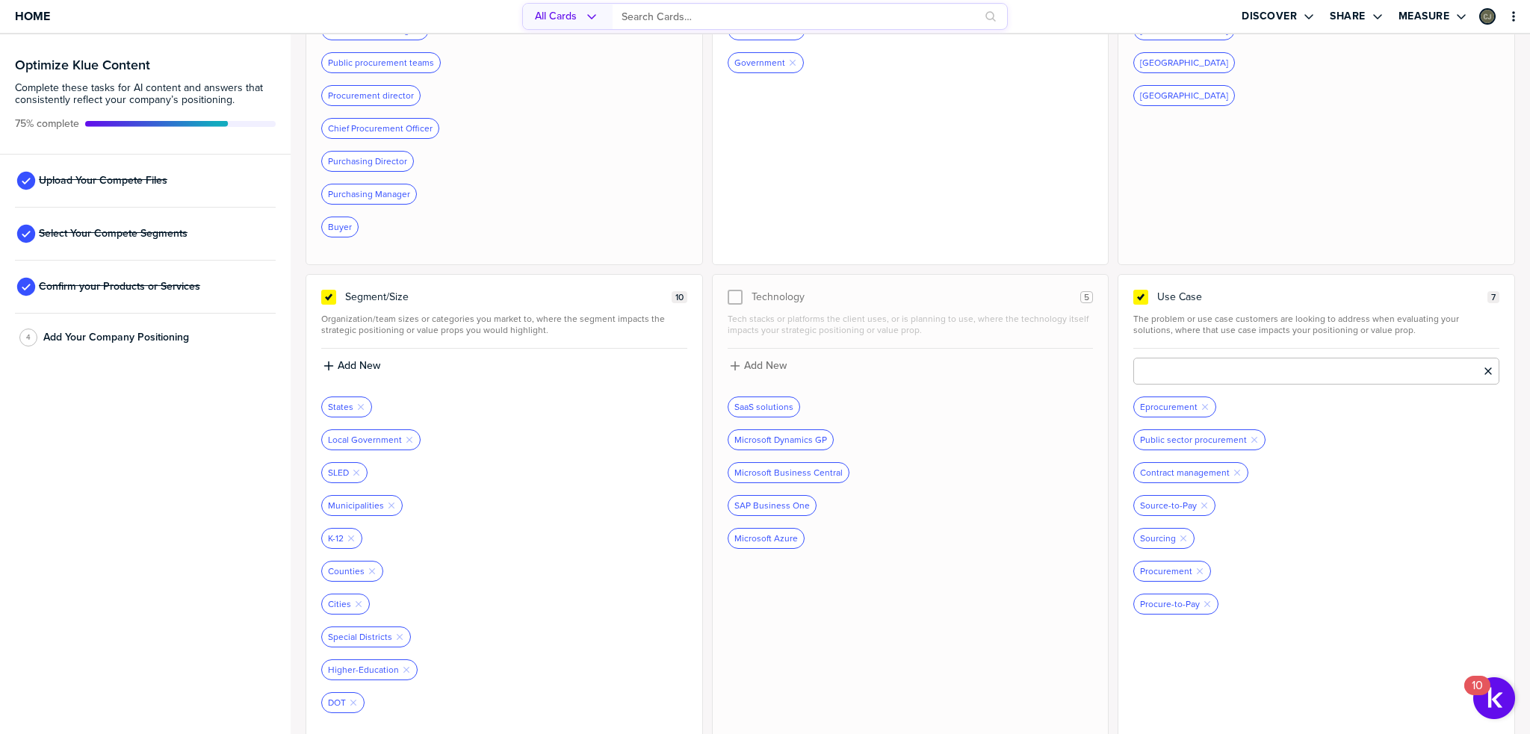
click at [1165, 362] on input at bounding box center [1316, 371] width 366 height 27
type input "Source-to-Contract"
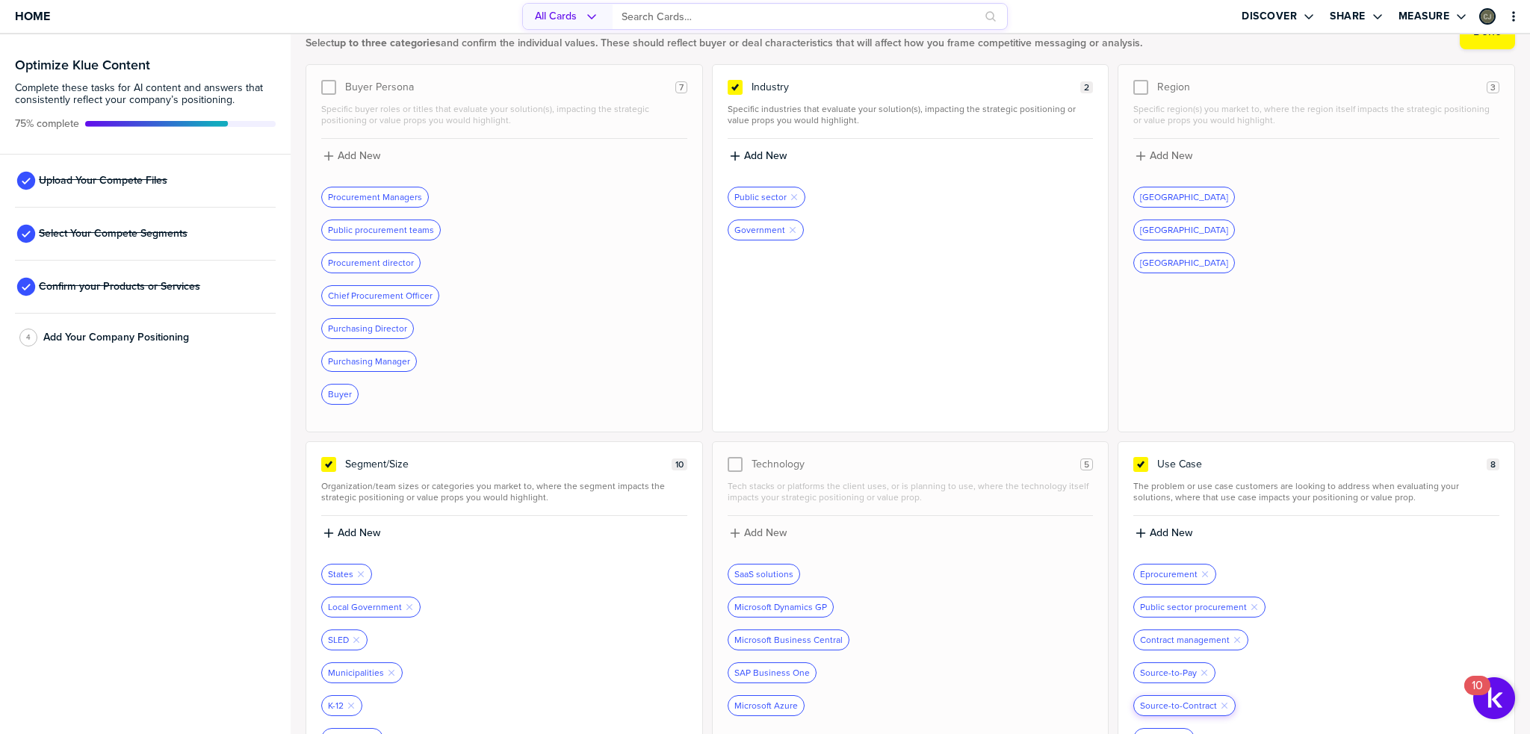
scroll to position [0, 0]
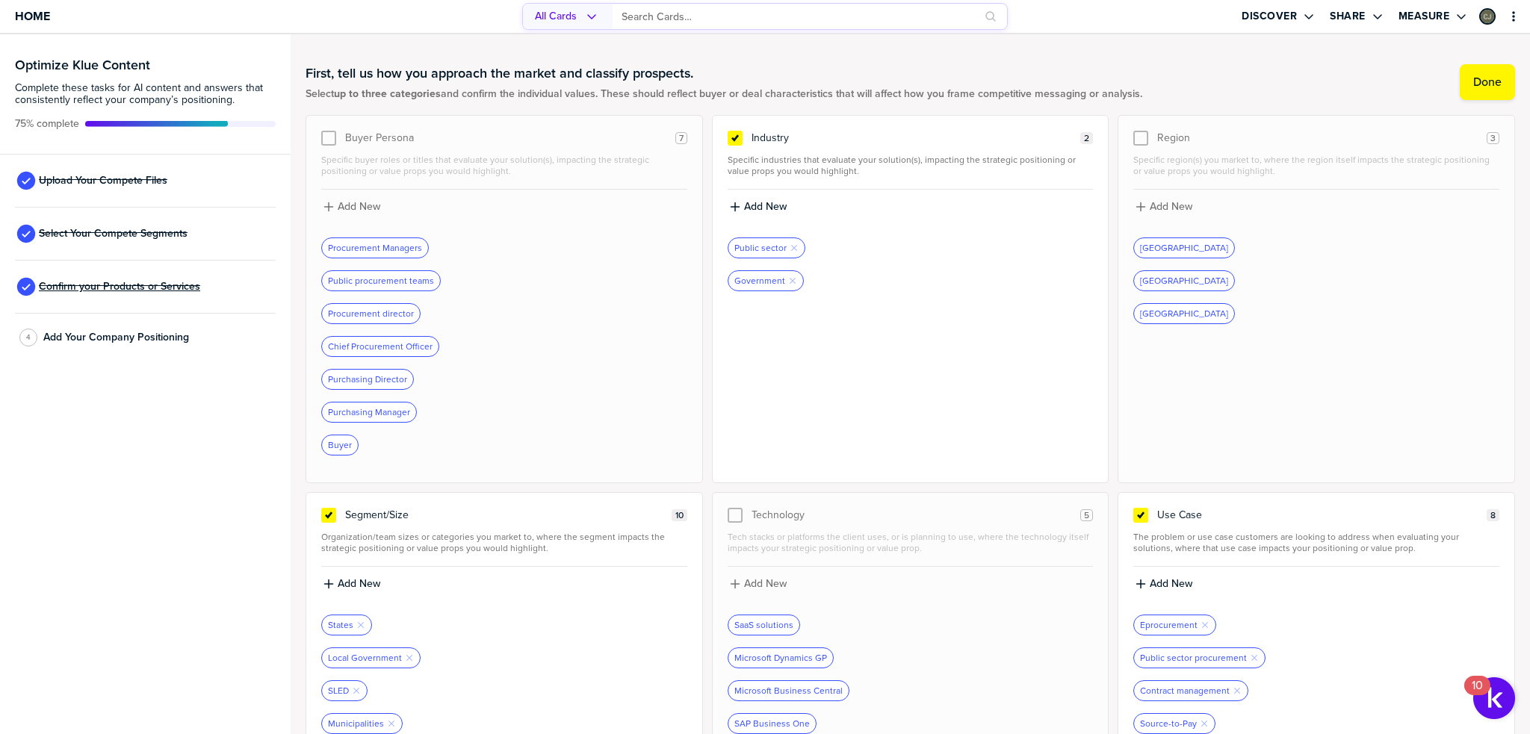
click at [131, 281] on span "Confirm your Products or Services" at bounding box center [119, 287] width 161 height 12
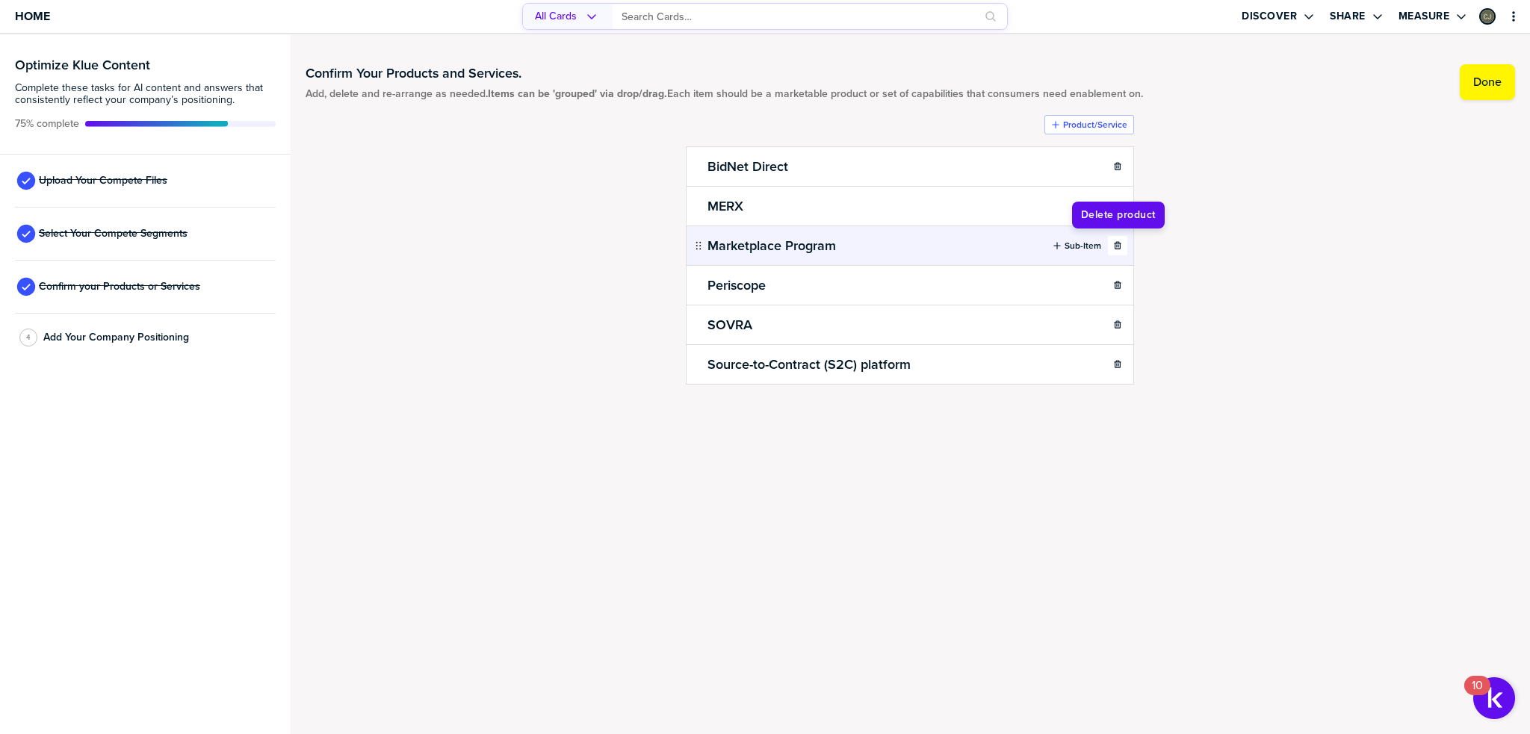
click at [1115, 244] on icon "button" at bounding box center [1118, 244] width 7 height 7
click at [1115, 244] on body "Home All Cards Discover Share Measure Optimize Klue Content Complete these task…" at bounding box center [765, 367] width 1530 height 734
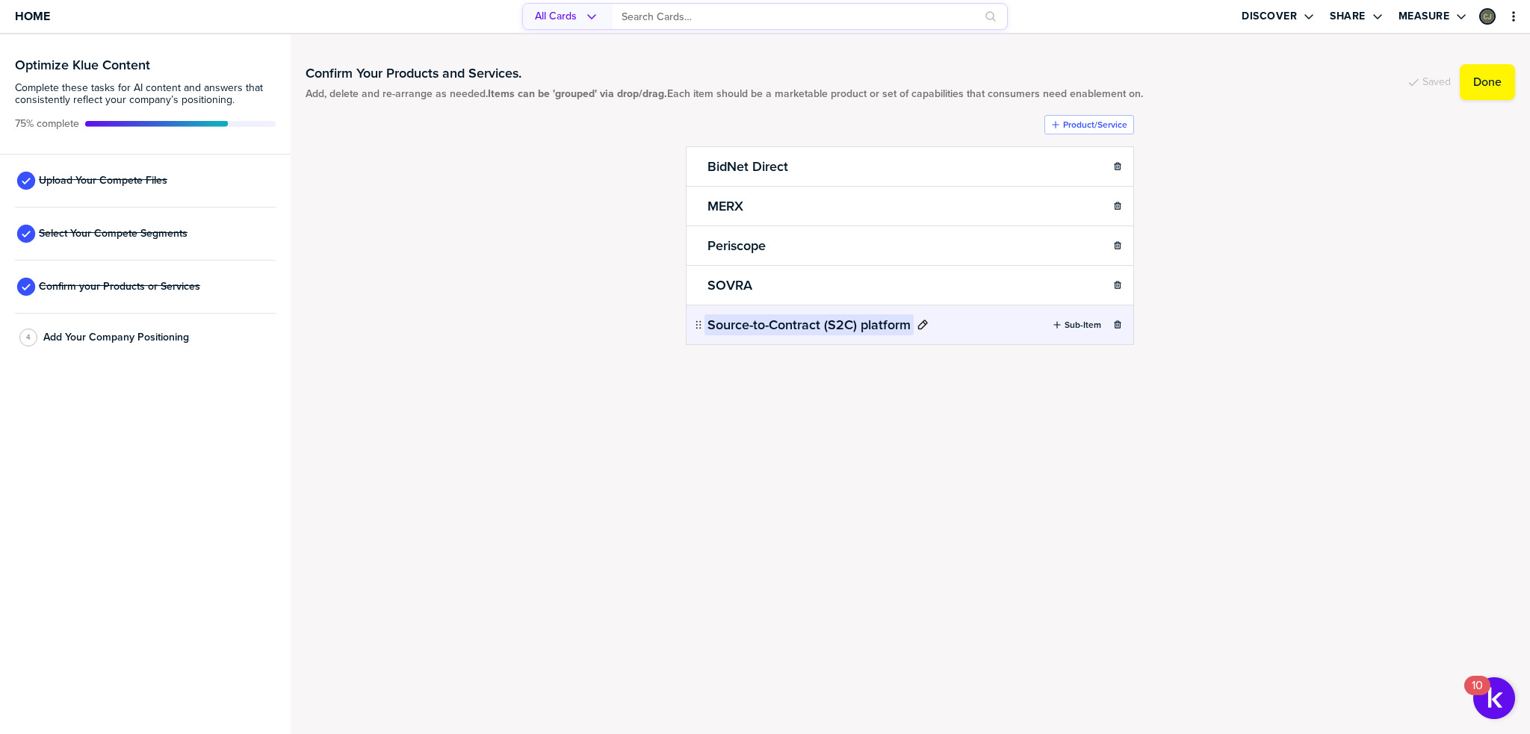
click at [910, 318] on h2 "Source-to-Contract (S2C) platform" at bounding box center [809, 325] width 209 height 21
type input "Source-to-Contract (S2C)"
click at [873, 377] on div "Product/Service BidNet Direct Sub-Item MERX Sub-Item Periscope Sub-Item SOVRA S…" at bounding box center [910, 262] width 448 height 295
click at [1098, 122] on label "Product/Service" at bounding box center [1095, 125] width 64 height 12
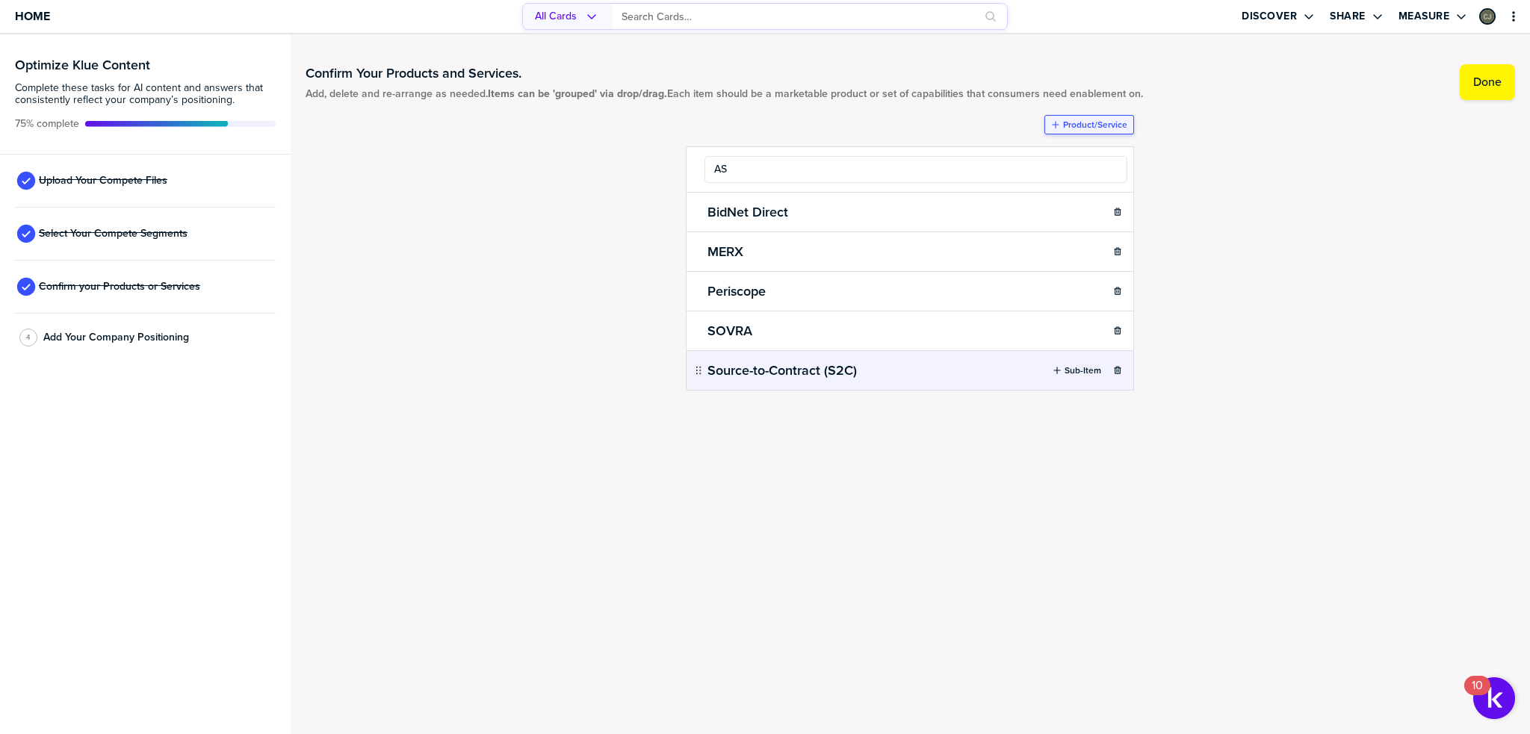
type input "ASC"
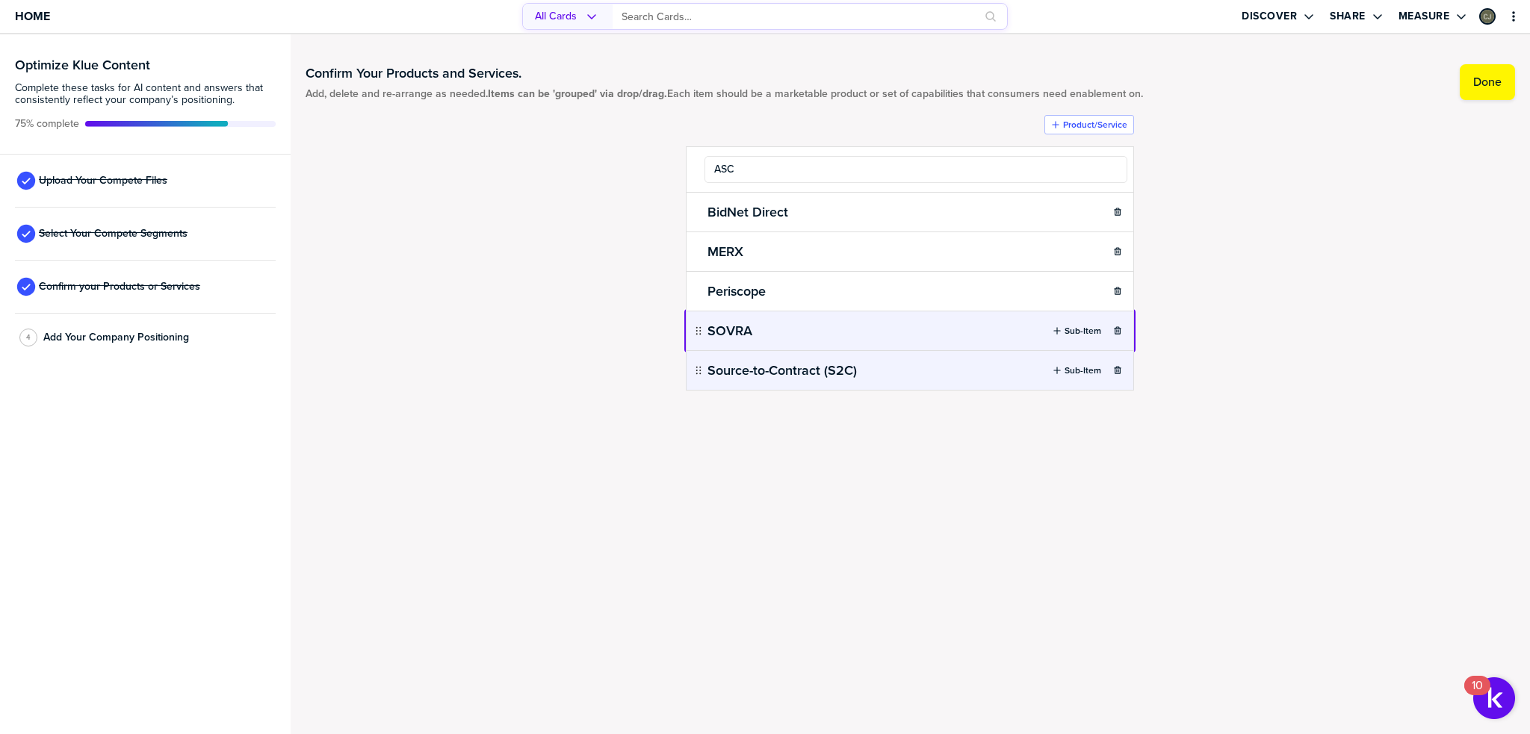
click at [1043, 330] on body "Home All Cards Discover Share Measure Optimize Klue Content Complete these task…" at bounding box center [765, 367] width 1530 height 734
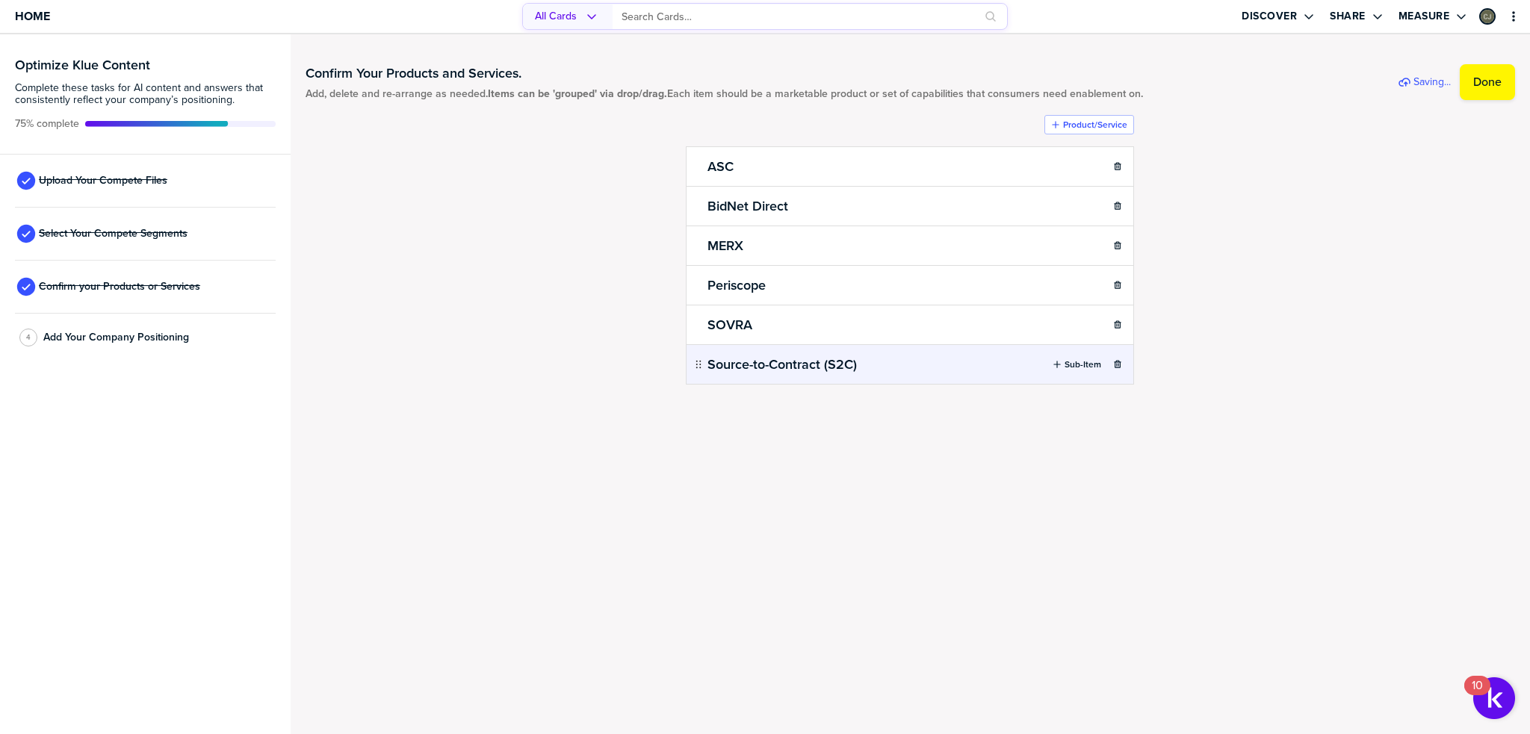
click at [1057, 477] on div "Confirm Your Products and Services. Add, delete and re-arrange as needed. Items…" at bounding box center [910, 384] width 1239 height 700
click at [1051, 245] on button "Sub-Item" at bounding box center [1077, 245] width 62 height 19
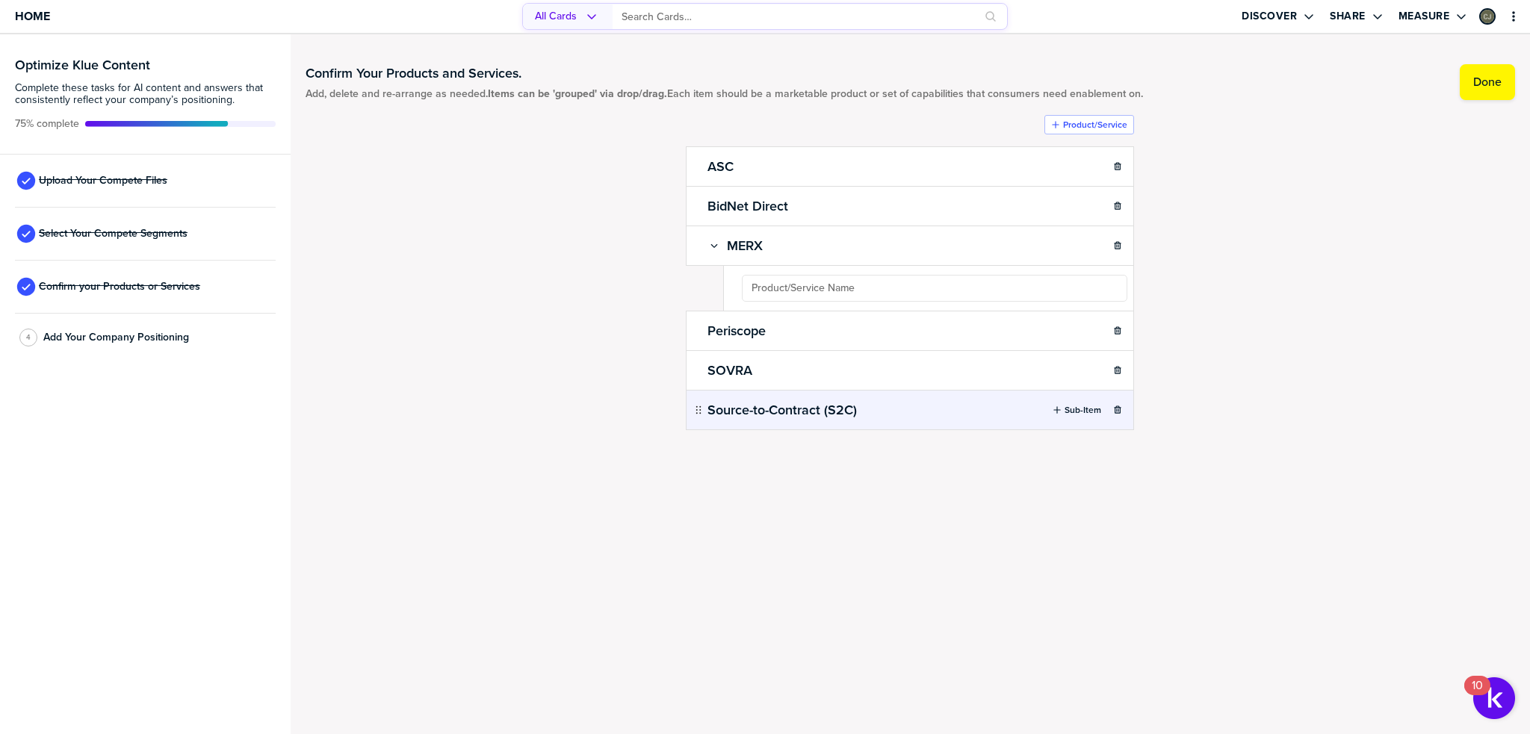
click at [1025, 288] on ul "ASC Sub-Item BidNet Direct Sub-Item MERX Sub-Item Periscope Sub-Item SOVRA Sub-…" at bounding box center [910, 287] width 448 height 283
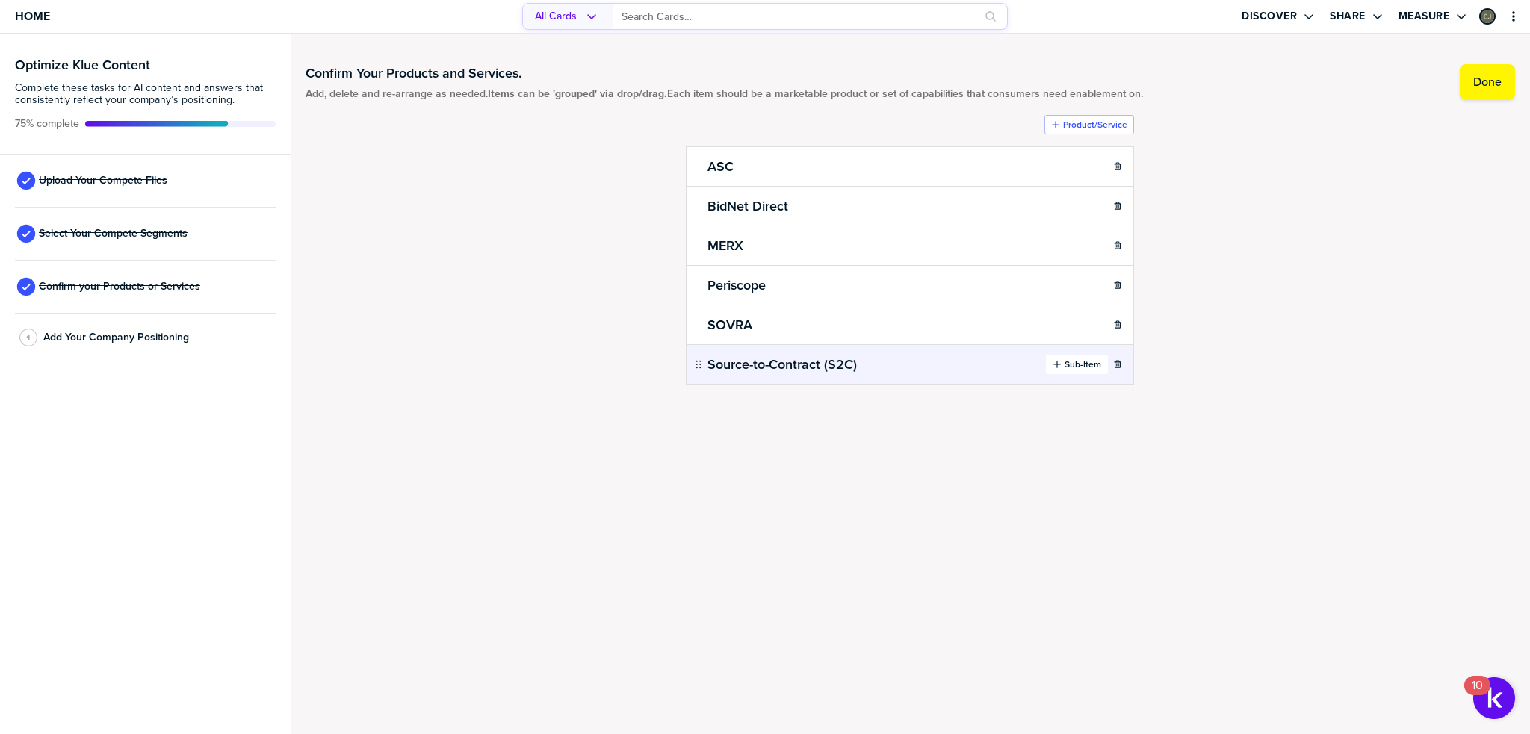
click at [1094, 365] on label "Sub-Item" at bounding box center [1083, 365] width 37 height 12
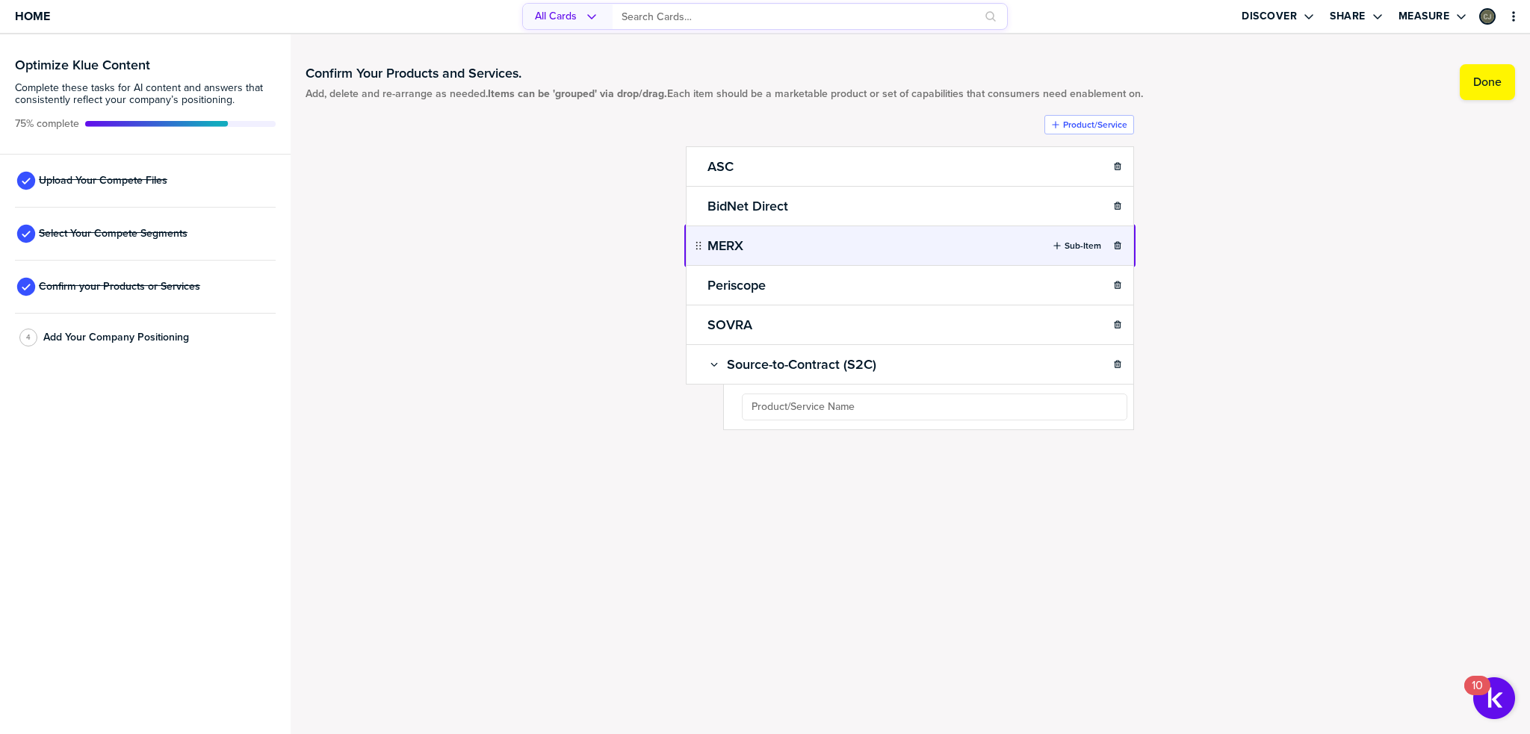
click at [701, 241] on body "Home All Cards Discover Share Measure Optimize Klue Content Complete these task…" at bounding box center [765, 367] width 1530 height 734
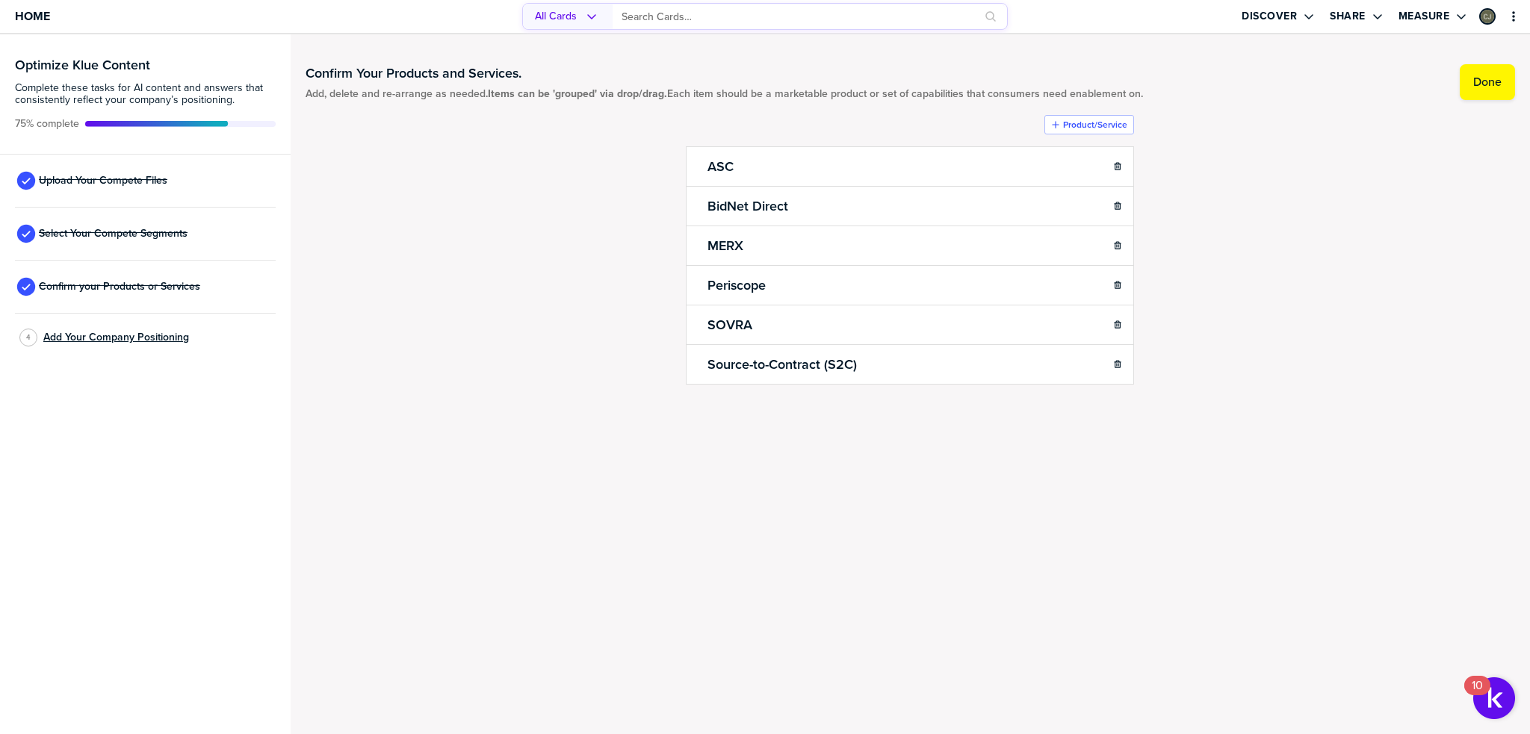
click at [146, 337] on span "Add Your Company Positioning" at bounding box center [116, 338] width 146 height 12
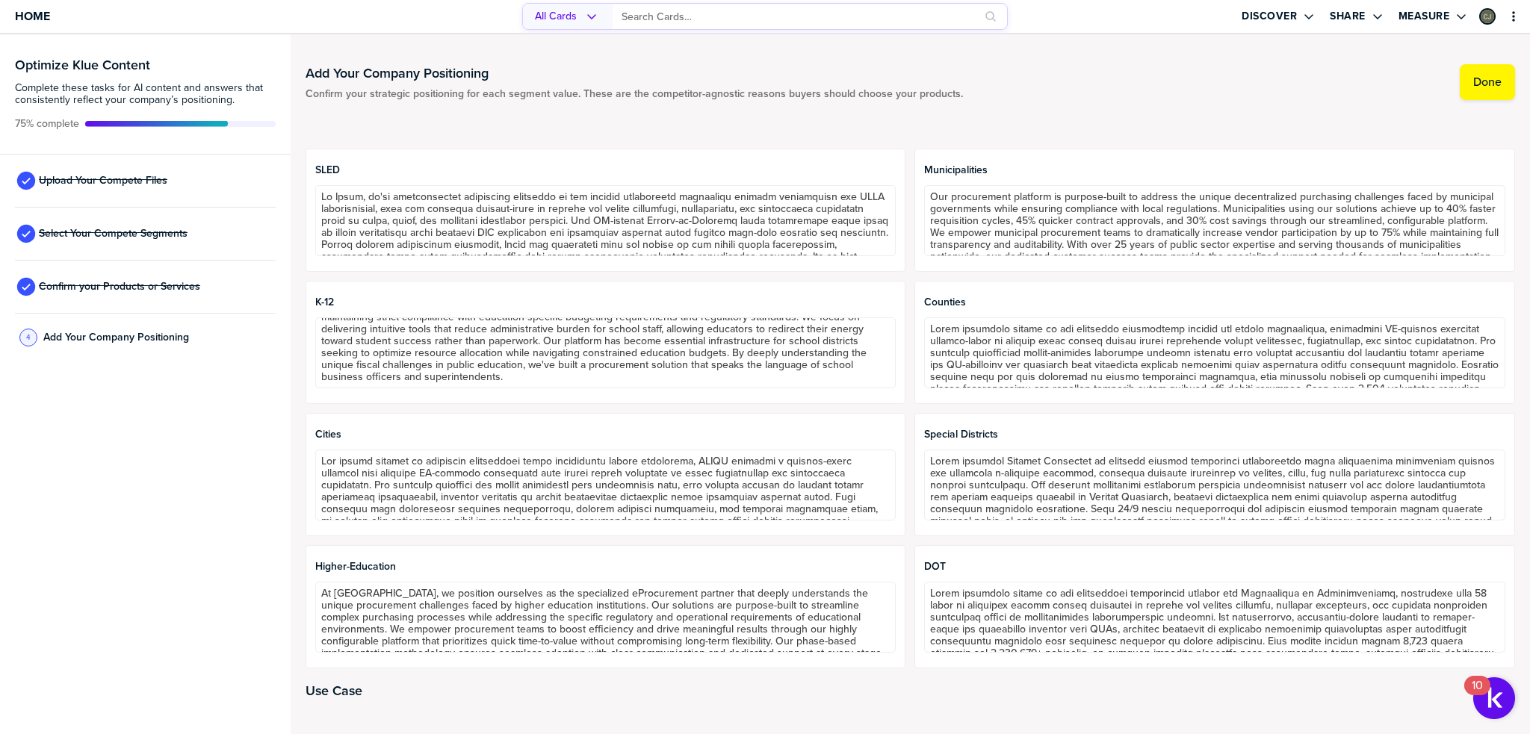
scroll to position [60, 0]
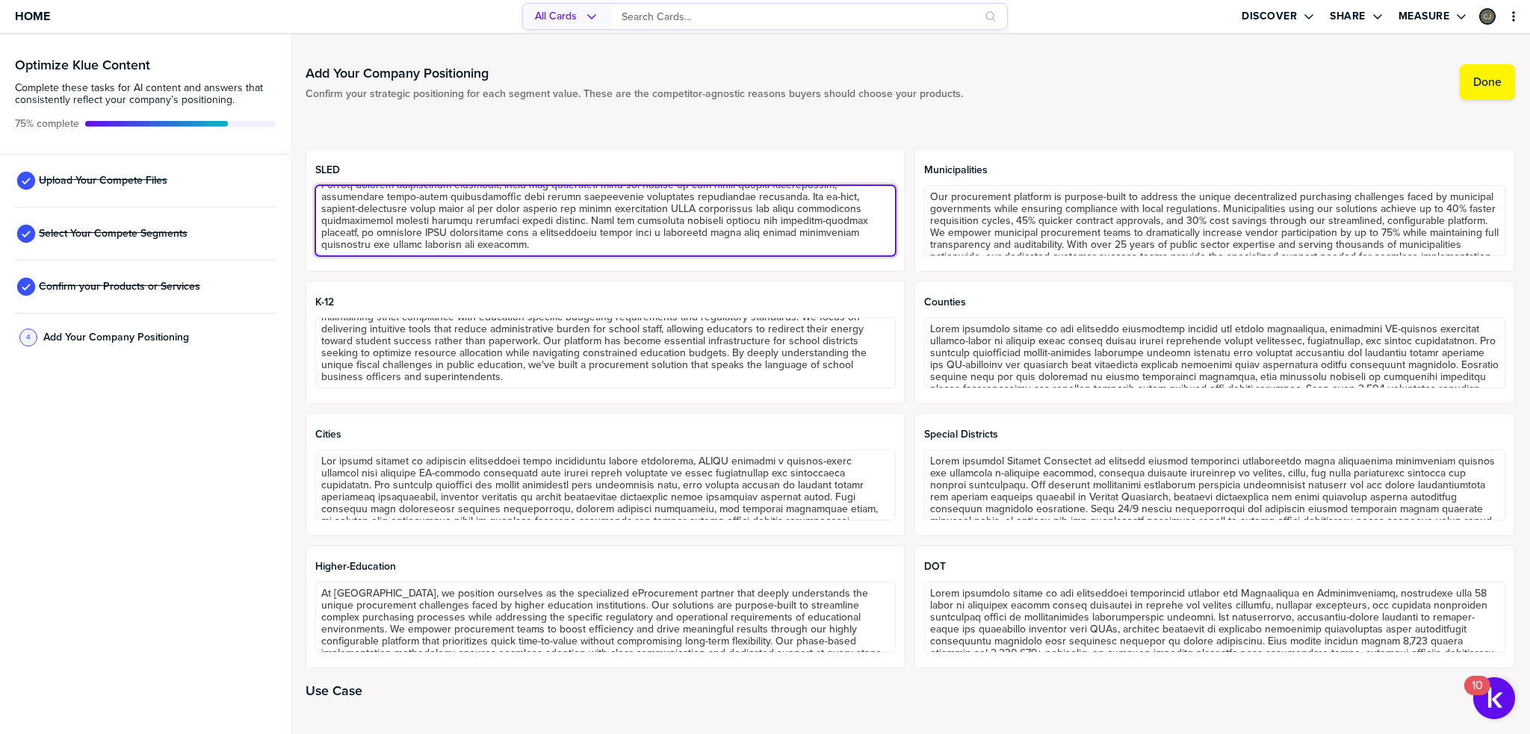
click at [803, 208] on textarea at bounding box center [605, 220] width 581 height 71
drag, startPoint x: 374, startPoint y: 203, endPoint x: 685, endPoint y: 214, distance: 311.7
click at [685, 214] on textarea at bounding box center [605, 220] width 581 height 71
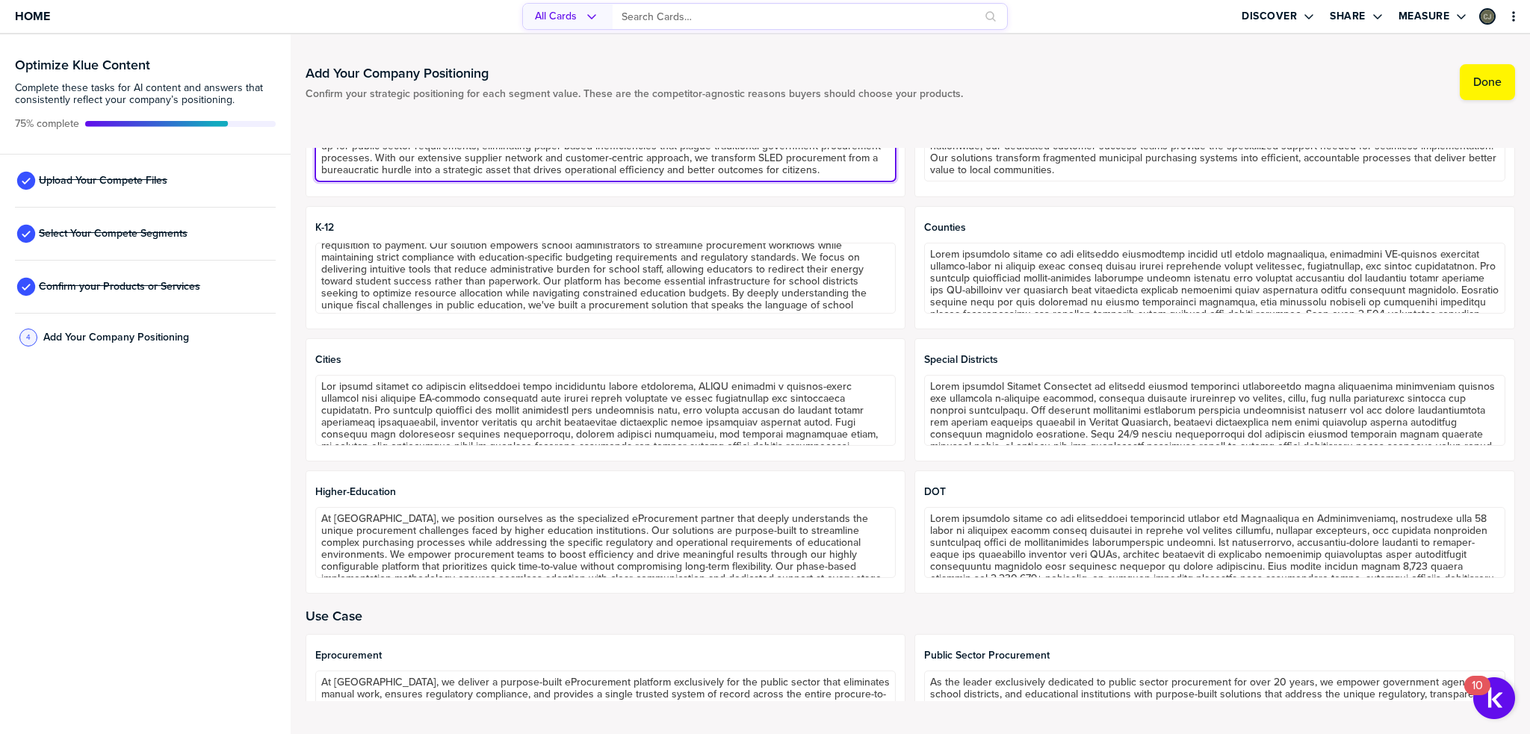
scroll to position [48, 0]
type textarea "At [GEOGRAPHIC_DATA], we've strategically positioned ourselves as the premier p…"
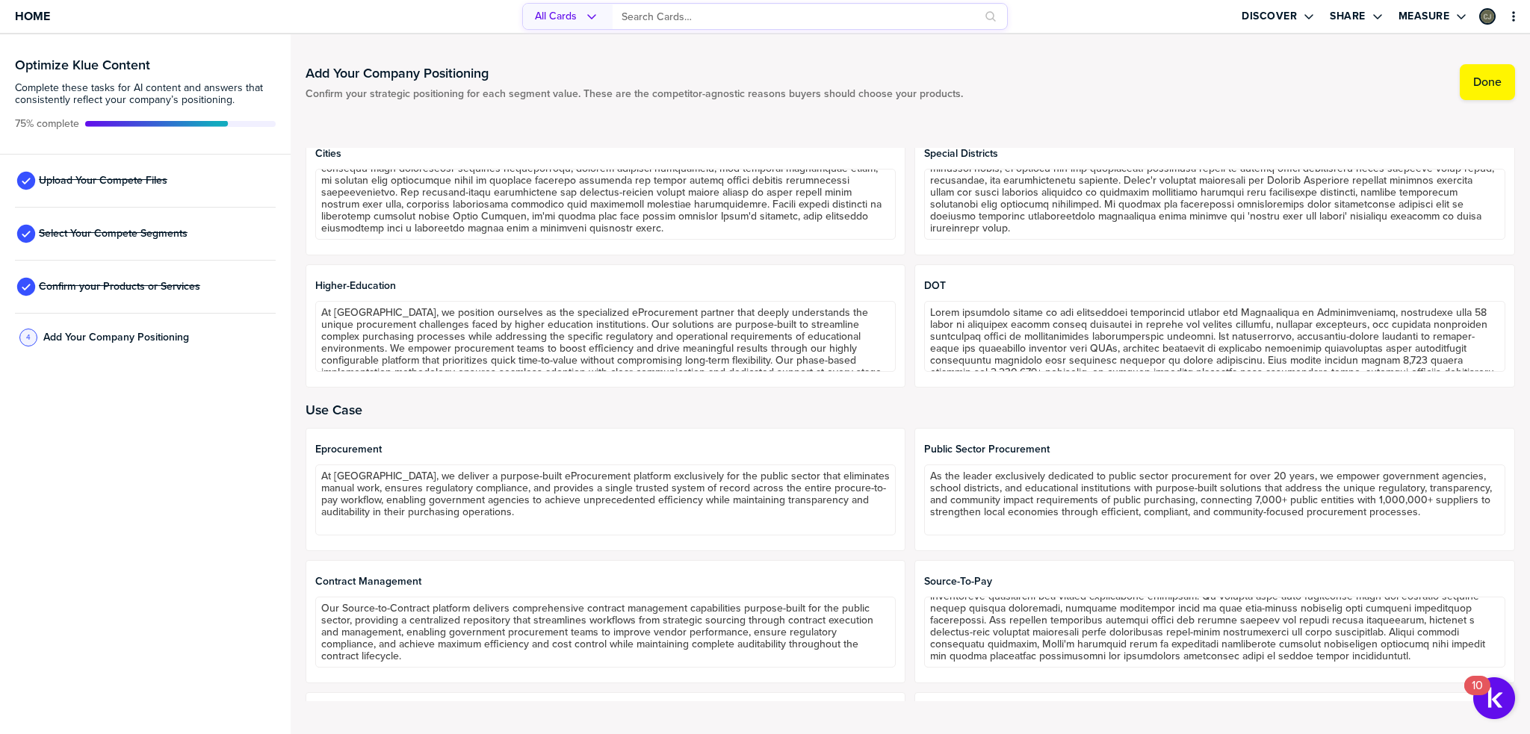
scroll to position [843, 0]
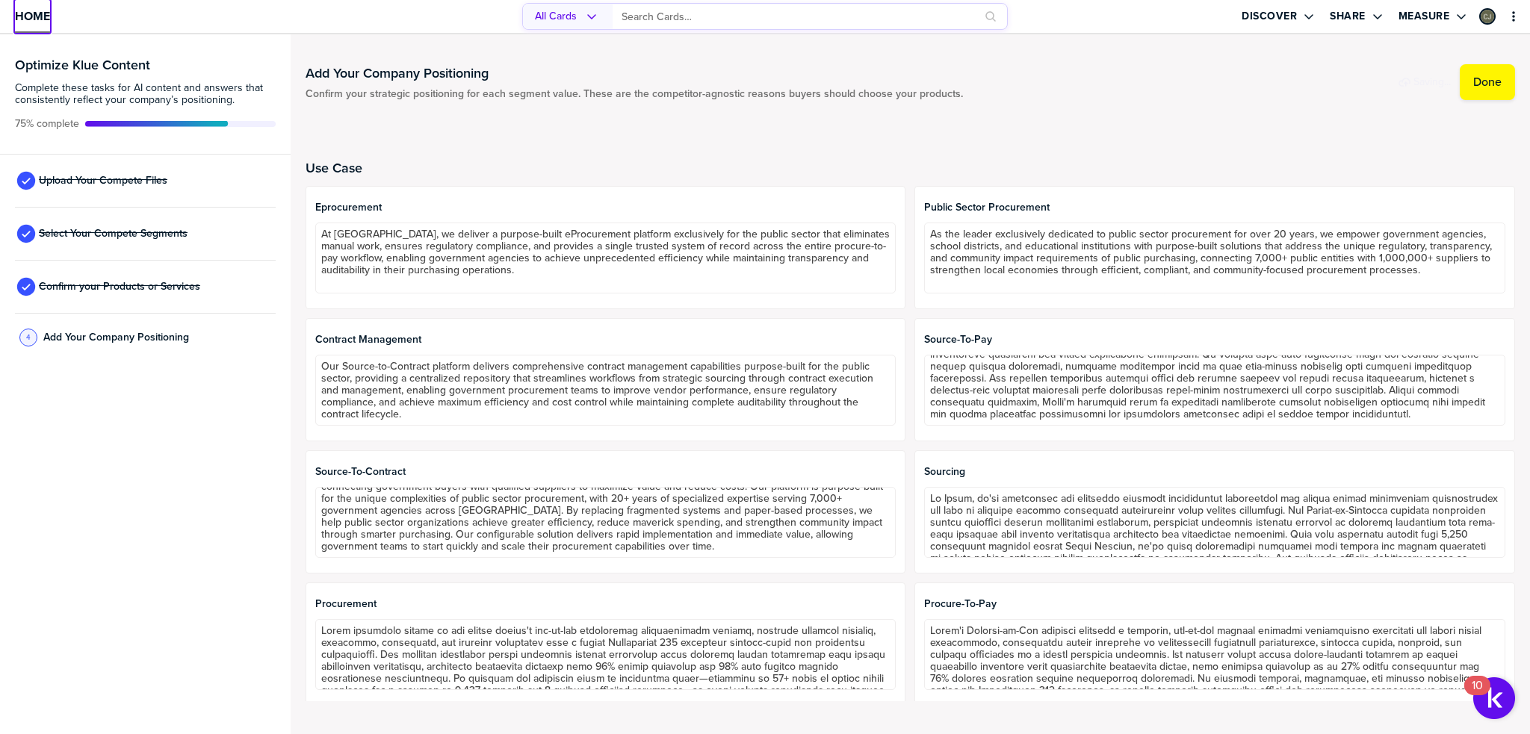
click at [24, 17] on span "Home" at bounding box center [32, 16] width 35 height 13
